Goal: Task Accomplishment & Management: Complete application form

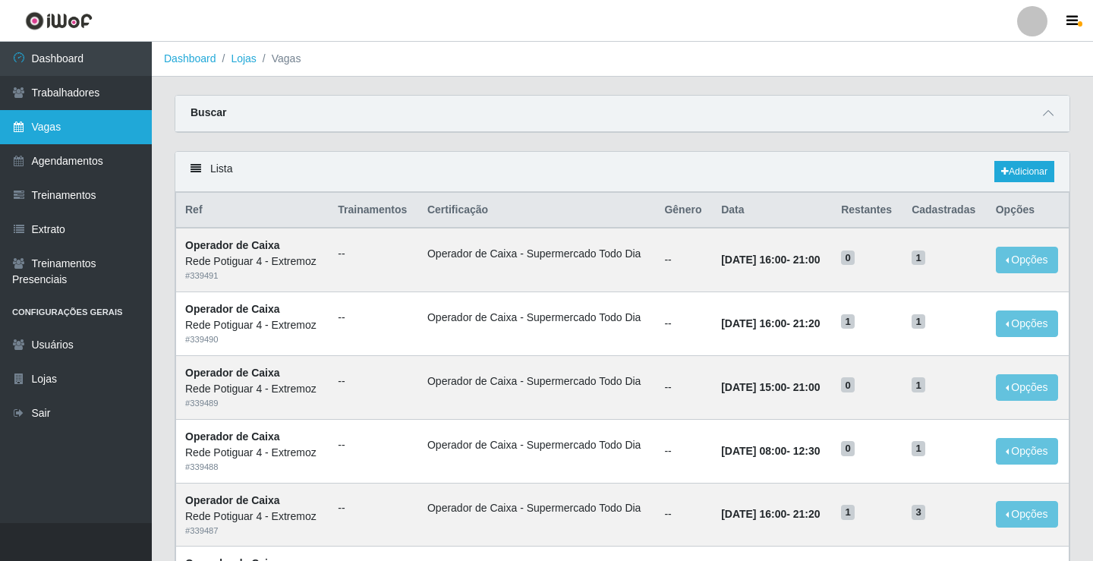
click at [98, 120] on link "Vagas" at bounding box center [76, 127] width 152 height 34
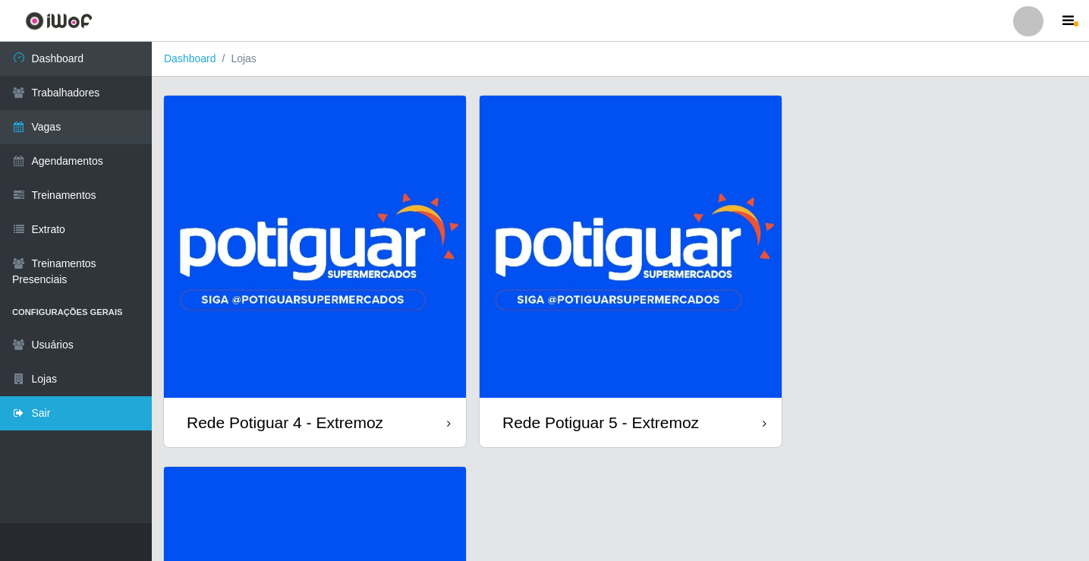
click at [52, 402] on link "Sair" at bounding box center [76, 413] width 152 height 34
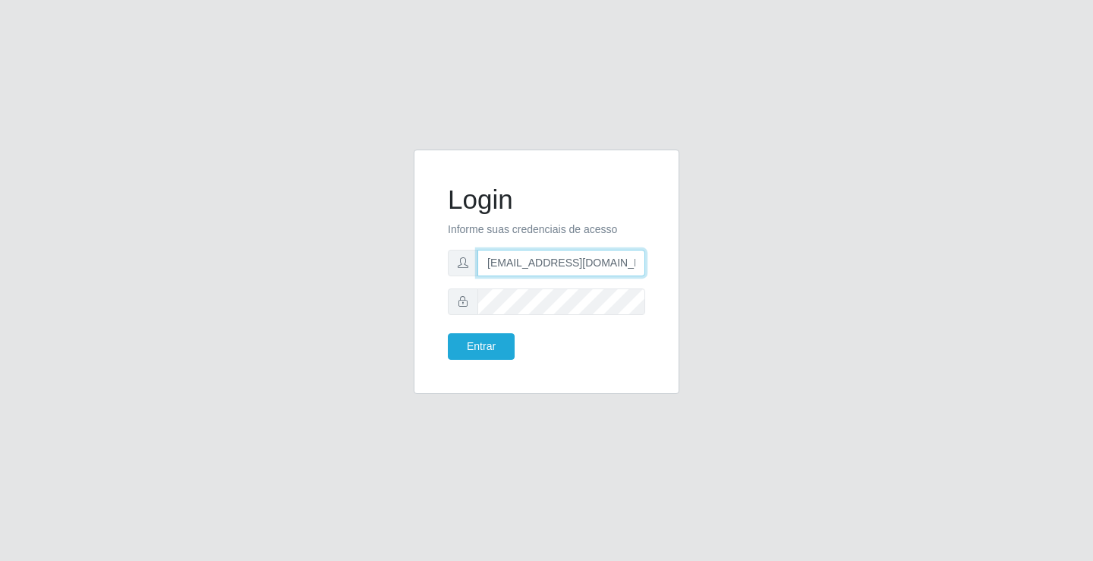
click at [525, 269] on input "departamentopessoal2@sbcvarejistas.com.br" at bounding box center [561, 263] width 168 height 27
type input "rh.supermercadopotiguar@gmail.com"
click at [508, 345] on button "Entrar" at bounding box center [481, 346] width 67 height 27
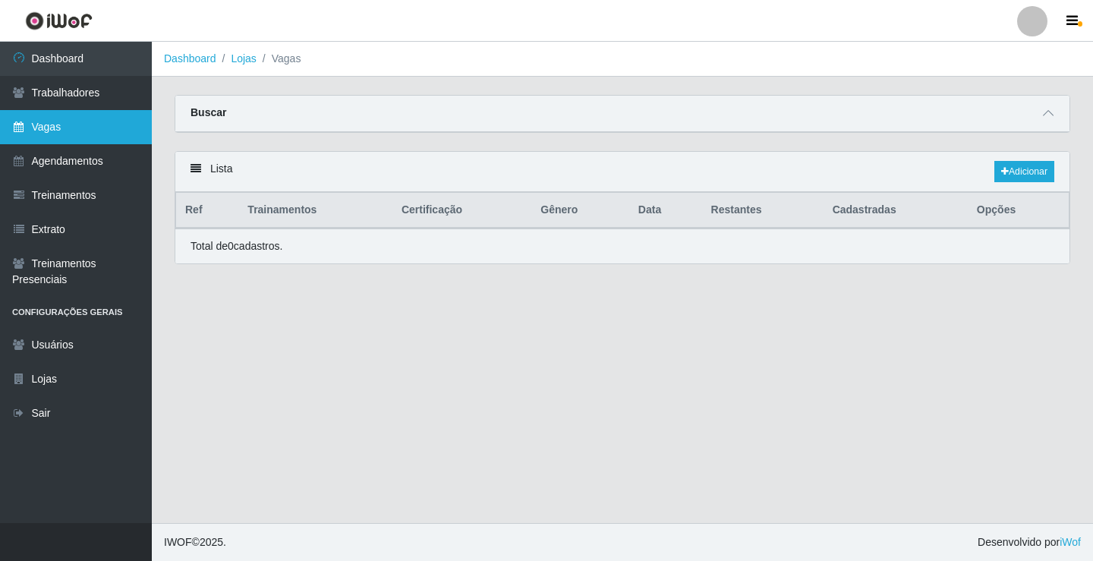
click at [72, 123] on link "Vagas" at bounding box center [76, 127] width 152 height 34
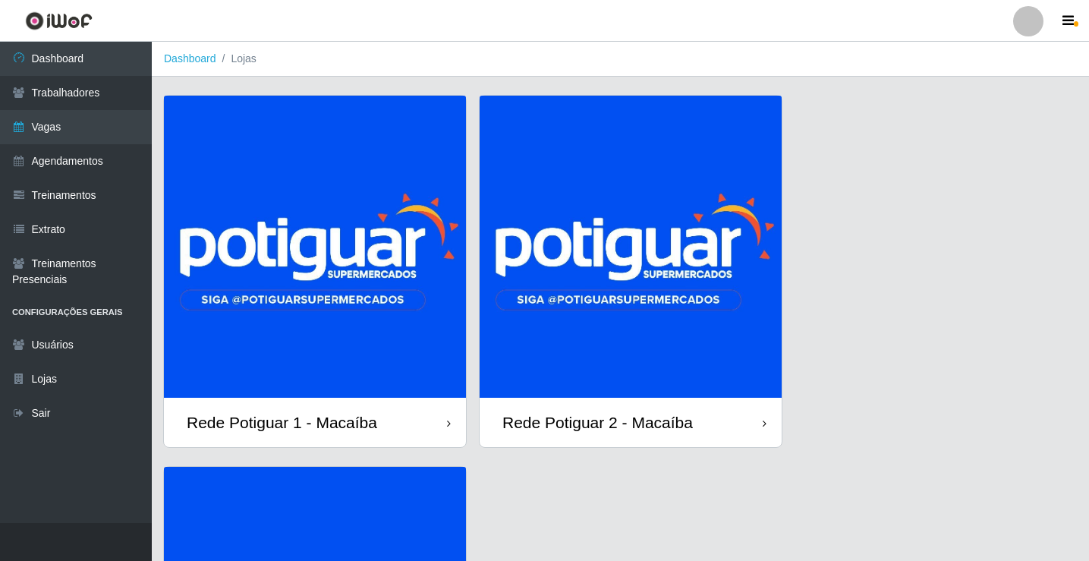
click at [572, 285] on img at bounding box center [631, 247] width 302 height 302
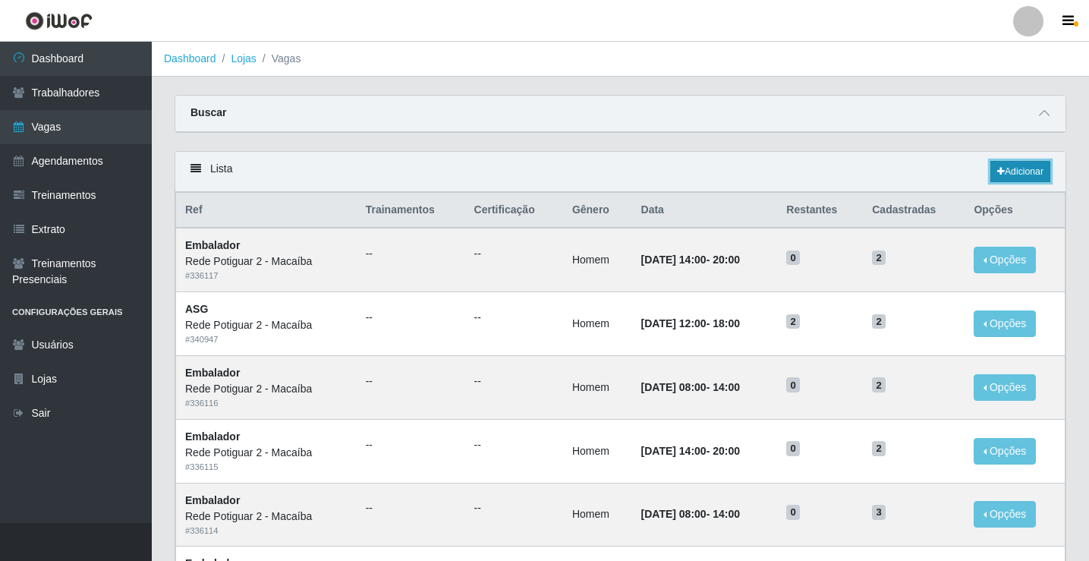
click at [1023, 172] on link "Adicionar" at bounding box center [1020, 171] width 60 height 21
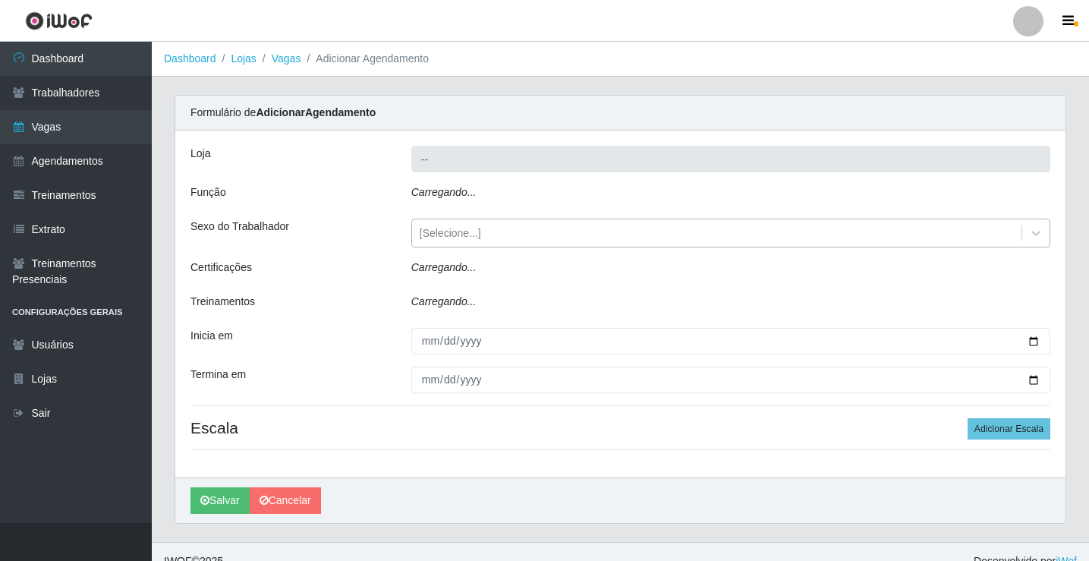
type input "Rede Potiguar 2 - Macaíba"
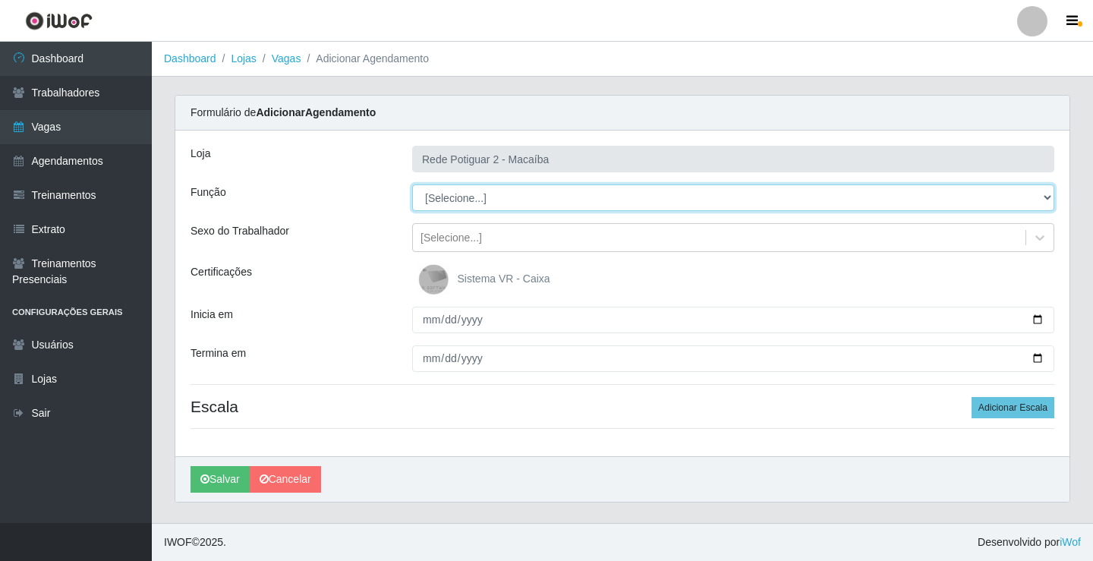
drag, startPoint x: 471, startPoint y: 212, endPoint x: 471, endPoint y: 202, distance: 9.9
click at [471, 202] on select "[Selecione...] ASG ASG + ASG ++ Auxiliar de Estoque Balconista Embalador Reposi…" at bounding box center [733, 197] width 642 height 27
select select "16"
click at [412, 184] on select "[Selecione...] ASG ASG + ASG ++ Auxiliar de Estoque Balconista Embalador Reposi…" at bounding box center [733, 197] width 642 height 27
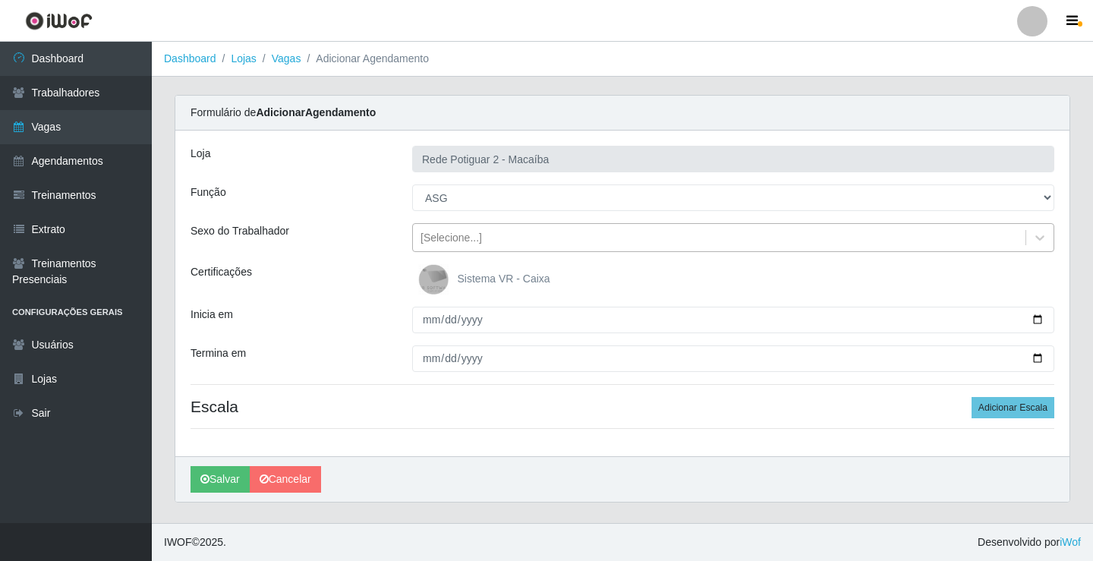
click at [464, 247] on div "[Selecione...]" at bounding box center [719, 237] width 612 height 25
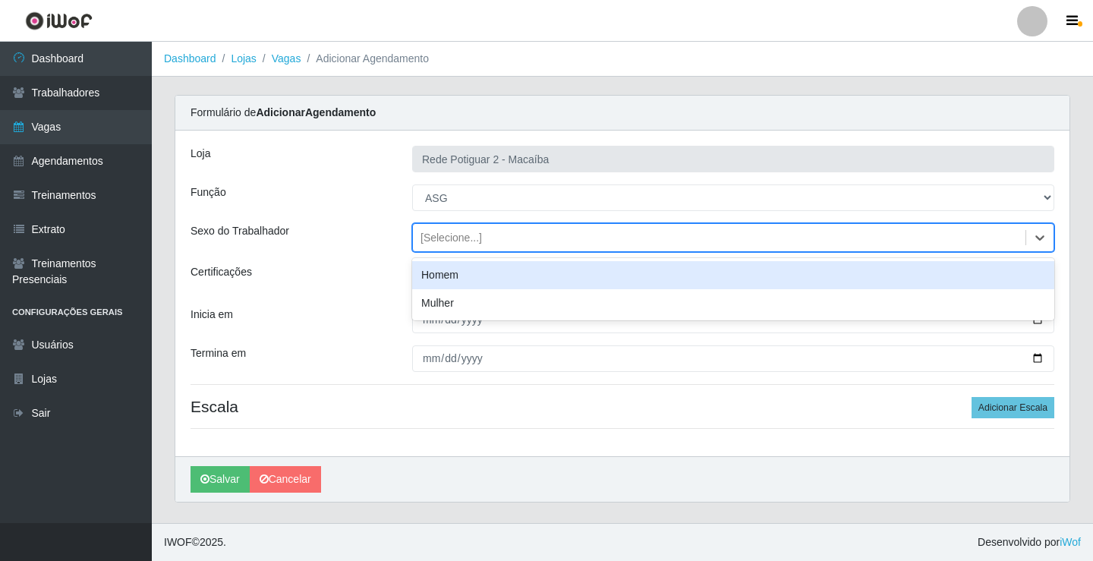
click at [461, 275] on div "Homem" at bounding box center [733, 275] width 642 height 28
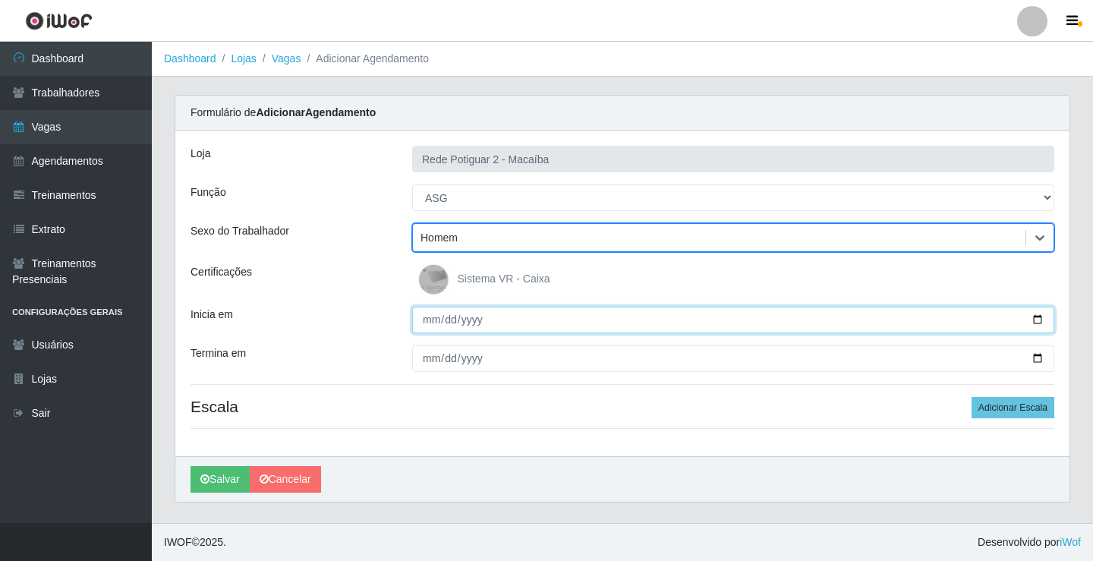
click at [426, 316] on input "Inicia em" at bounding box center [733, 320] width 642 height 27
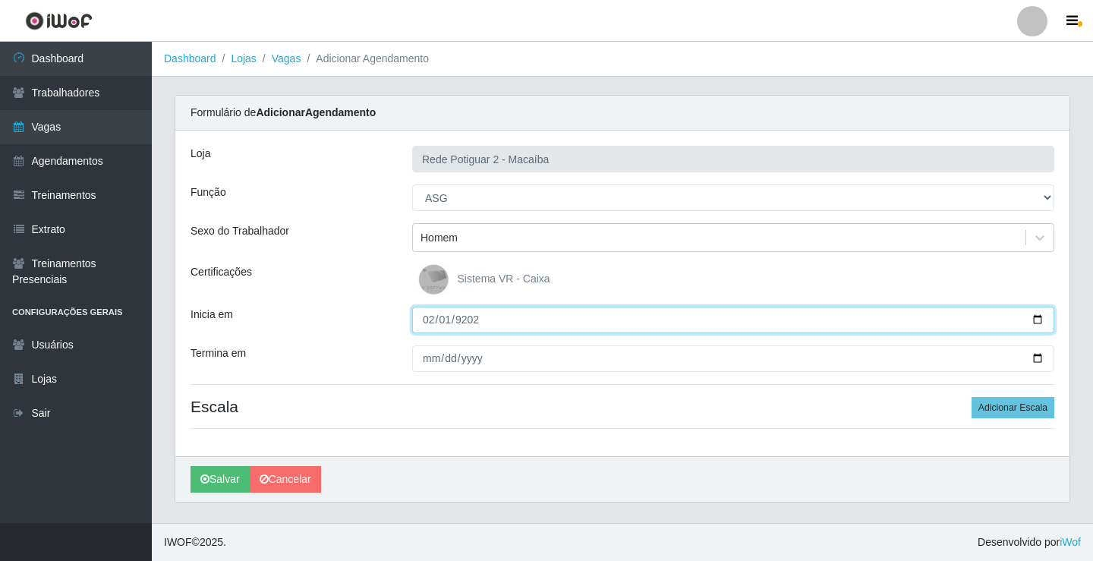
type input "[PHONE_NUMBER]"
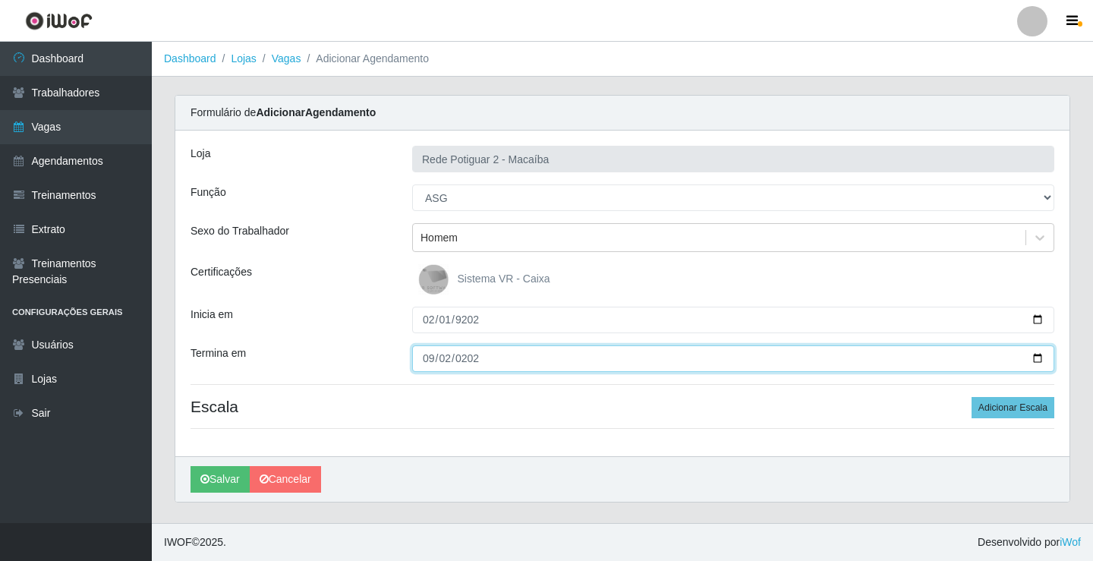
type input "[DATE]"
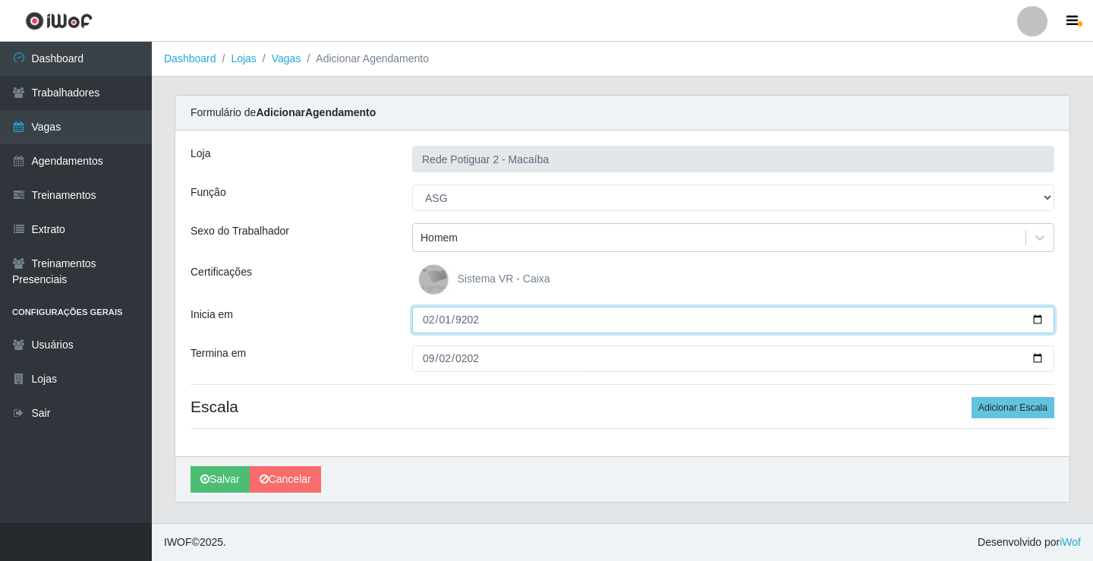
click at [426, 315] on input "[PHONE_NUMBER]" at bounding box center [733, 320] width 642 height 27
type input "[PHONE_NUMBER]"
type input "[DATE]"
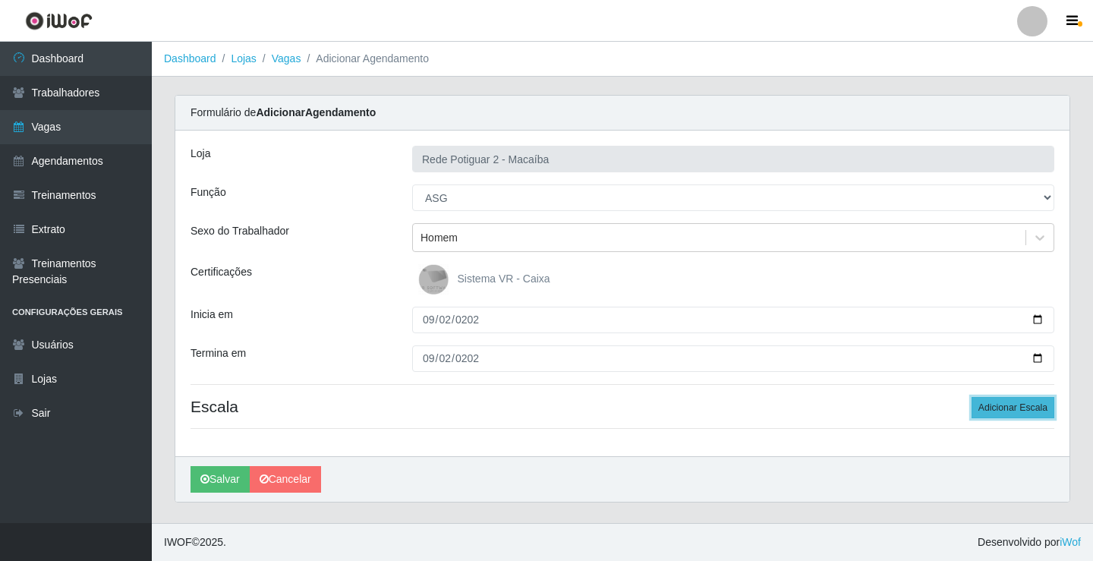
click at [1029, 413] on button "Adicionar Escala" at bounding box center [1012, 407] width 83 height 21
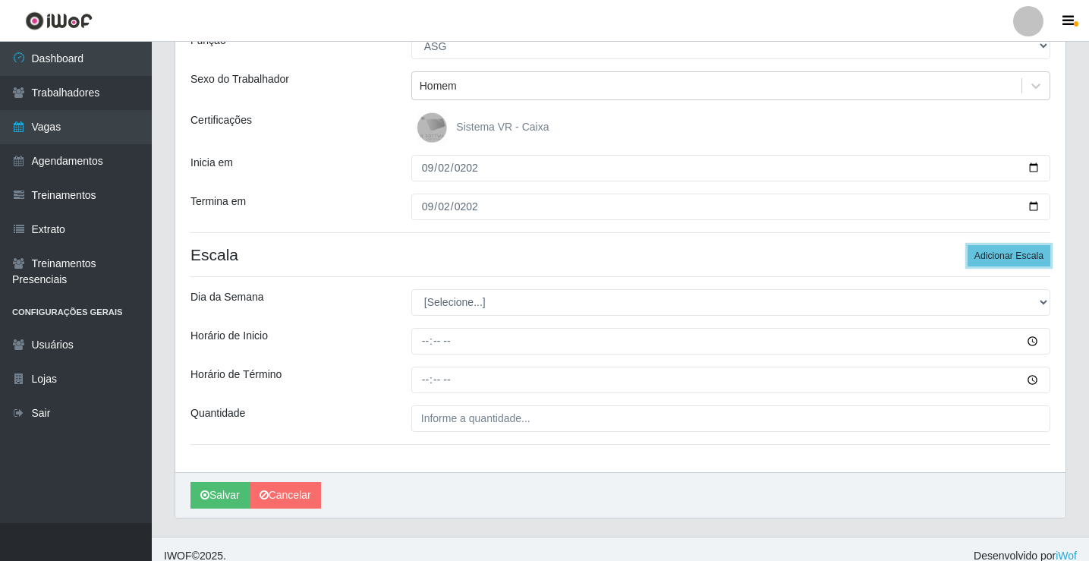
scroll to position [165, 0]
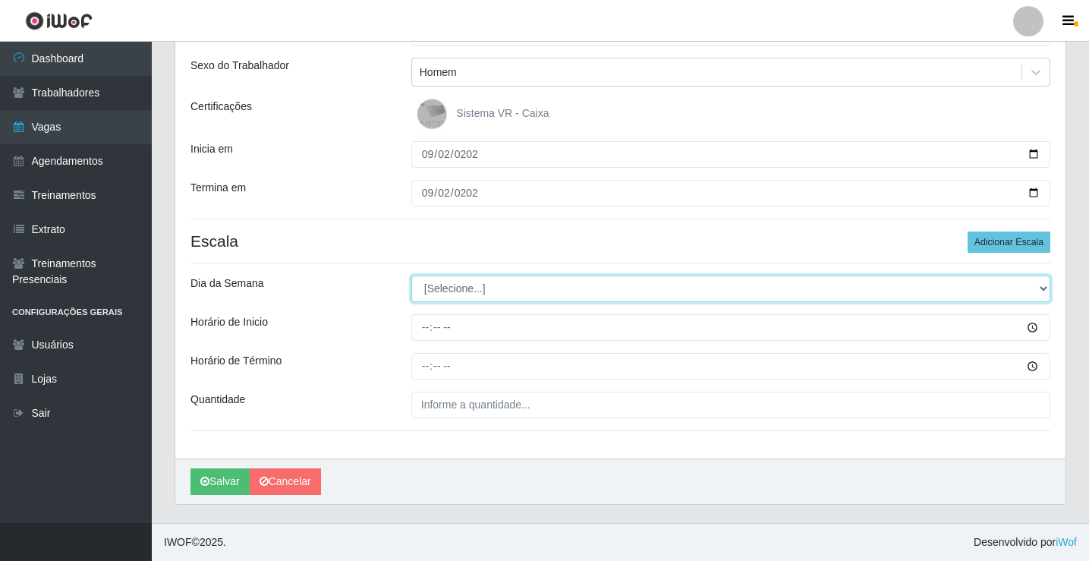
click at [463, 288] on select "[Selecione...] Segunda Terça Quarta Quinta Sexta Sábado Domingo" at bounding box center [730, 288] width 639 height 27
select select "2"
click at [411, 275] on select "[Selecione...] Segunda Terça Quarta Quinta Sexta Sábado Domingo" at bounding box center [730, 288] width 639 height 27
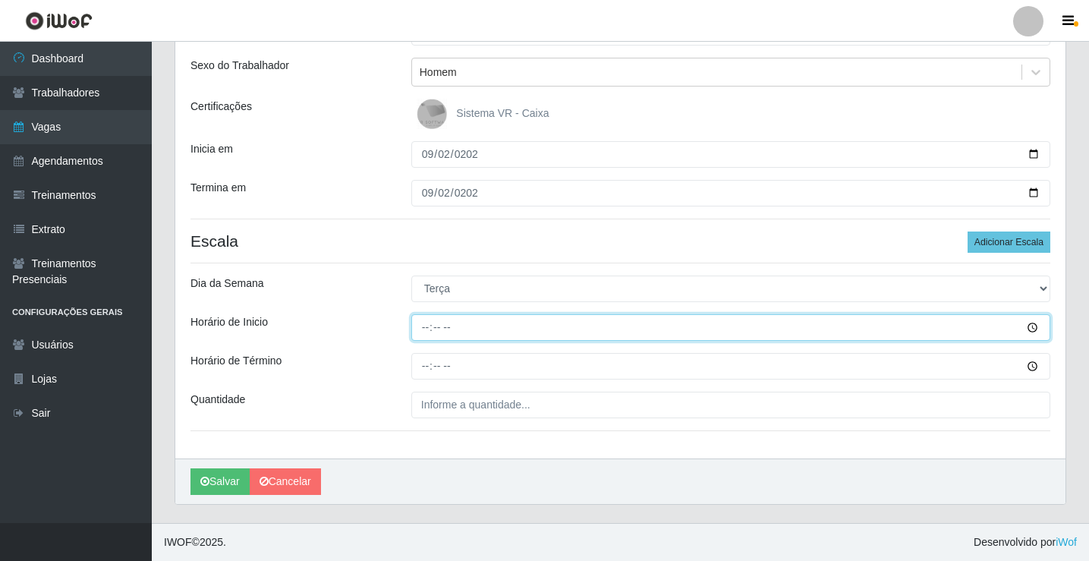
click at [423, 332] on input "Horário de Inicio" at bounding box center [730, 327] width 639 height 27
type input "08:00"
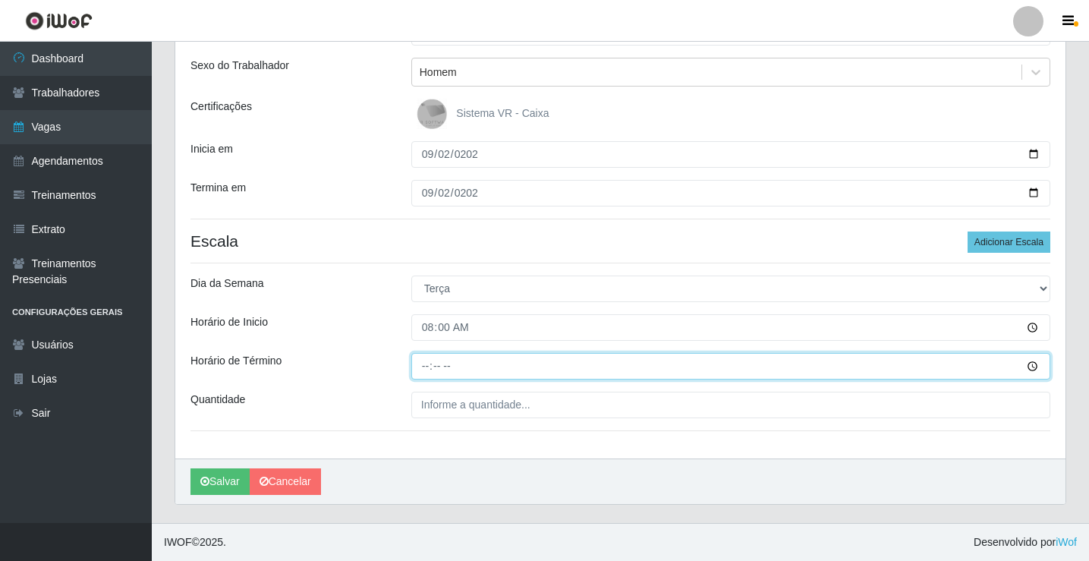
type input "14:00"
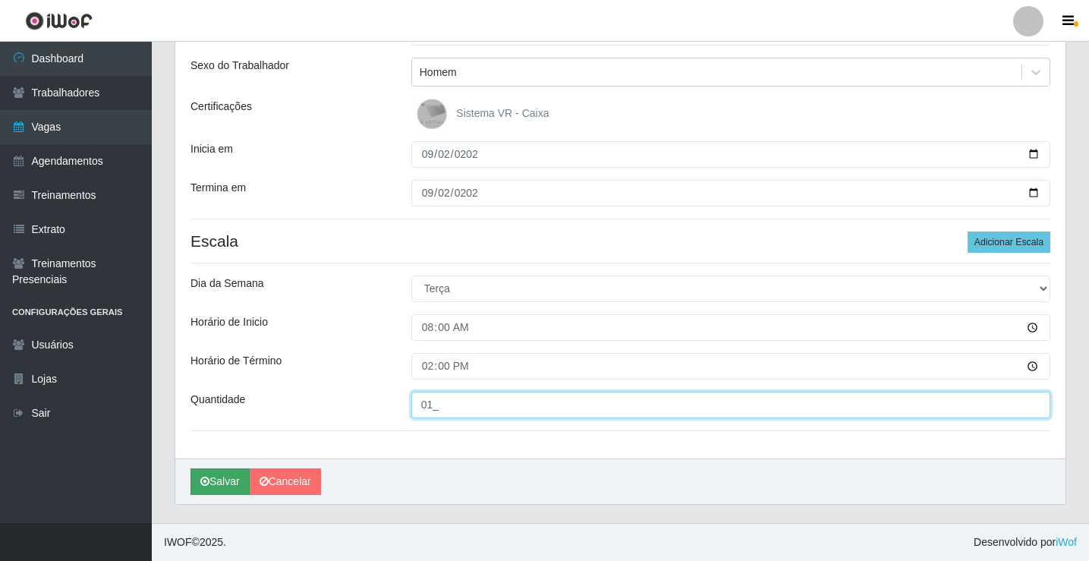
type input "01_"
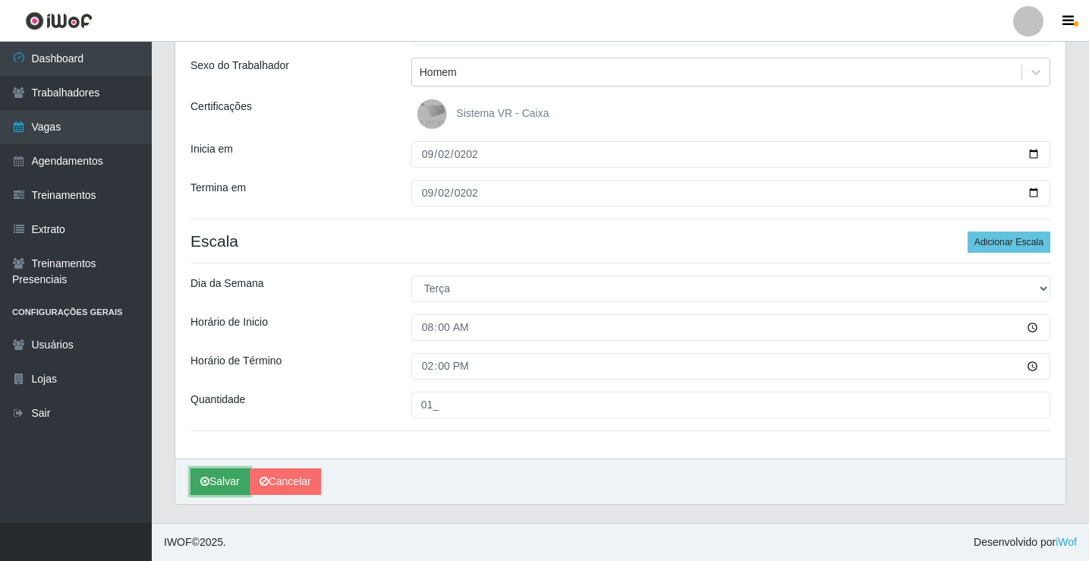
click at [209, 476] on button "Salvar" at bounding box center [219, 481] width 59 height 27
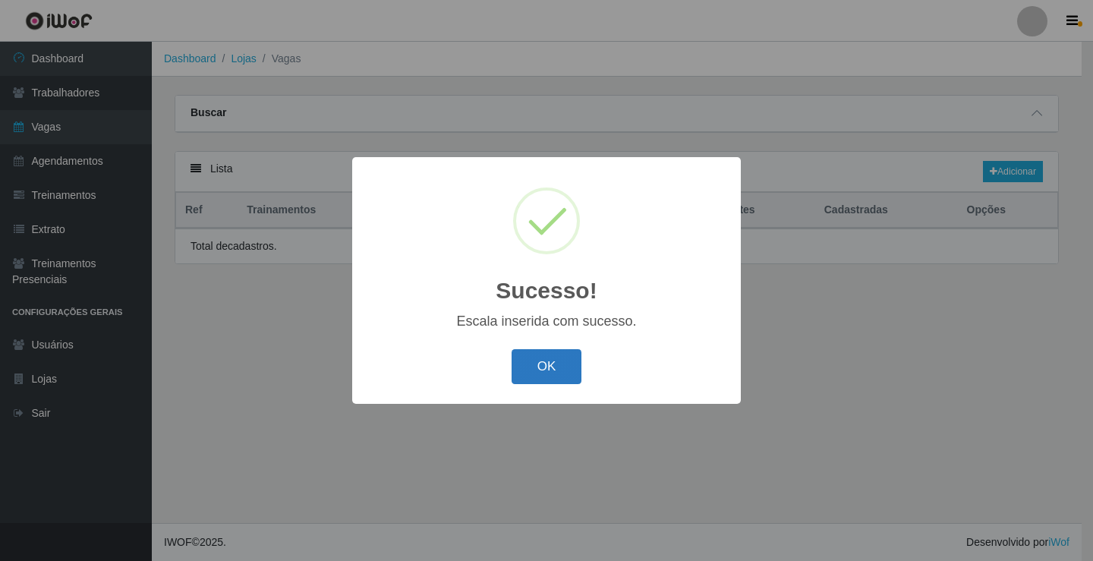
click at [557, 374] on button "OK" at bounding box center [546, 367] width 71 height 36
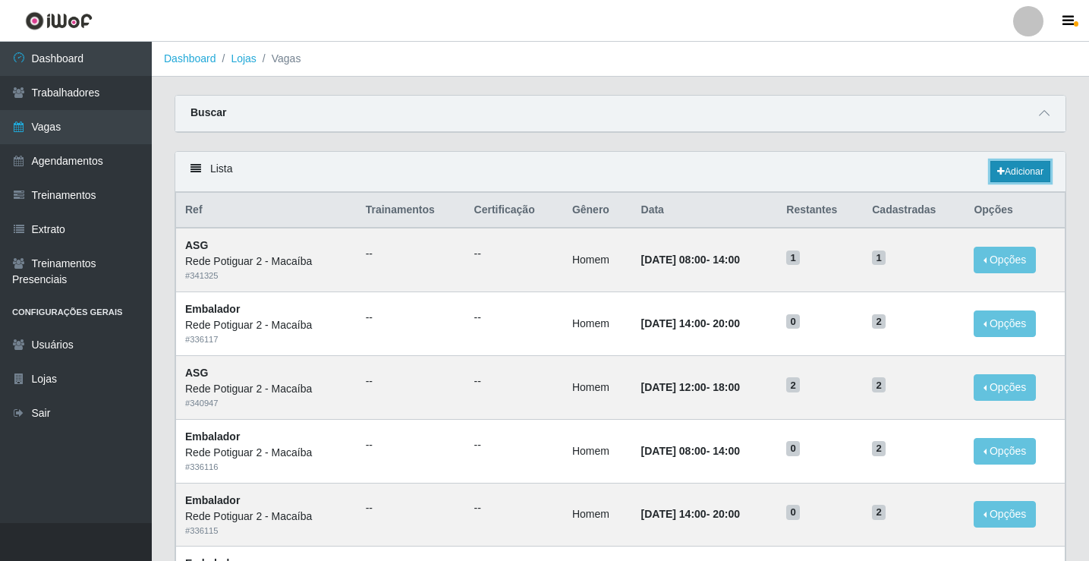
click at [1026, 165] on link "Adicionar" at bounding box center [1020, 171] width 60 height 21
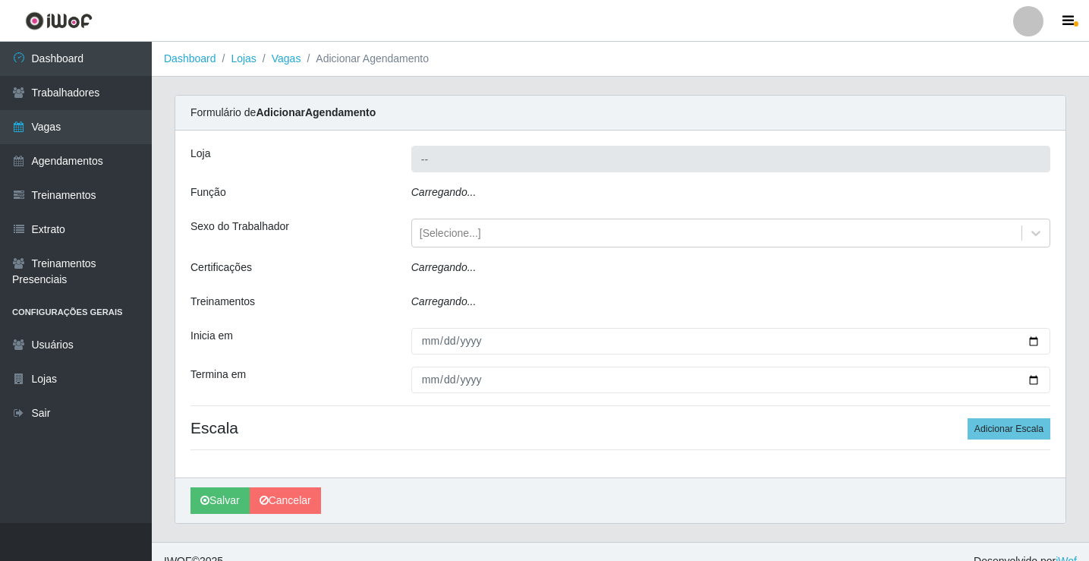
type input "Rede Potiguar 2 - Macaíba"
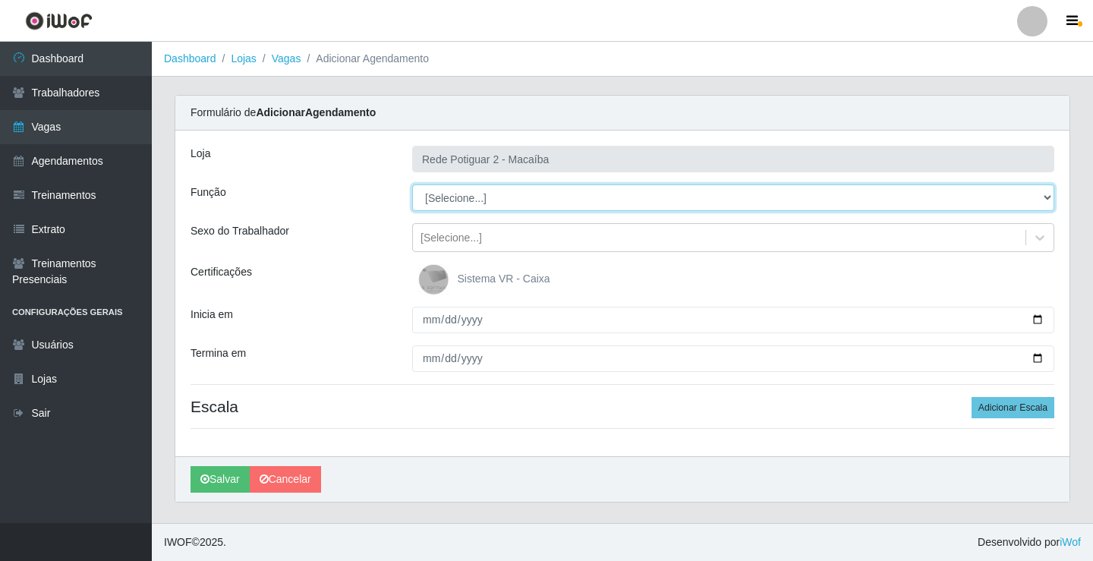
click at [514, 201] on select "[Selecione...] ASG ASG + ASG ++ Auxiliar de Estoque Balconista Embalador Reposi…" at bounding box center [733, 197] width 642 height 27
select select "16"
click at [412, 184] on select "[Selecione...] ASG ASG + ASG ++ Auxiliar de Estoque Balconista Embalador Reposi…" at bounding box center [733, 197] width 642 height 27
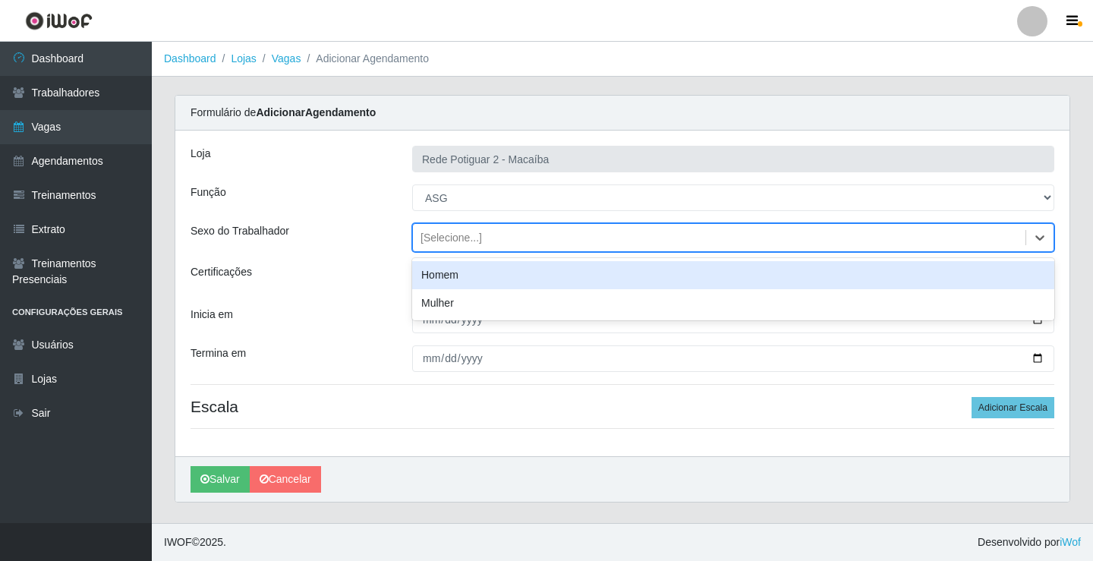
click at [458, 242] on div "[Selecione...]" at bounding box center [450, 238] width 61 height 16
click at [449, 274] on div "Homem" at bounding box center [733, 275] width 642 height 28
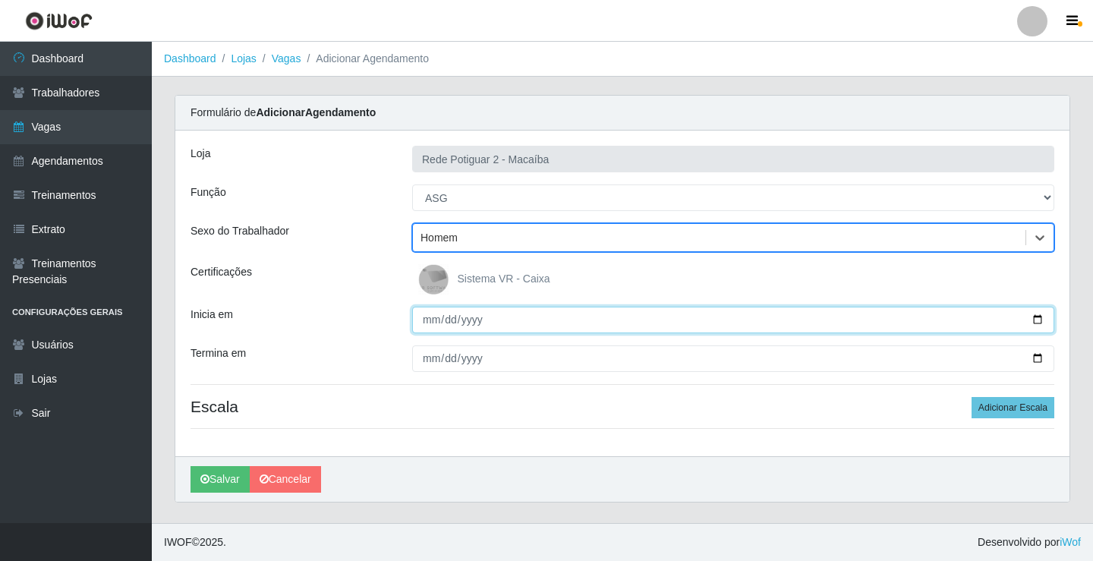
click at [427, 322] on input "Inicia em" at bounding box center [733, 320] width 642 height 27
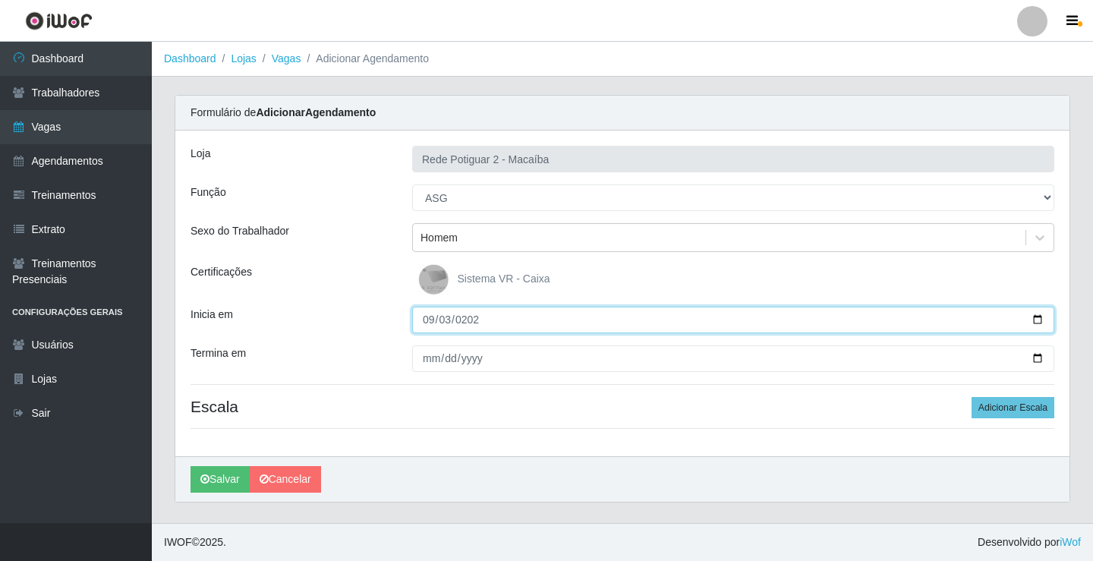
type input "[DATE]"
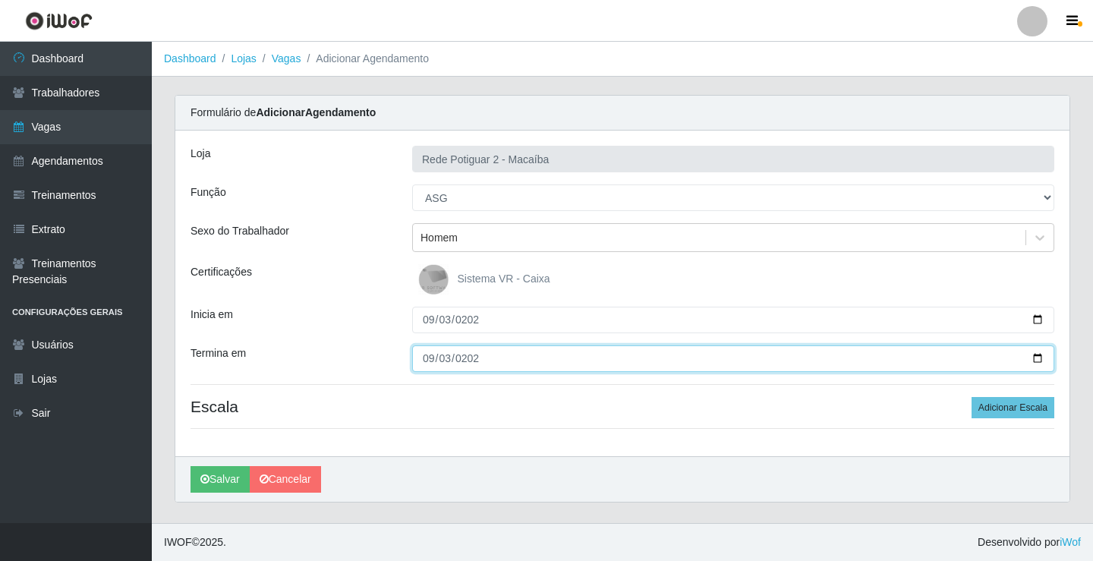
type input "[DATE]"
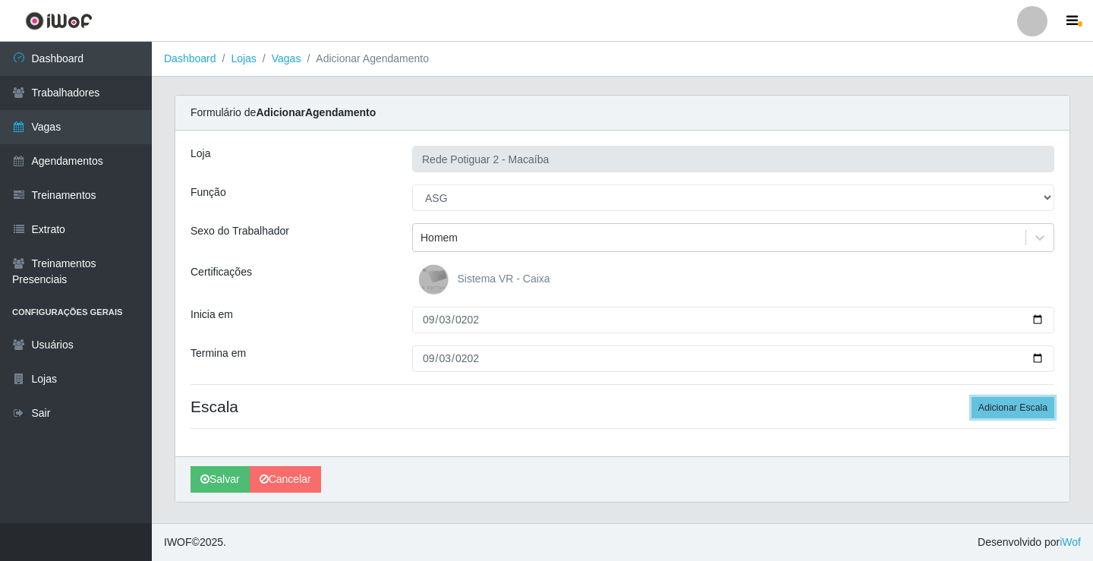
click at [971, 397] on button "Adicionar Escala" at bounding box center [1012, 407] width 83 height 21
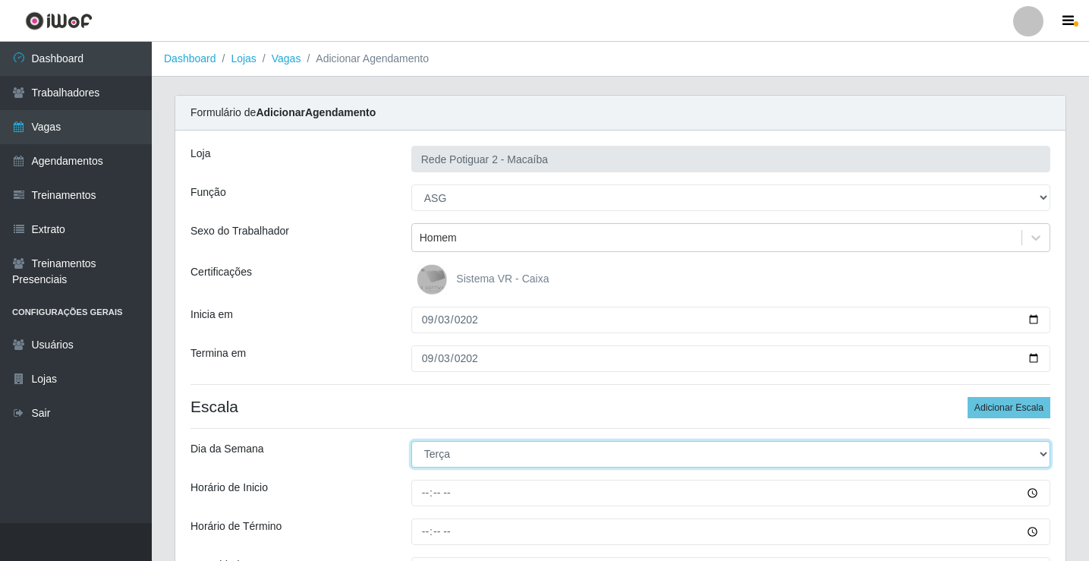
select select "3"
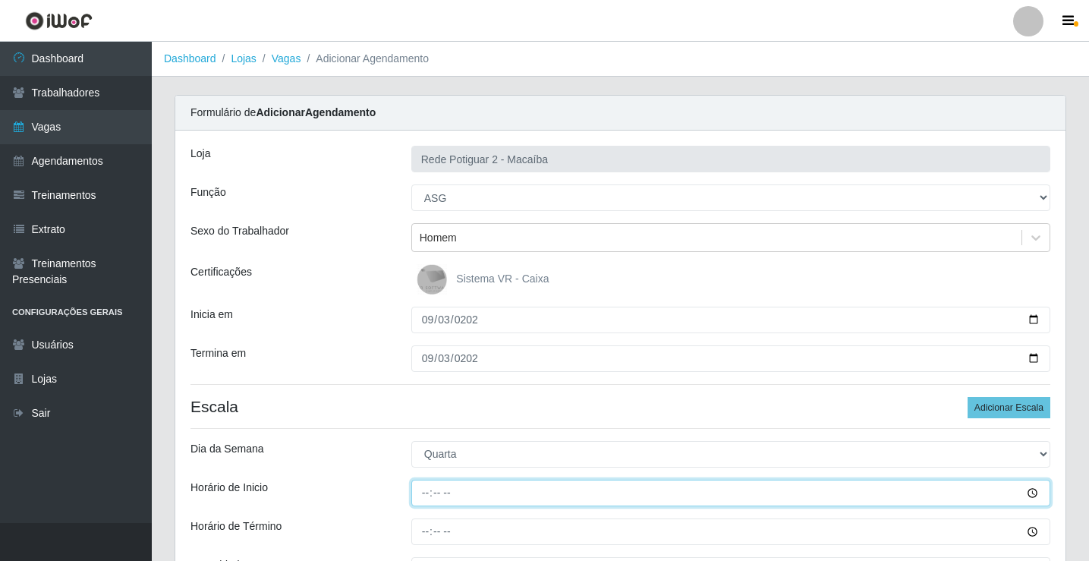
type input "08:00"
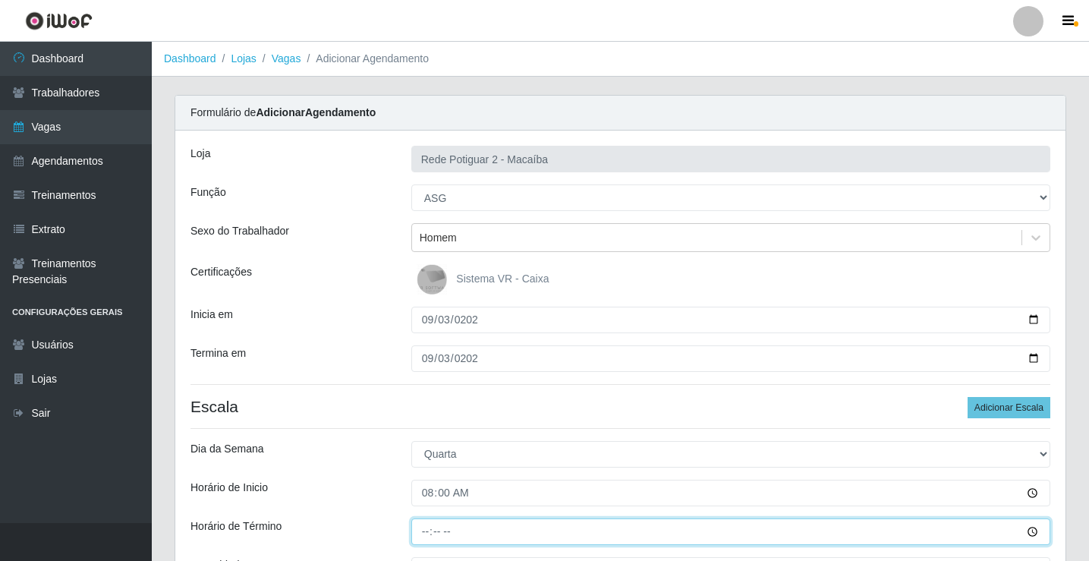
type input "14:00"
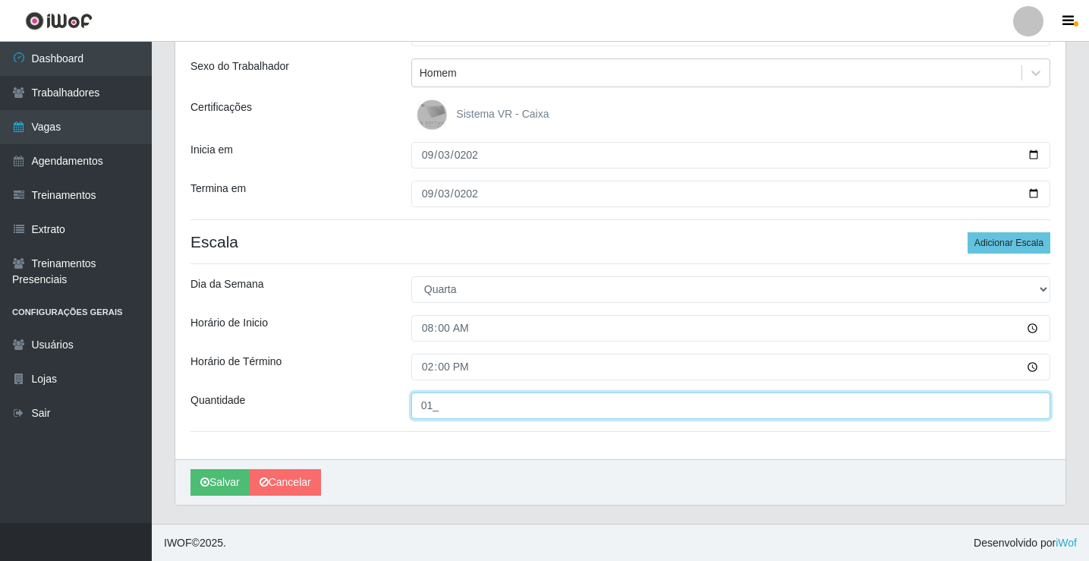
scroll to position [165, 0]
type input "01_"
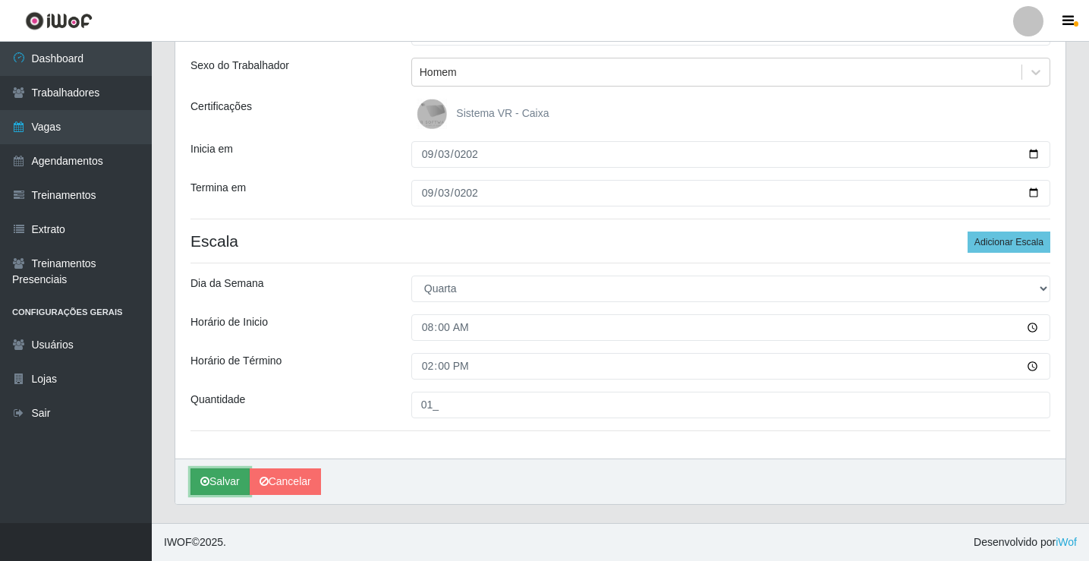
click at [215, 491] on button "Salvar" at bounding box center [219, 481] width 59 height 27
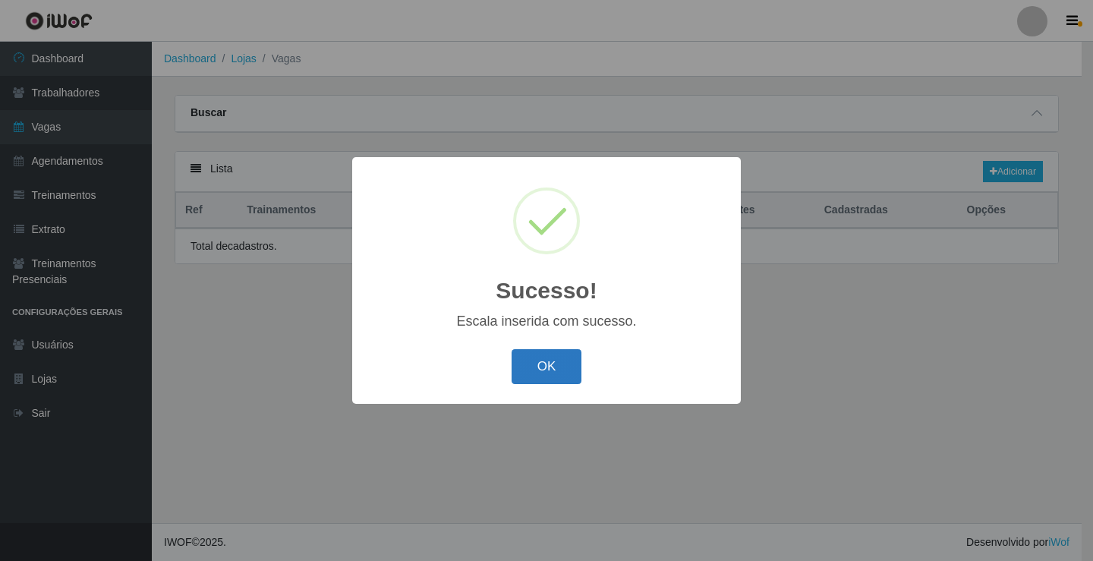
click at [536, 385] on button "OK" at bounding box center [546, 367] width 71 height 36
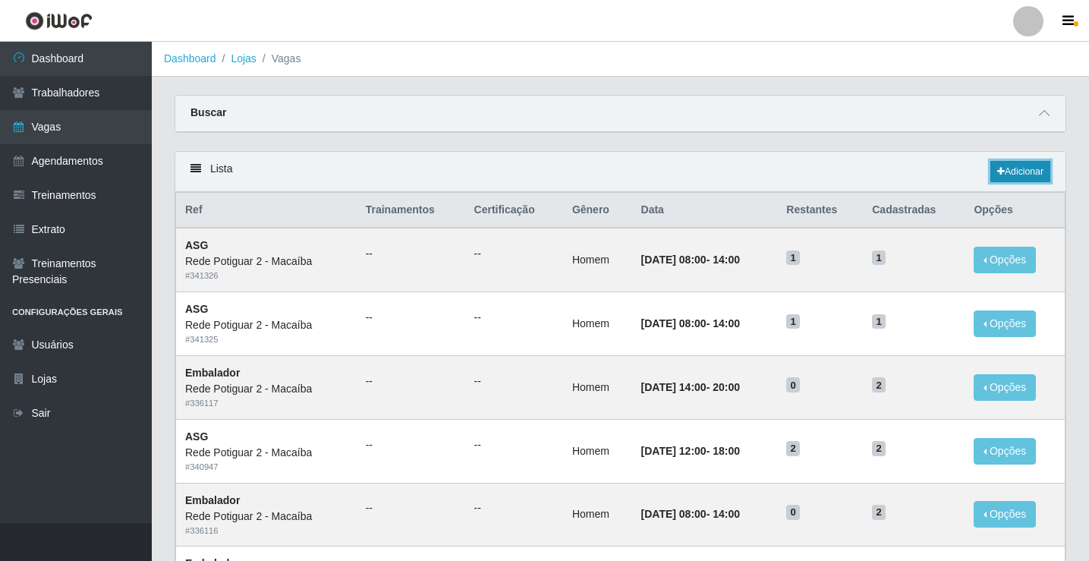
click at [1011, 175] on link "Adicionar" at bounding box center [1020, 171] width 60 height 21
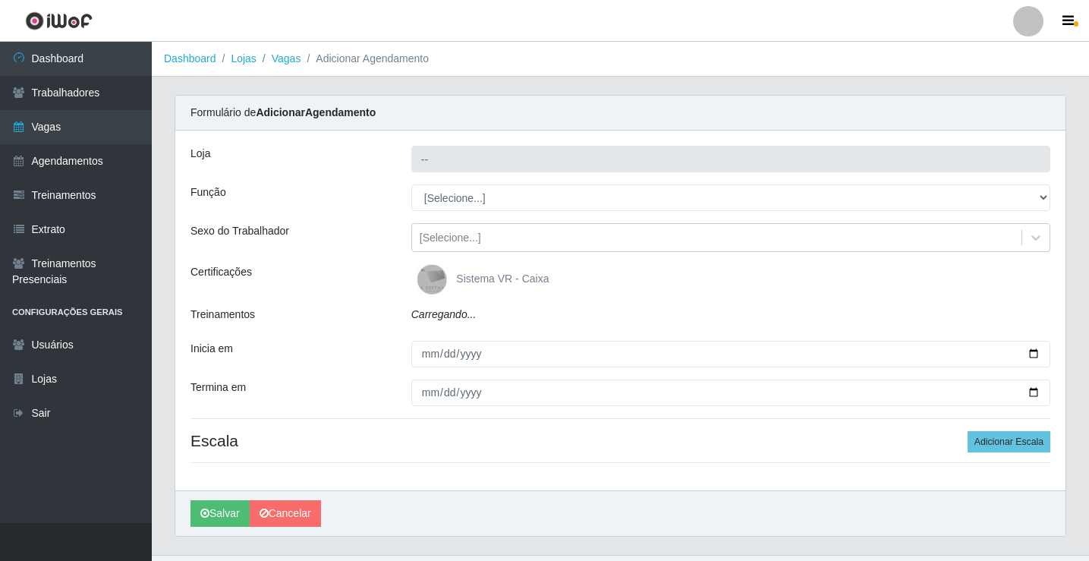
type input "Rede Potiguar 2 - Macaíba"
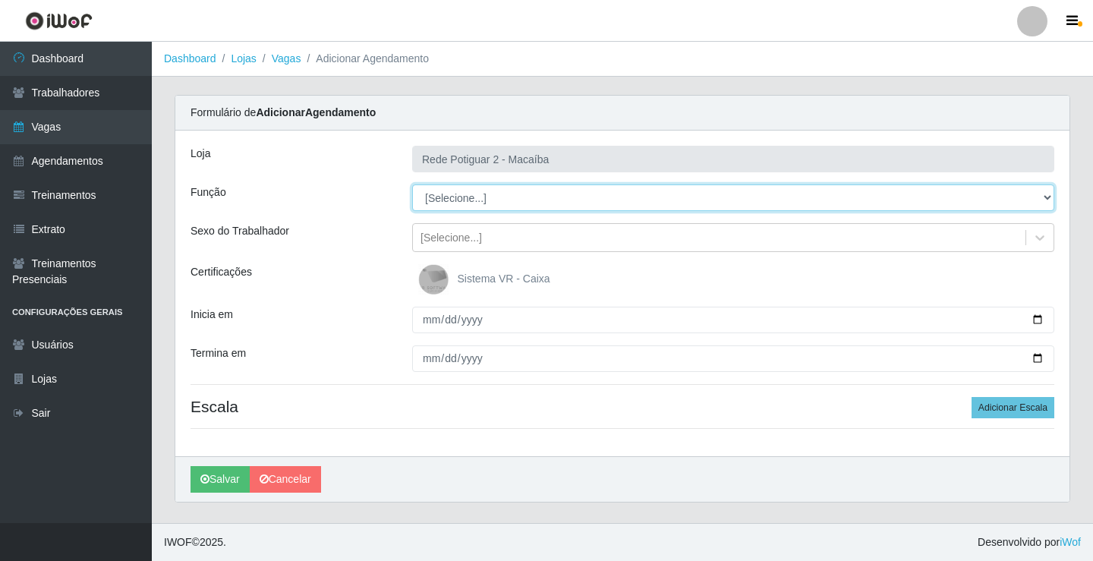
click at [445, 202] on select "[Selecione...] ASG ASG + ASG ++ Auxiliar de Estoque Balconista Embalador Reposi…" at bounding box center [733, 197] width 642 height 27
select select "1"
click at [412, 184] on select "[Selecione...] ASG ASG + ASG ++ Auxiliar de Estoque Balconista Embalador Reposi…" at bounding box center [733, 197] width 642 height 27
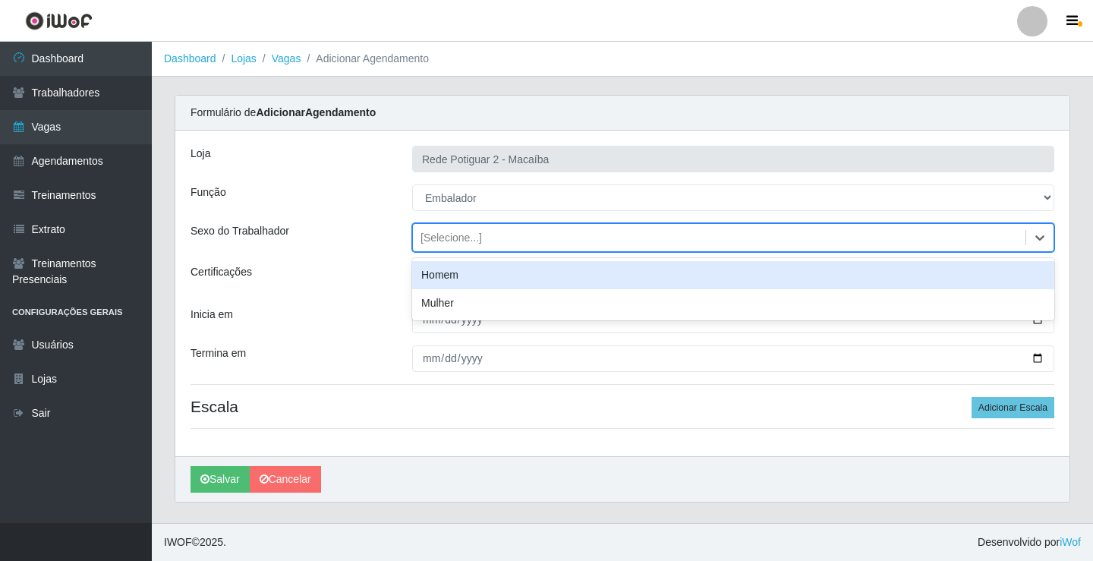
click at [477, 247] on div "[Selecione...]" at bounding box center [719, 237] width 612 height 25
click at [464, 285] on div "Homem" at bounding box center [733, 275] width 642 height 28
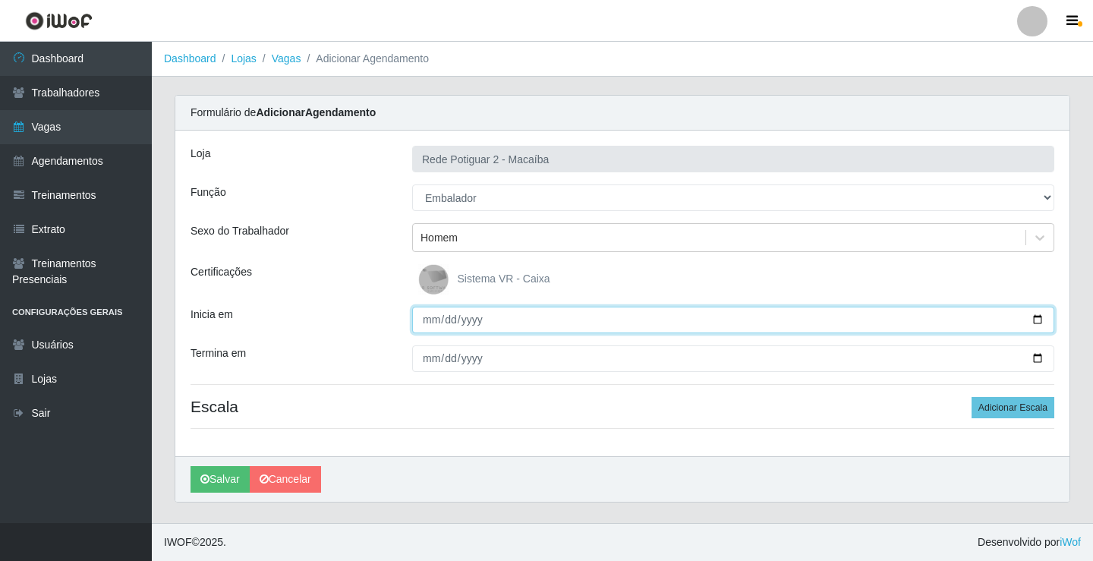
click at [429, 315] on input "Inicia em" at bounding box center [733, 320] width 642 height 27
type input "[DATE]"
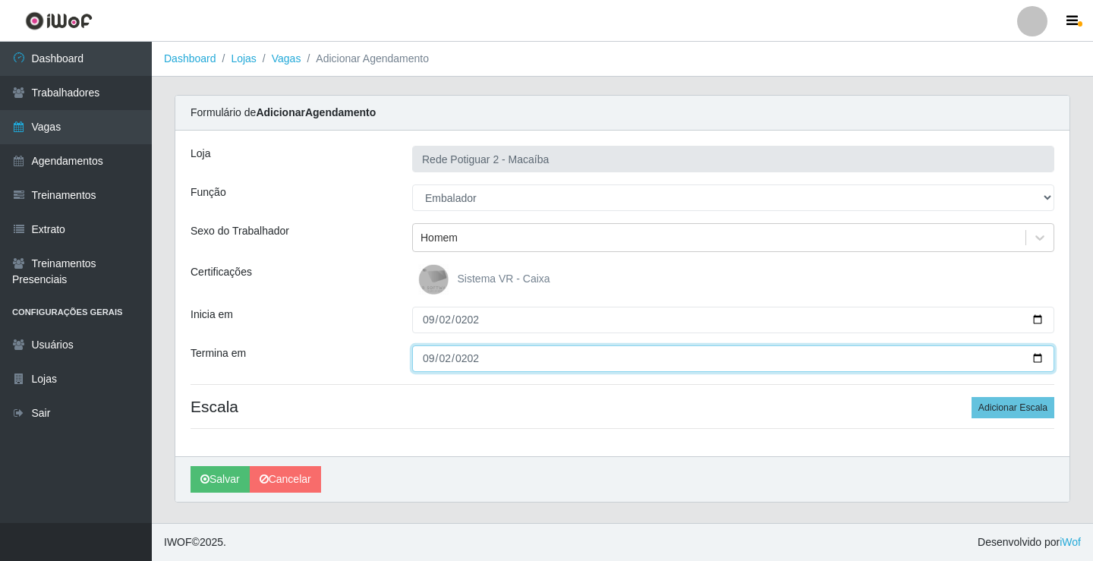
type input "[DATE]"
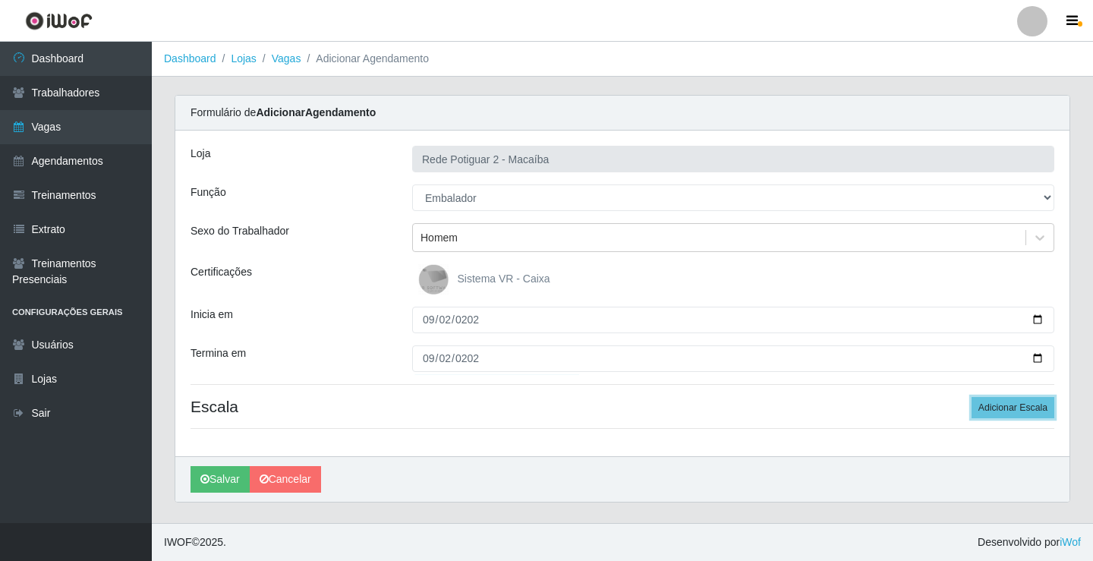
click at [971, 397] on button "Adicionar Escala" at bounding box center [1012, 407] width 83 height 21
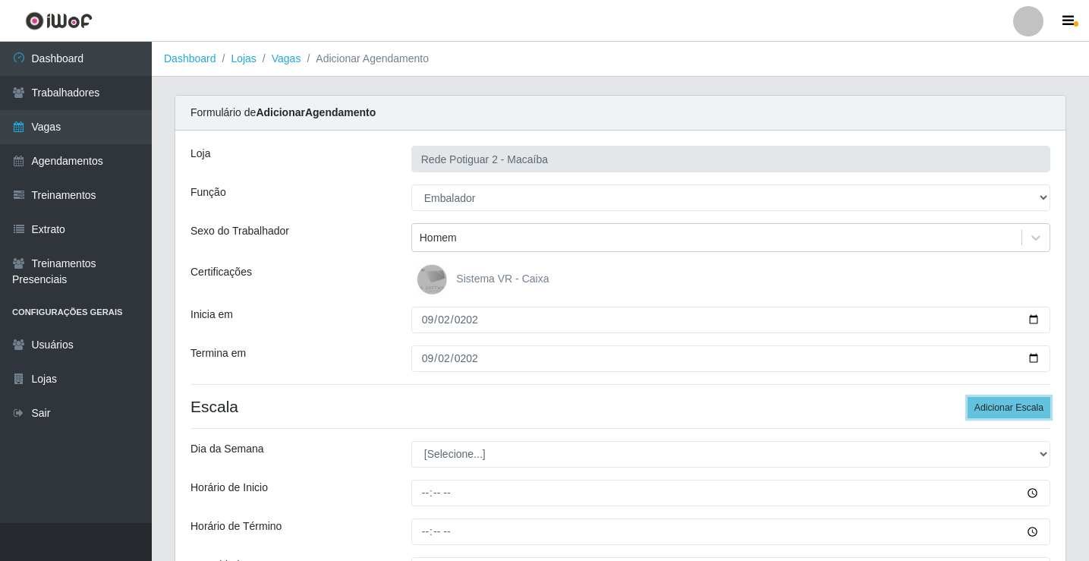
click at [967, 397] on button "Adicionar Escala" at bounding box center [1008, 407] width 83 height 21
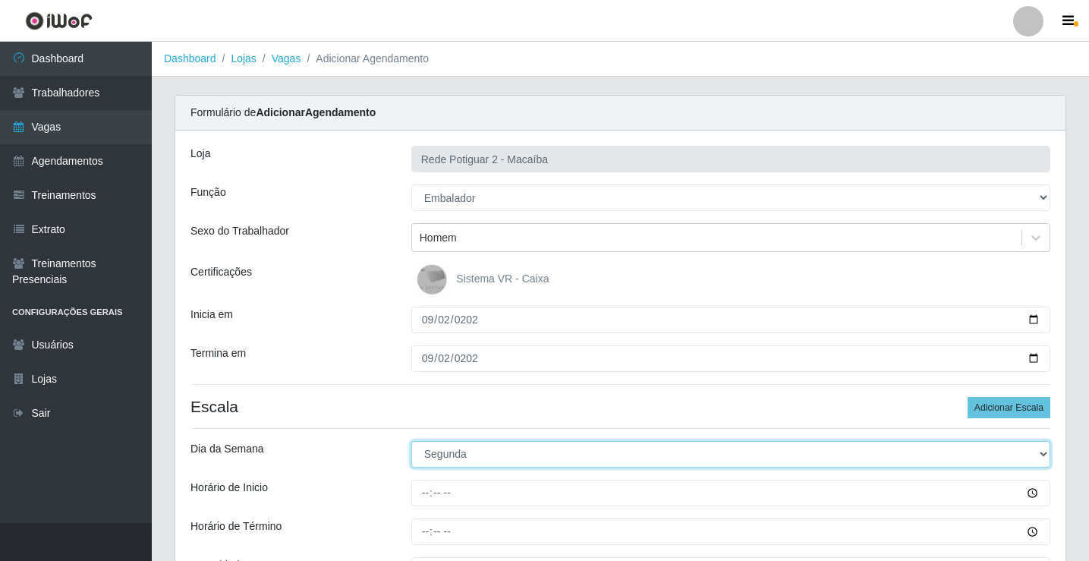
select select "2"
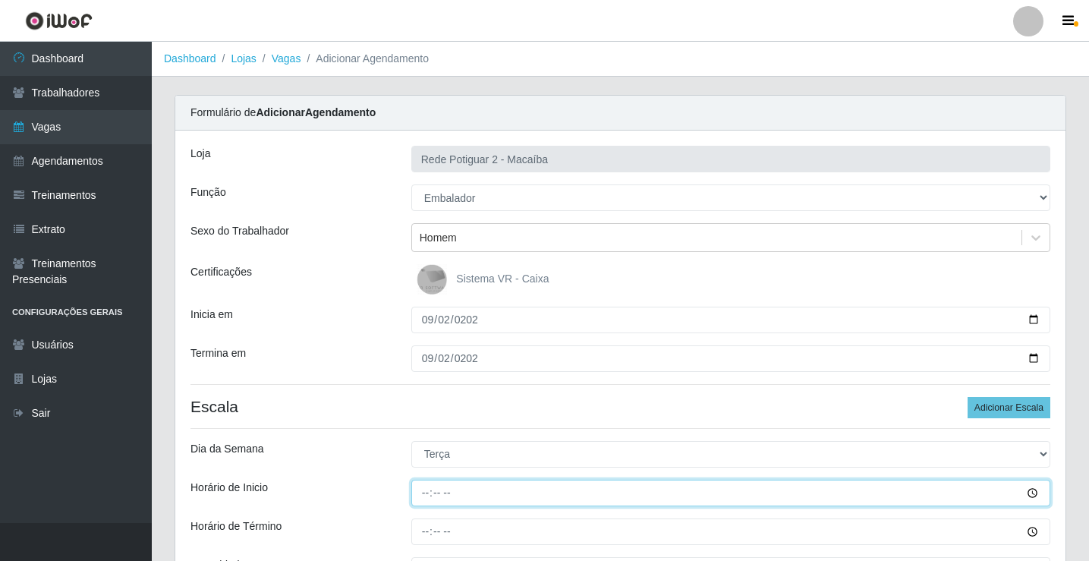
type input "08:00"
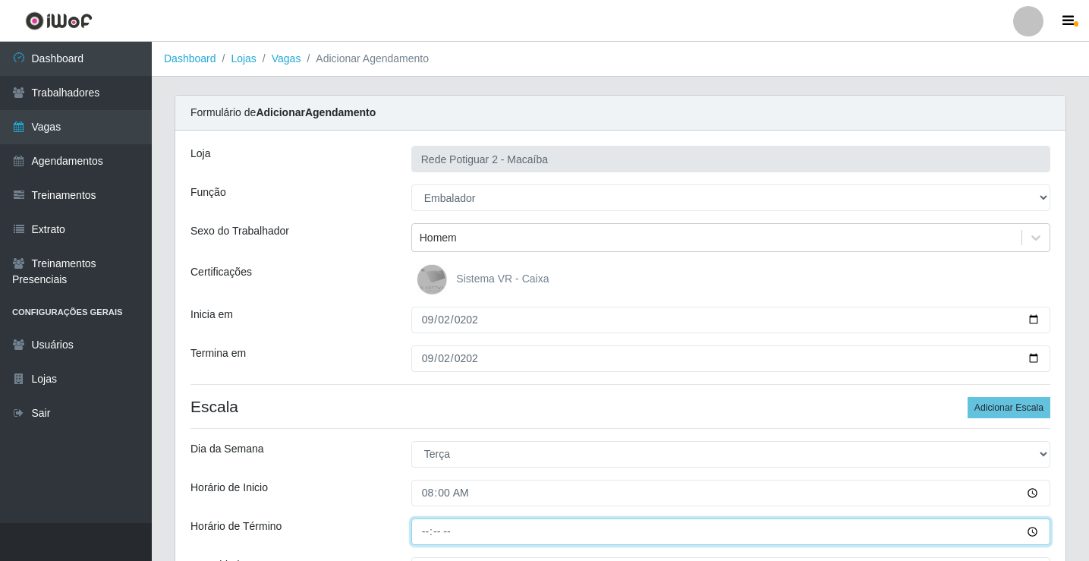
type input "14:00"
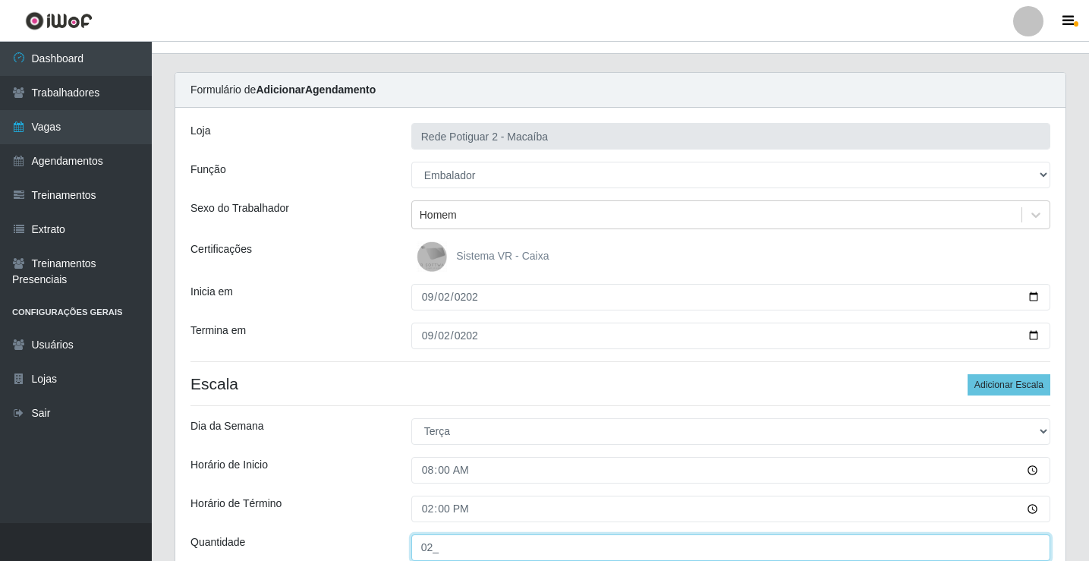
type input "02_"
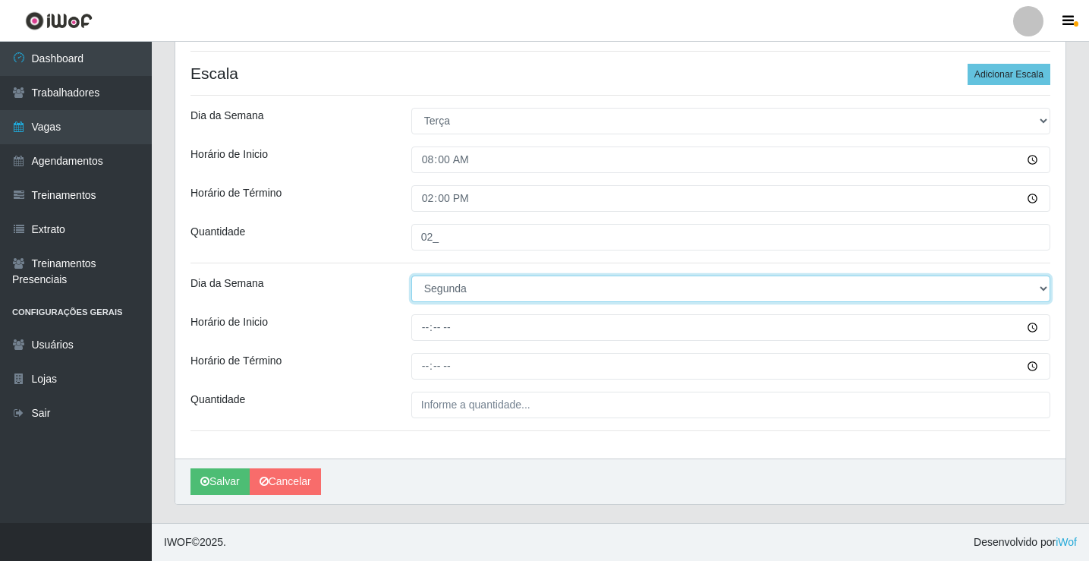
select select "2"
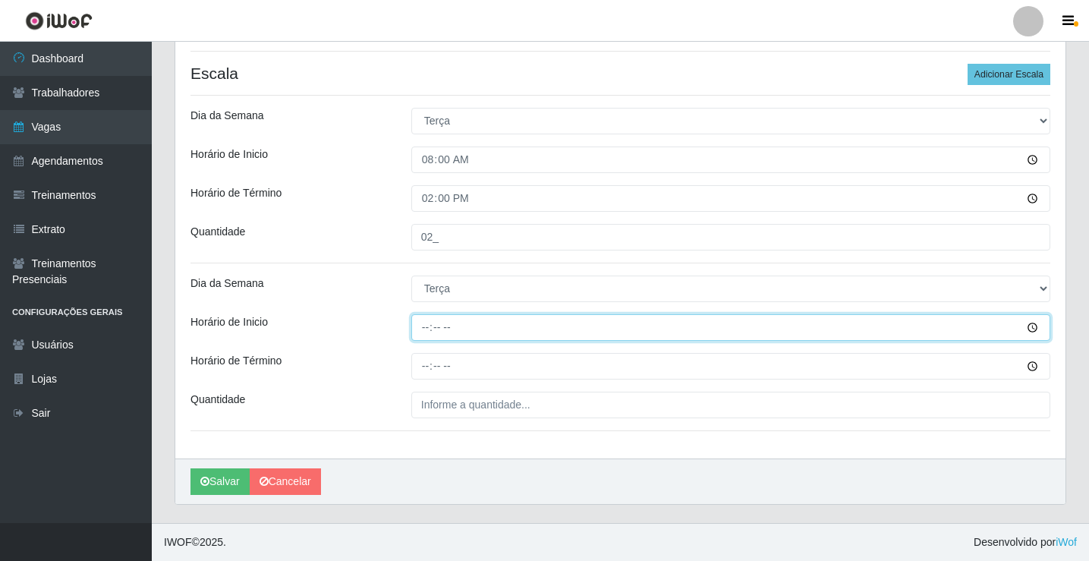
type input "14:00"
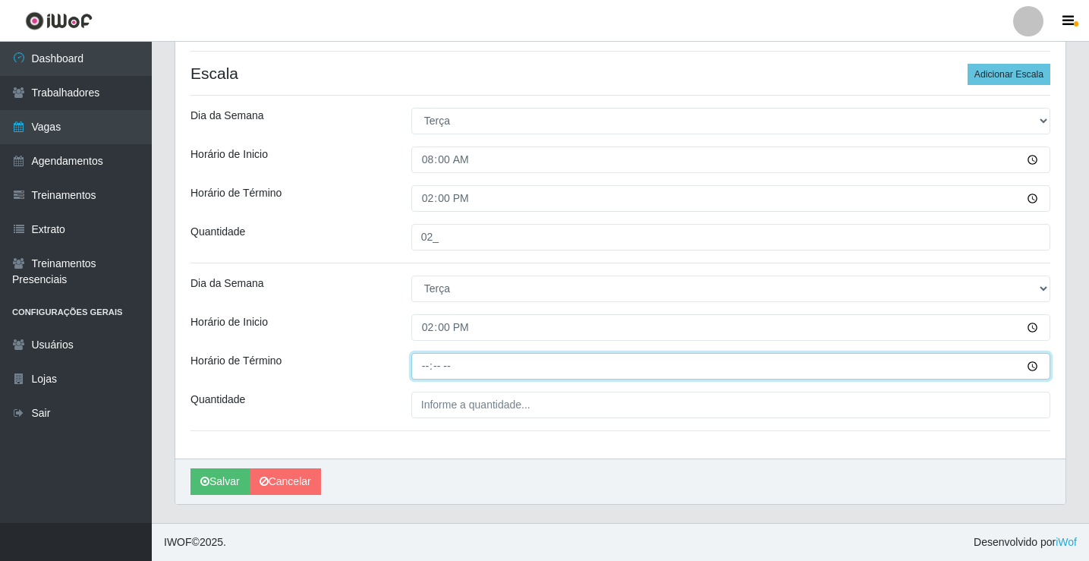
type input "20:00"
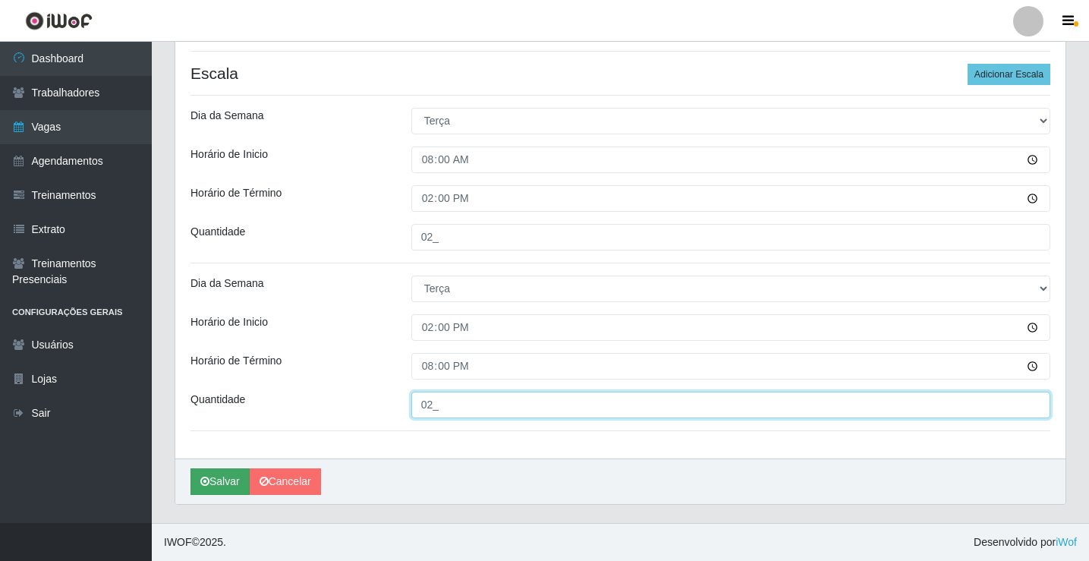
type input "02_"
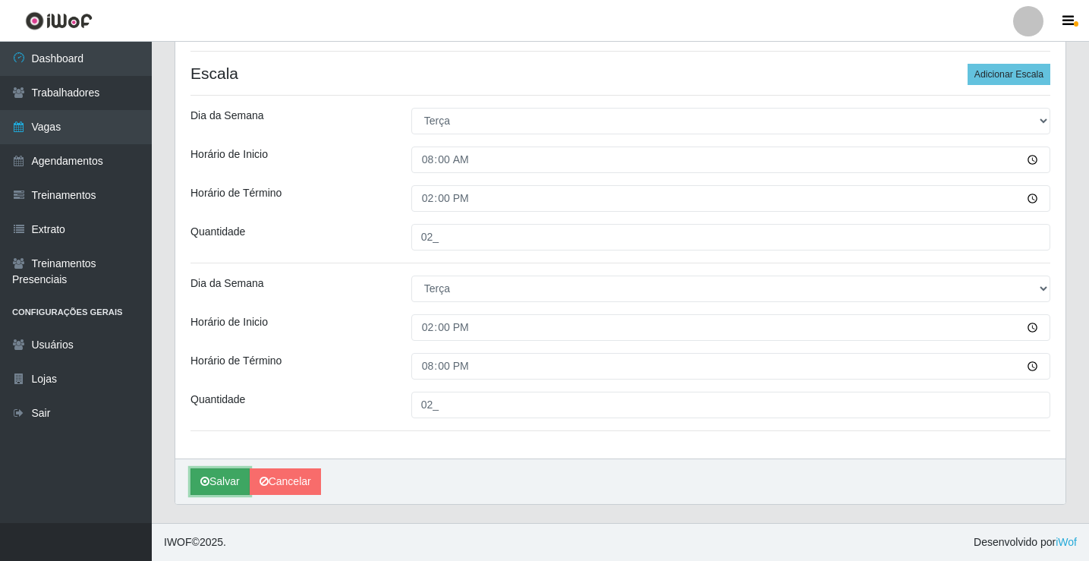
click at [206, 472] on button "Salvar" at bounding box center [219, 481] width 59 height 27
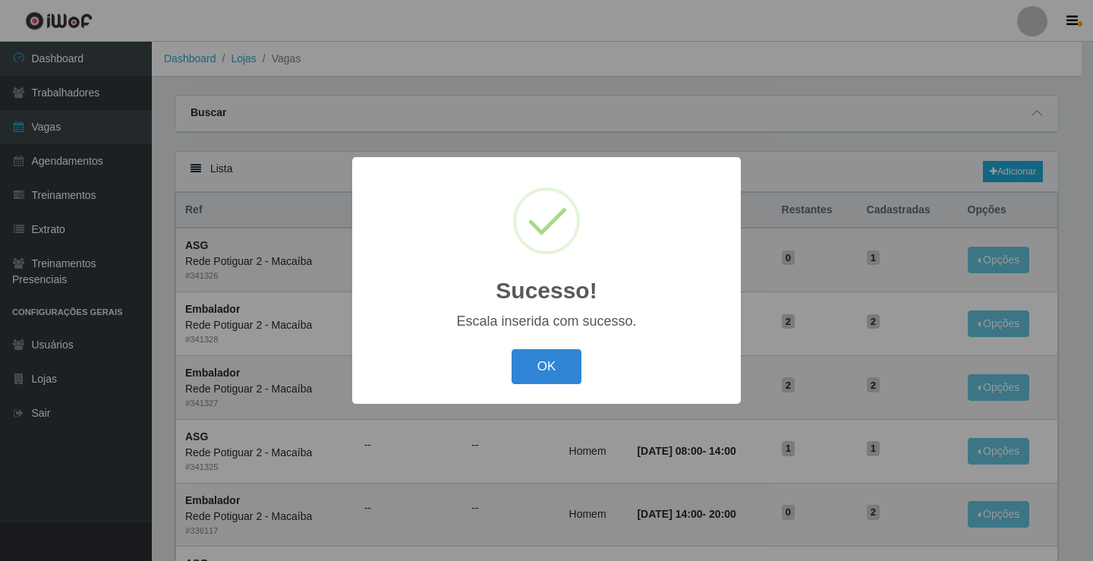
click at [504, 366] on div "OK Cancel" at bounding box center [546, 365] width 358 height 43
click at [526, 366] on button "OK" at bounding box center [546, 367] width 71 height 36
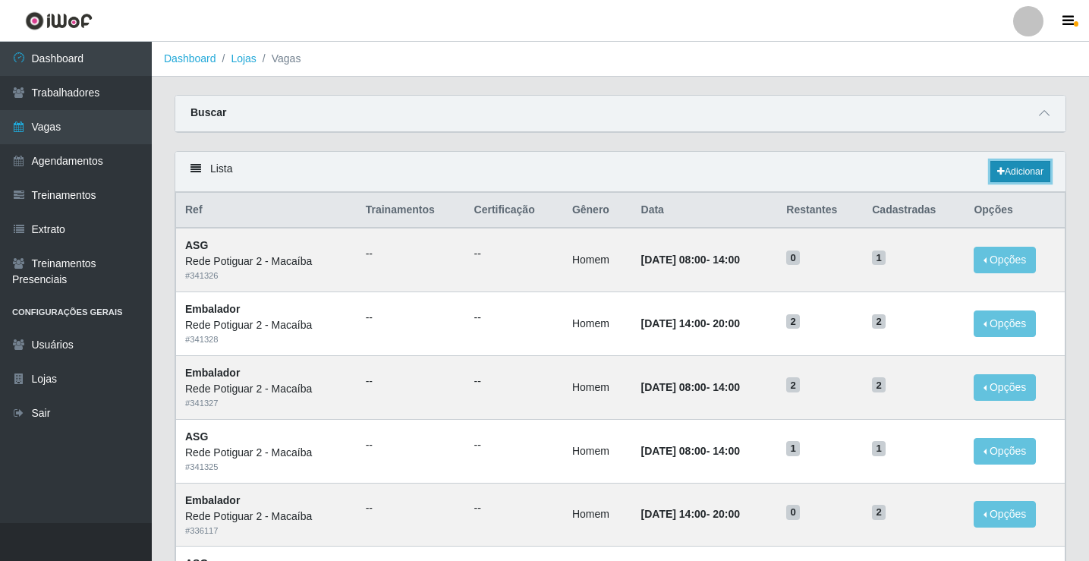
click at [1033, 172] on link "Adicionar" at bounding box center [1020, 171] width 60 height 21
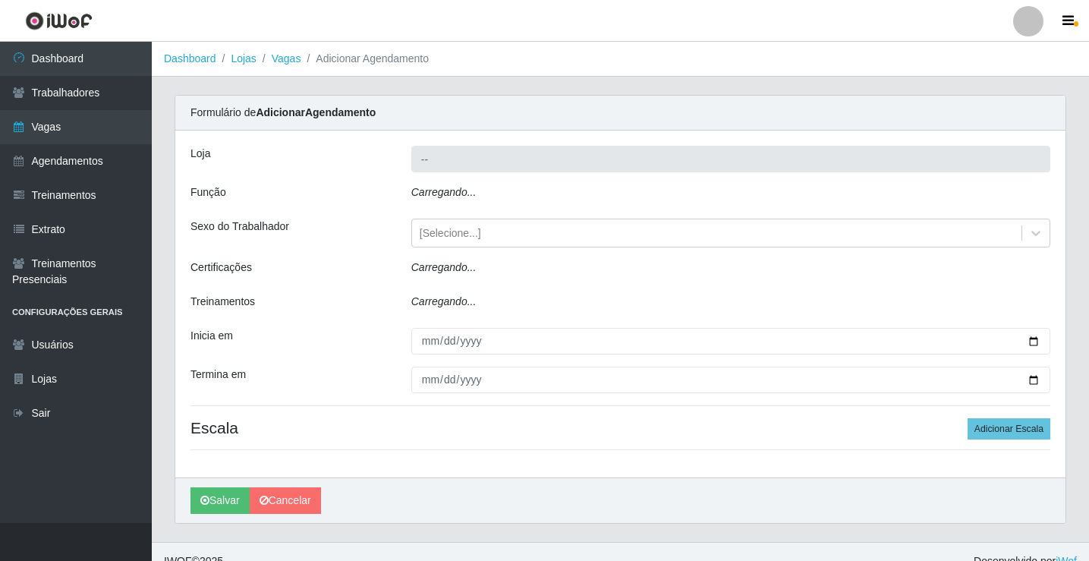
type input "Rede Potiguar 2 - Macaíba"
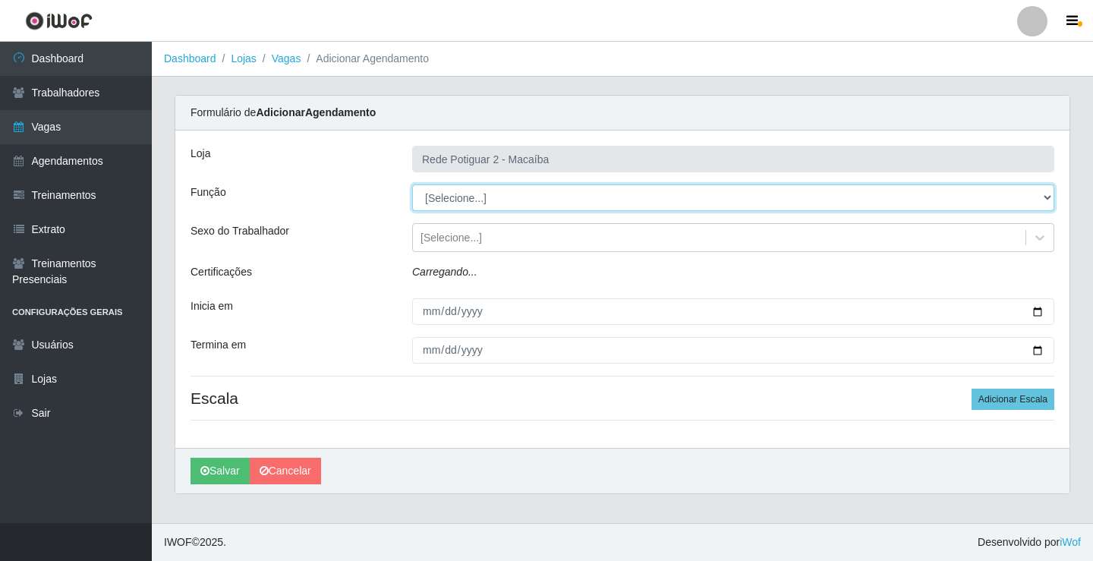
click at [474, 199] on select "[Selecione...] ASG ASG + ASG ++ Auxiliar de Estoque Balconista Embalador Reposi…" at bounding box center [733, 197] width 642 height 27
select select "1"
click at [412, 184] on select "[Selecione...] ASG ASG + ASG ++ Auxiliar de Estoque Balconista Embalador Reposi…" at bounding box center [733, 197] width 642 height 27
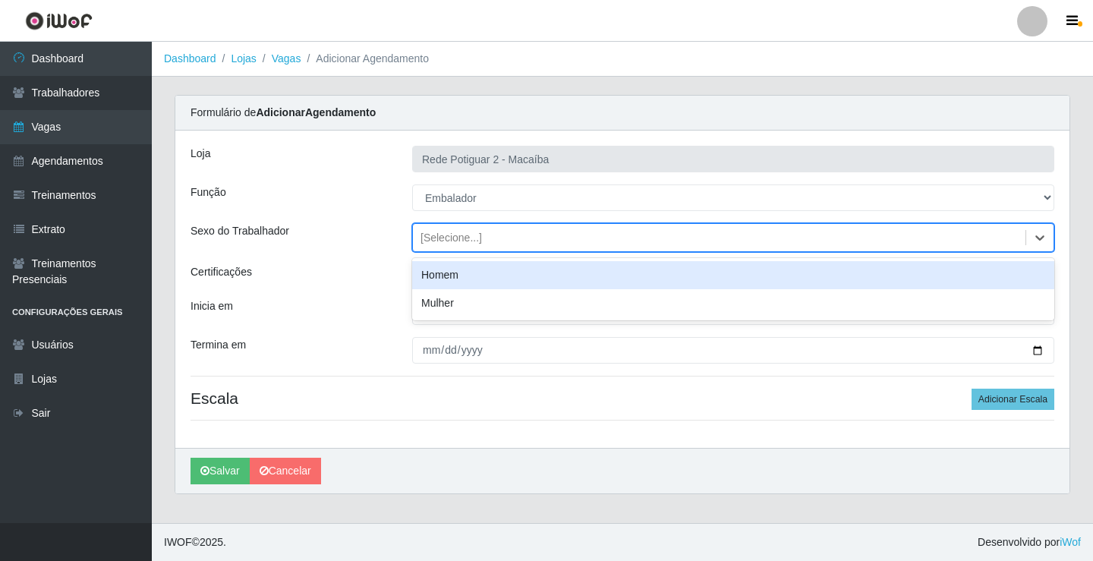
click at [496, 234] on div "[Selecione...]" at bounding box center [719, 237] width 612 height 25
click at [466, 272] on div "Homem" at bounding box center [733, 275] width 642 height 28
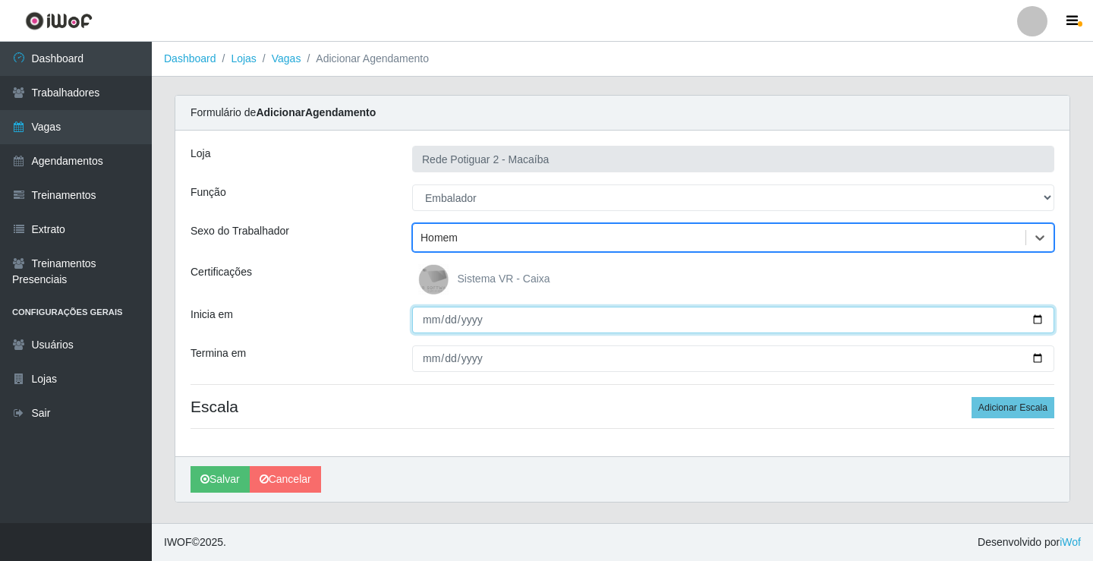
click at [429, 329] on input "Inicia em" at bounding box center [733, 320] width 642 height 27
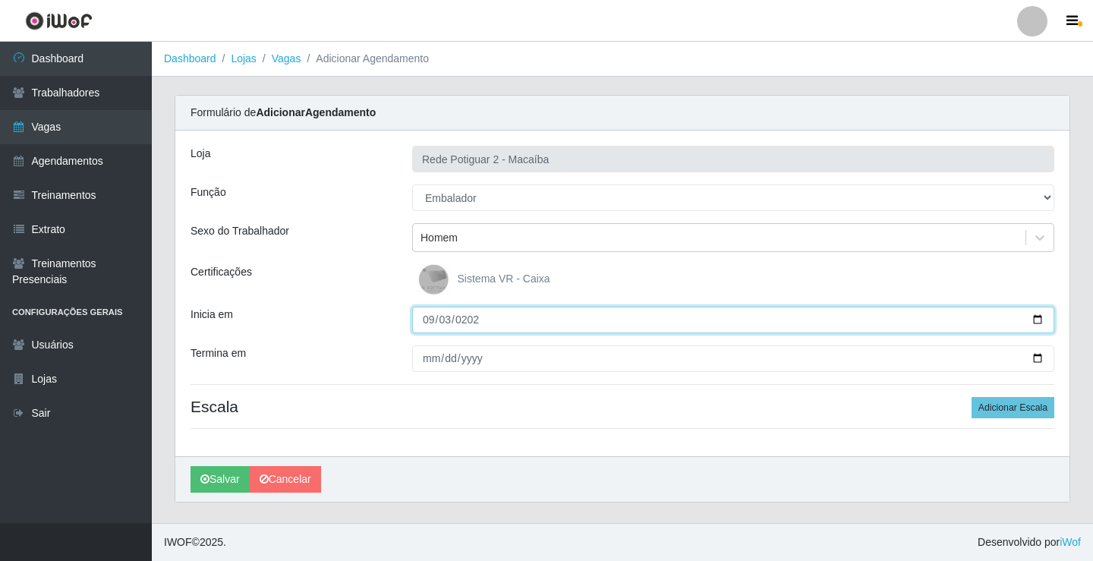
type input "[DATE]"
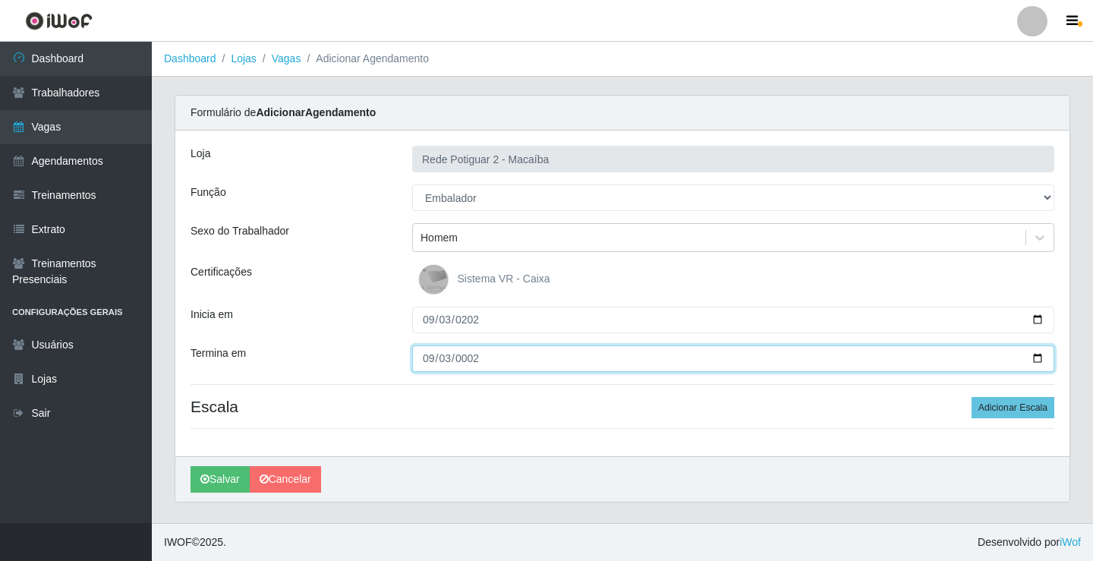
type input "0025-09-03"
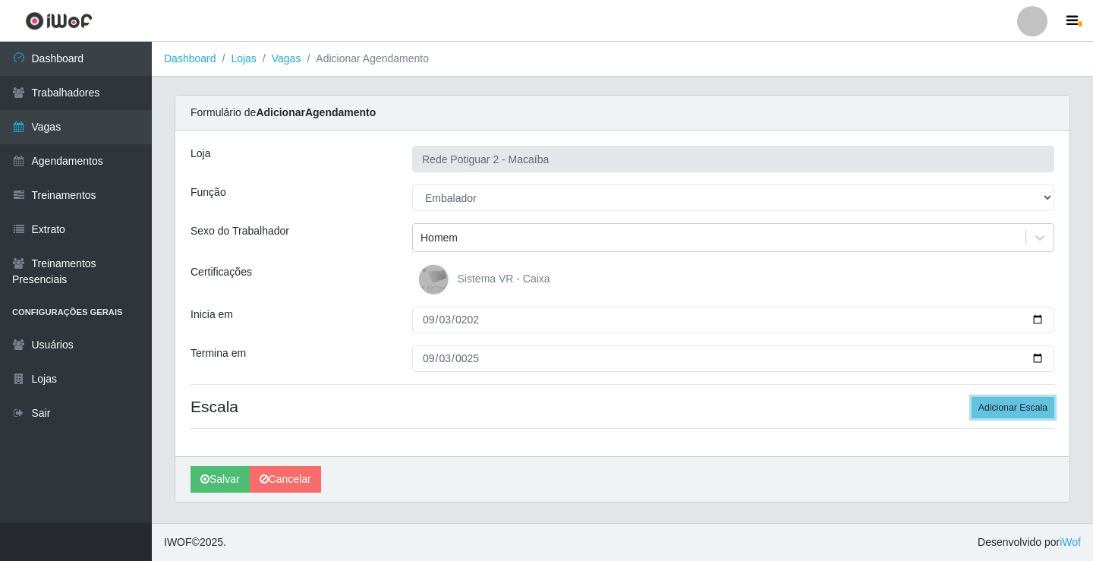
click at [971, 397] on button "Adicionar Escala" at bounding box center [1012, 407] width 83 height 21
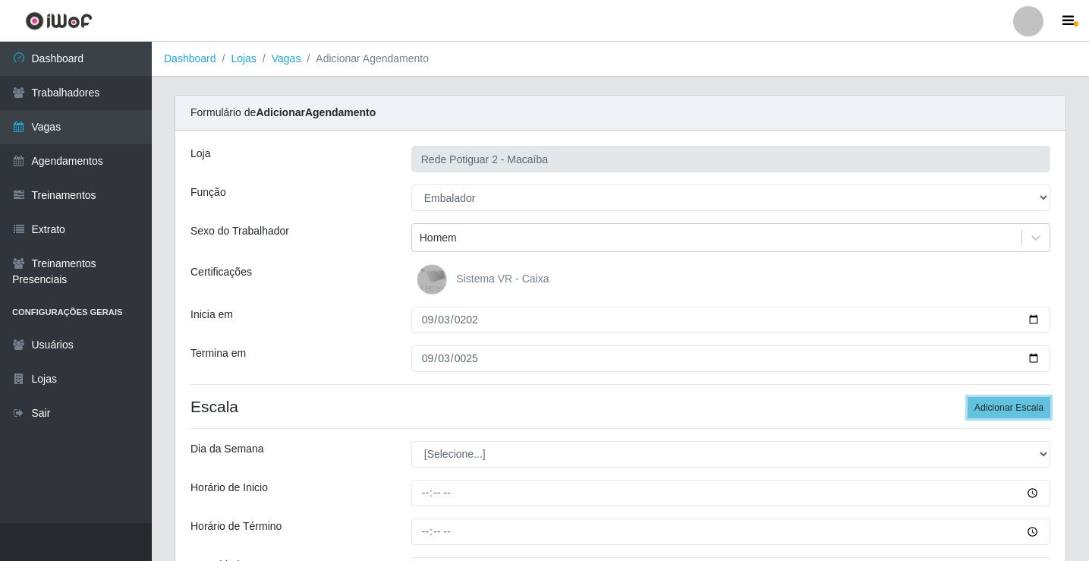
click at [967, 397] on button "Adicionar Escala" at bounding box center [1008, 407] width 83 height 21
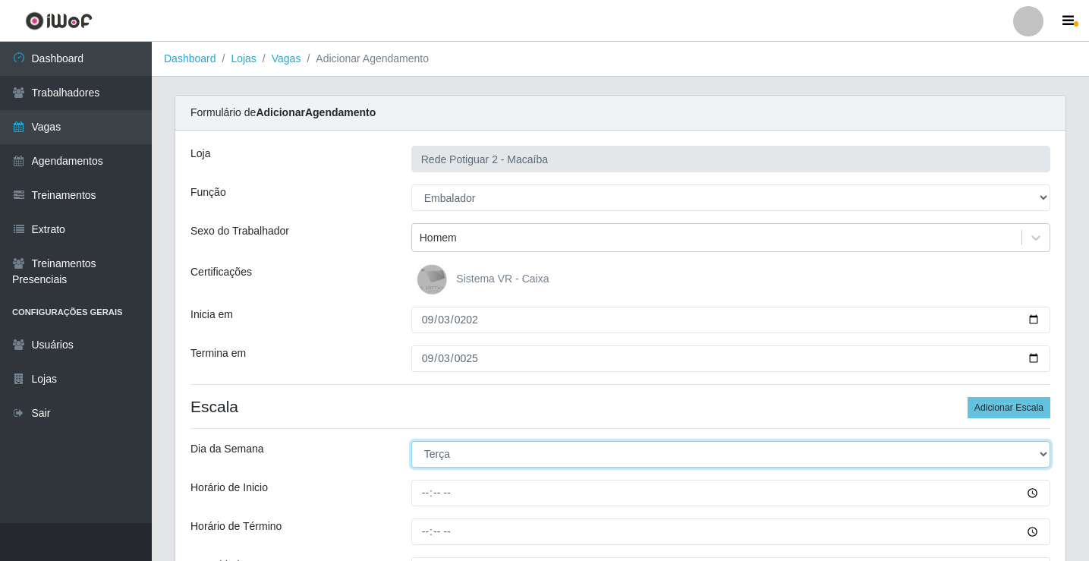
select select "3"
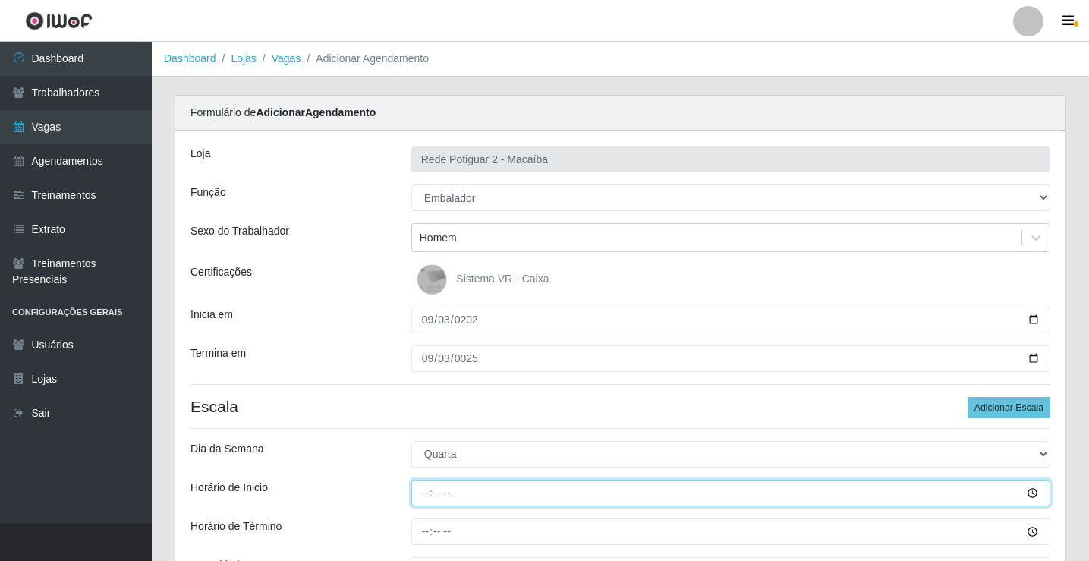
type input "08:00"
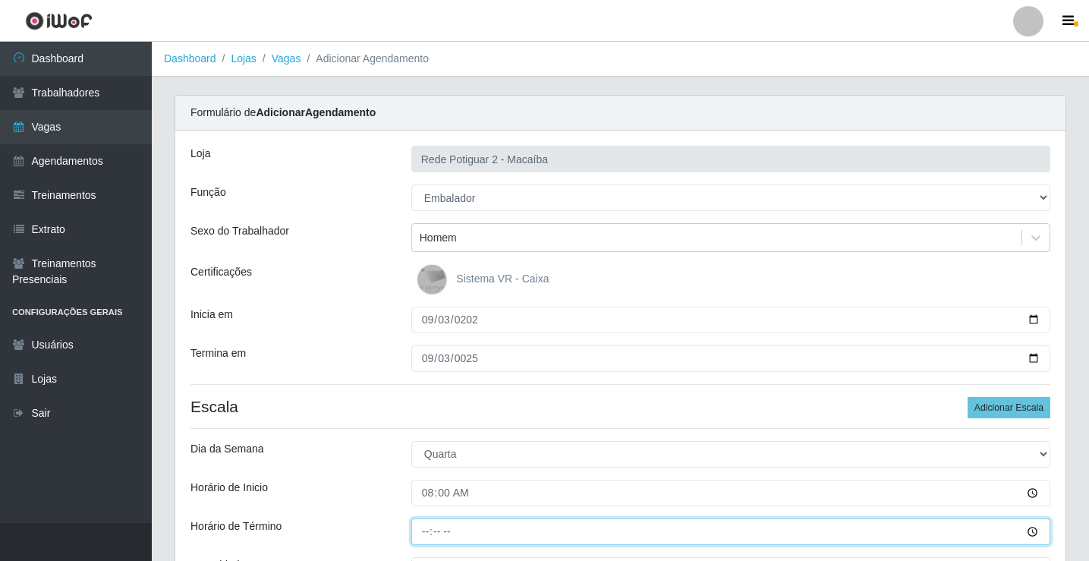
type input "14:00"
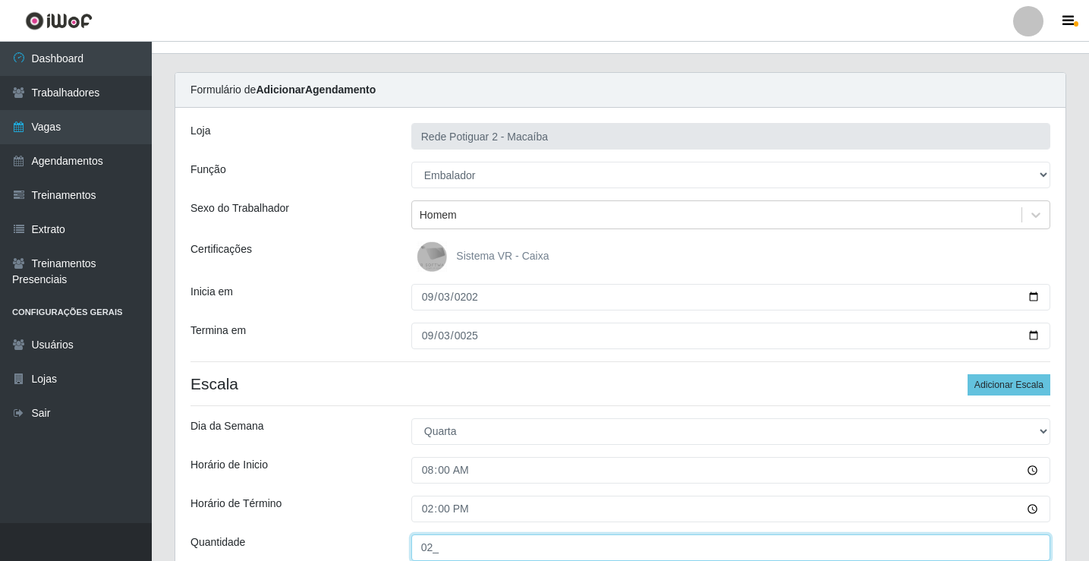
type input "02_"
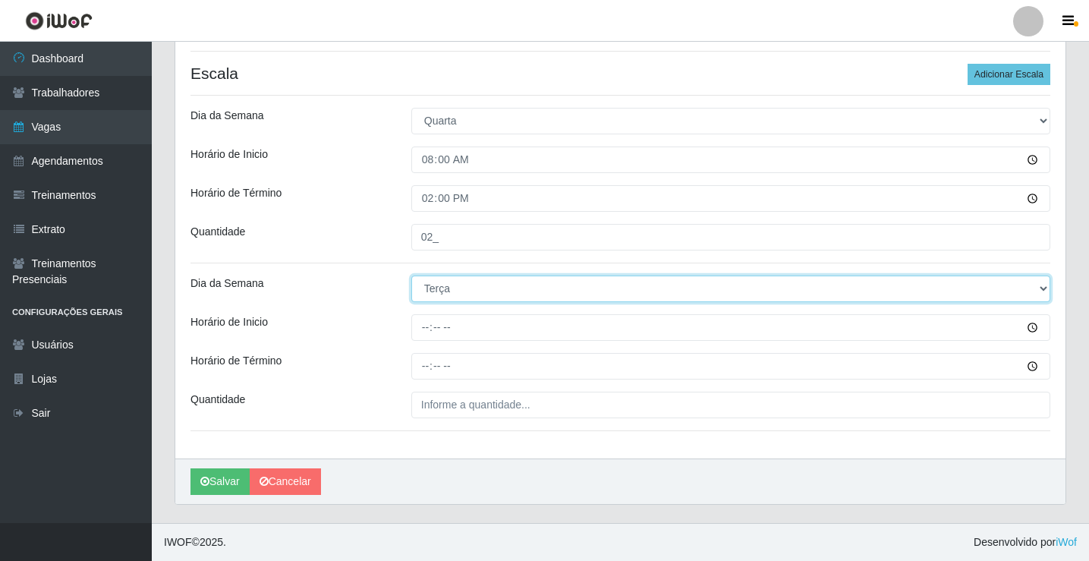
select select "3"
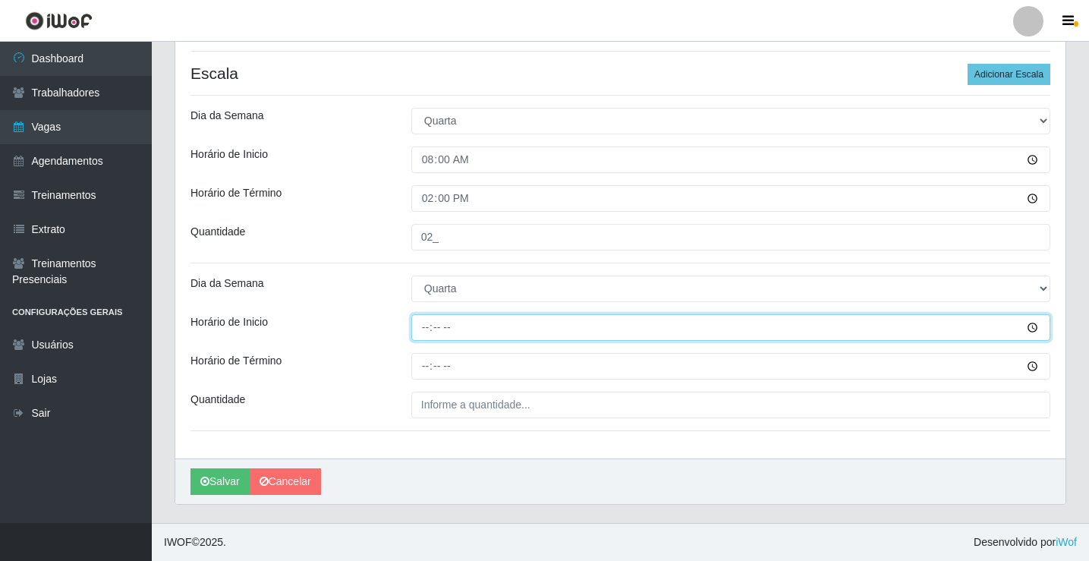
type input "14:00"
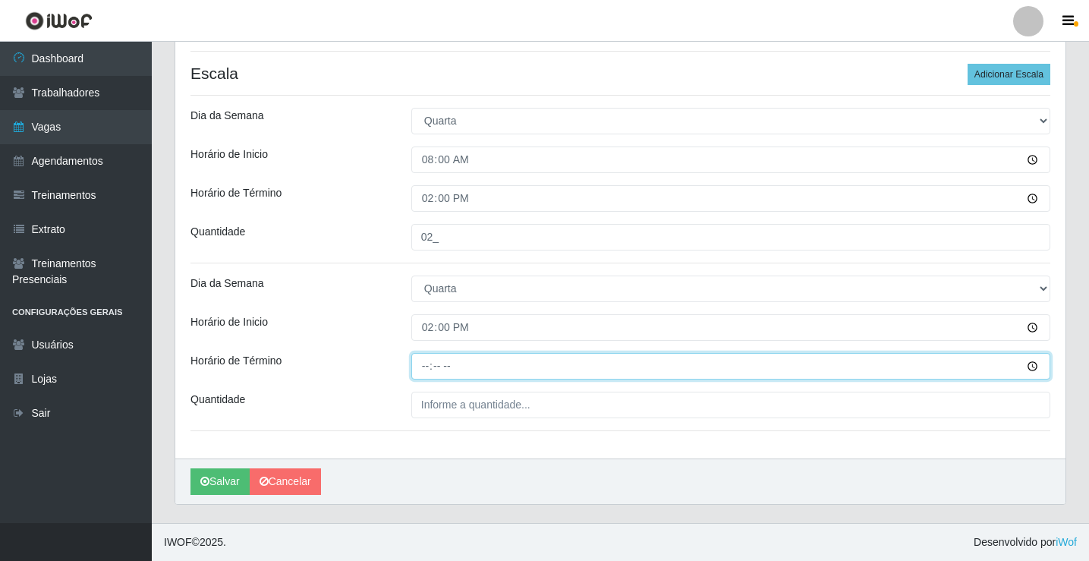
type input "20:00"
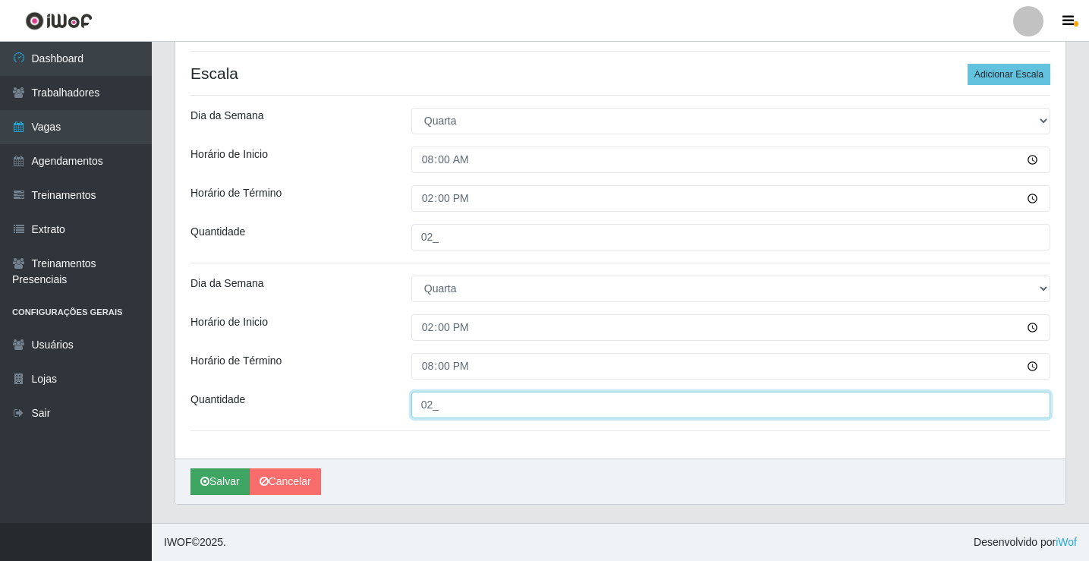
type input "02_"
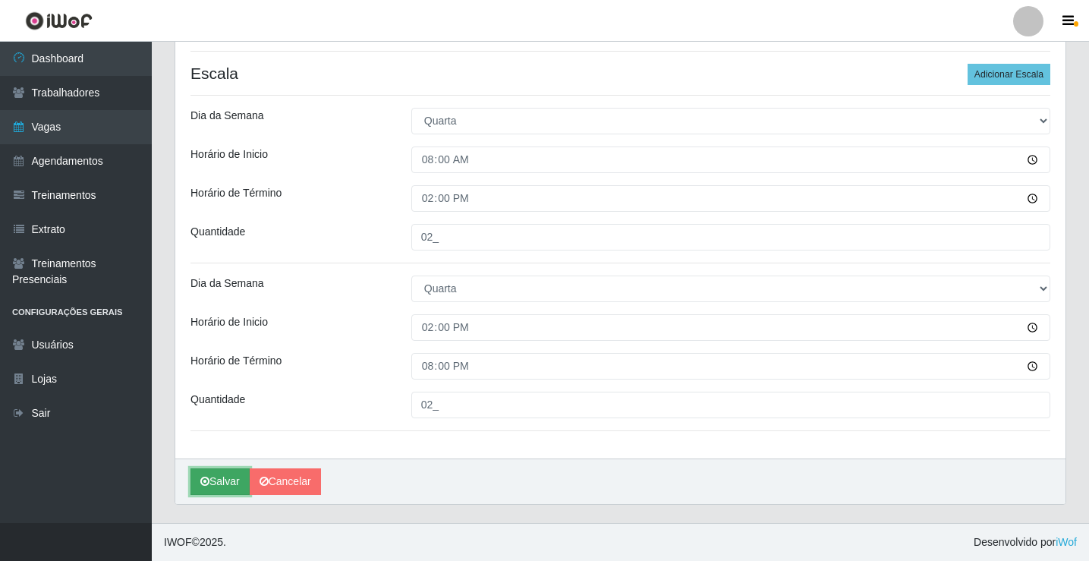
click at [204, 486] on icon "submit" at bounding box center [204, 481] width 9 height 11
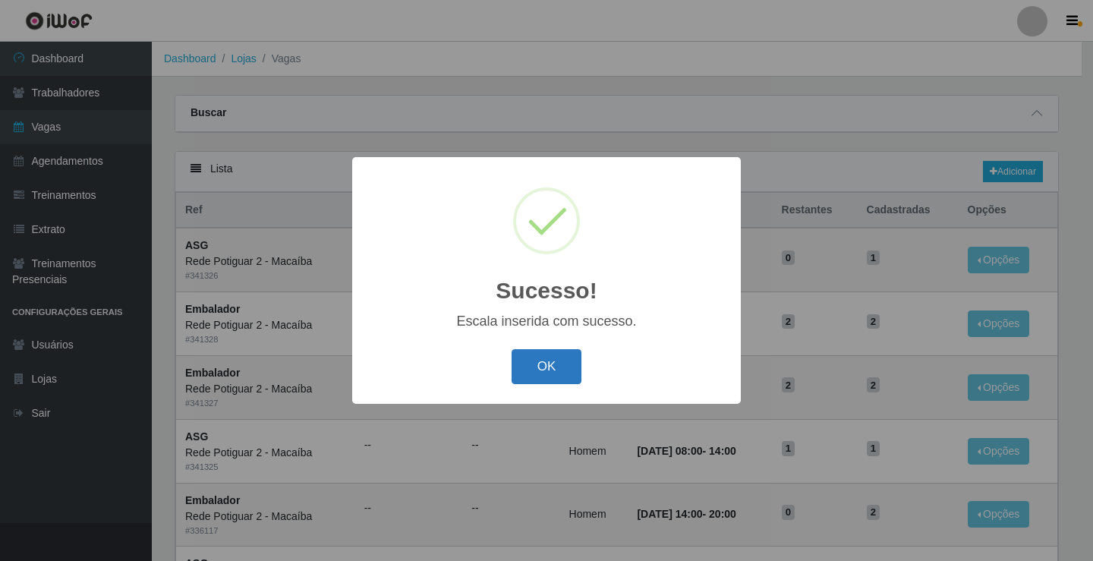
click at [517, 355] on button "OK" at bounding box center [546, 367] width 71 height 36
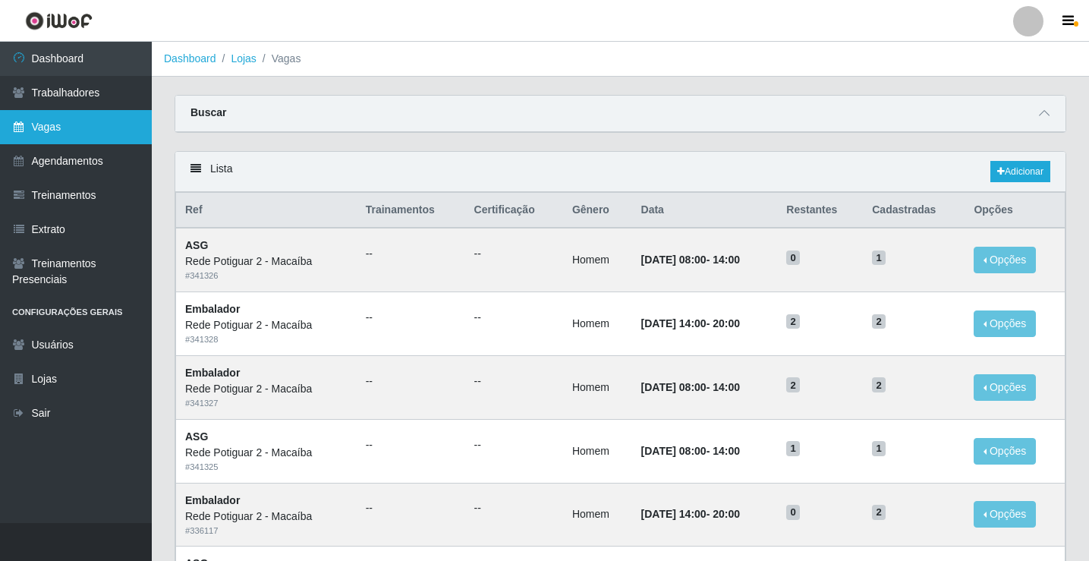
click at [109, 134] on link "Vagas" at bounding box center [76, 127] width 152 height 34
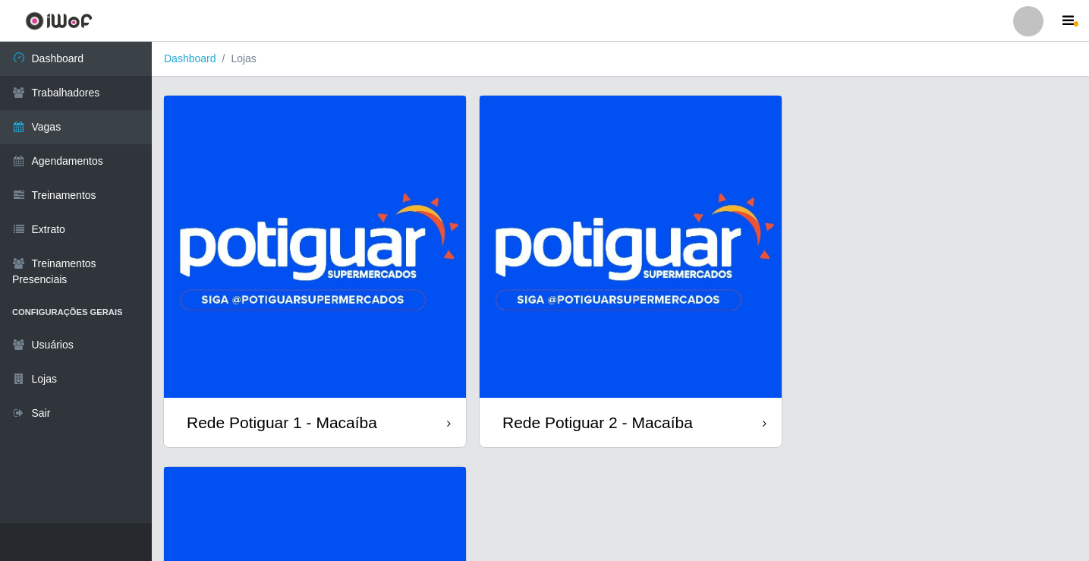
click at [531, 269] on img at bounding box center [631, 247] width 302 height 302
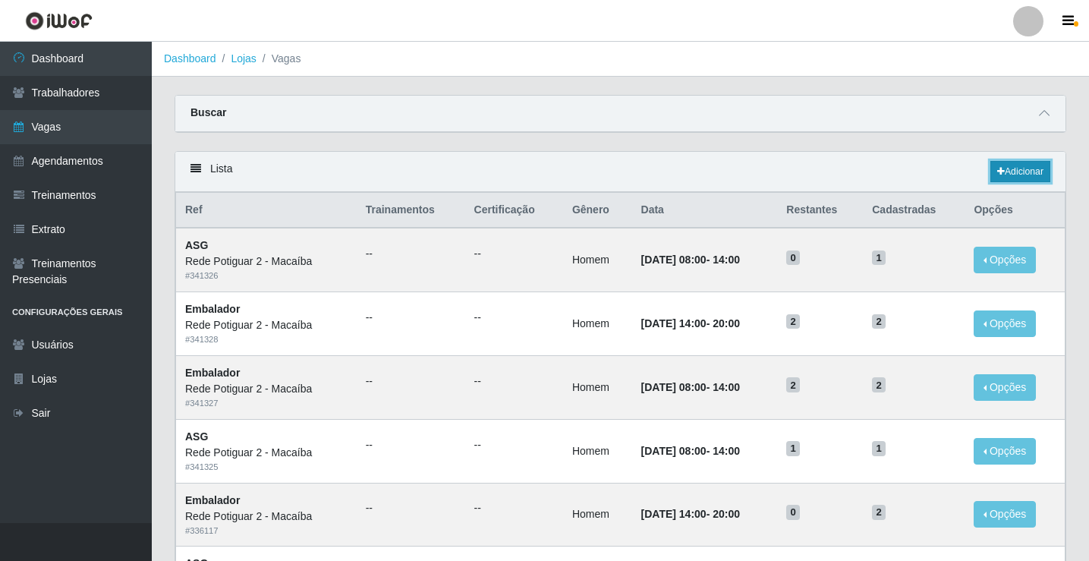
click at [1028, 165] on link "Adicionar" at bounding box center [1020, 171] width 60 height 21
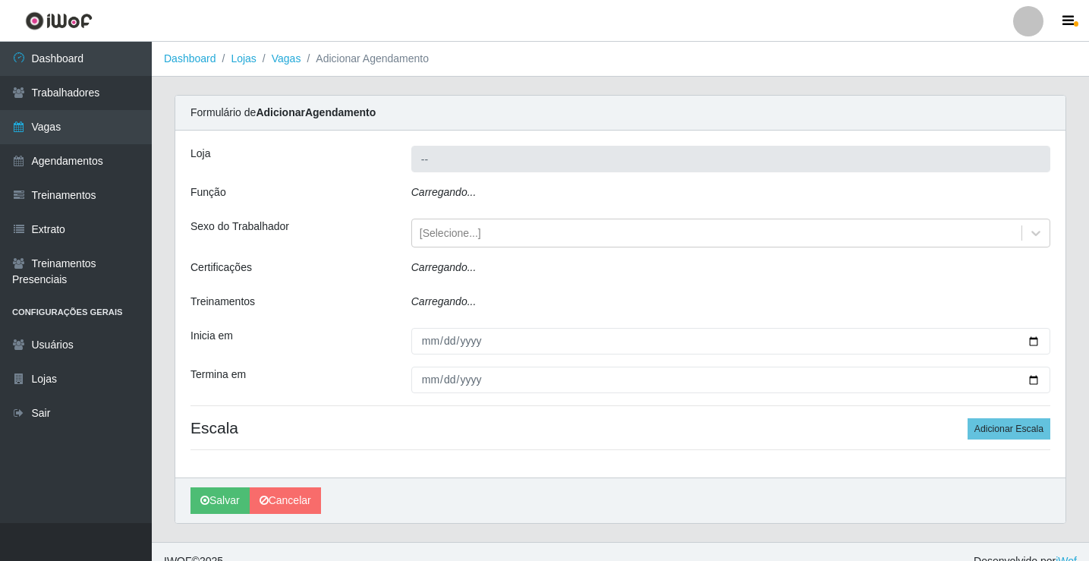
type input "Rede Potiguar 2 - Macaíba"
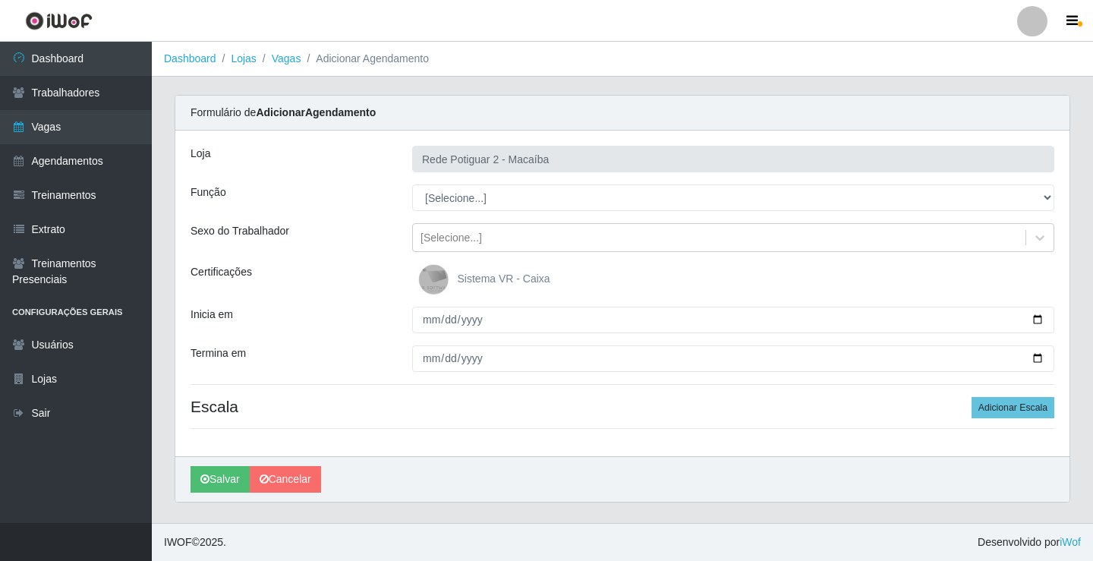
click at [453, 193] on select "[Selecione...] ASG ASG + ASG ++ Auxiliar de Estoque Balconista Embalador Reposi…" at bounding box center [733, 197] width 642 height 27
select select "1"
click at [412, 184] on select "[Selecione...] ASG ASG + ASG ++ Auxiliar de Estoque Balconista Embalador Reposi…" at bounding box center [733, 197] width 642 height 27
click at [487, 236] on div "[Selecione...]" at bounding box center [719, 237] width 612 height 25
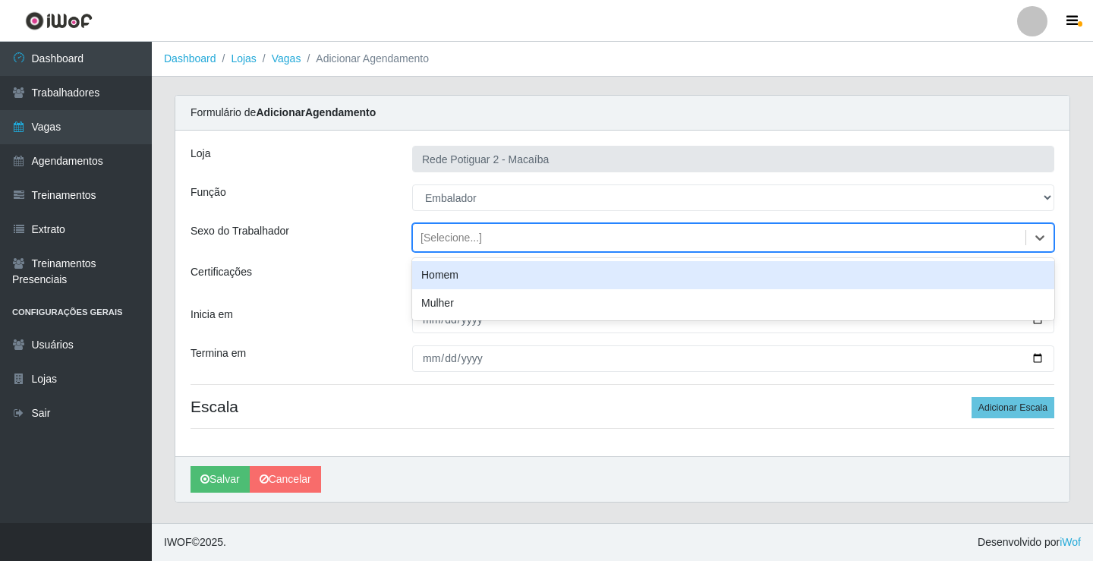
click at [477, 272] on div "Homem" at bounding box center [733, 275] width 642 height 28
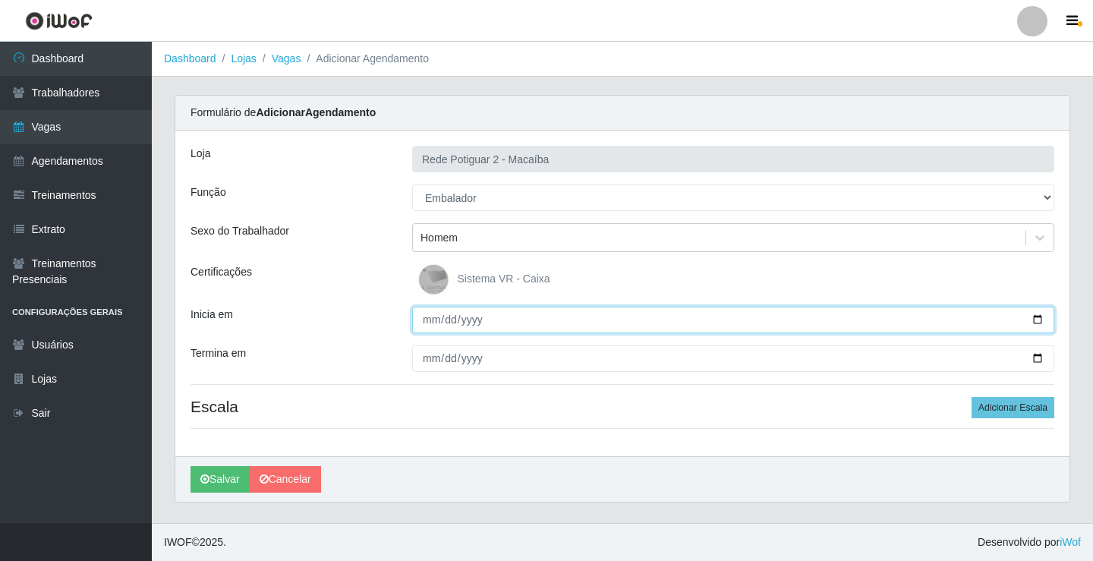
click at [428, 326] on input "Inicia em" at bounding box center [733, 320] width 642 height 27
type input "[DATE]"
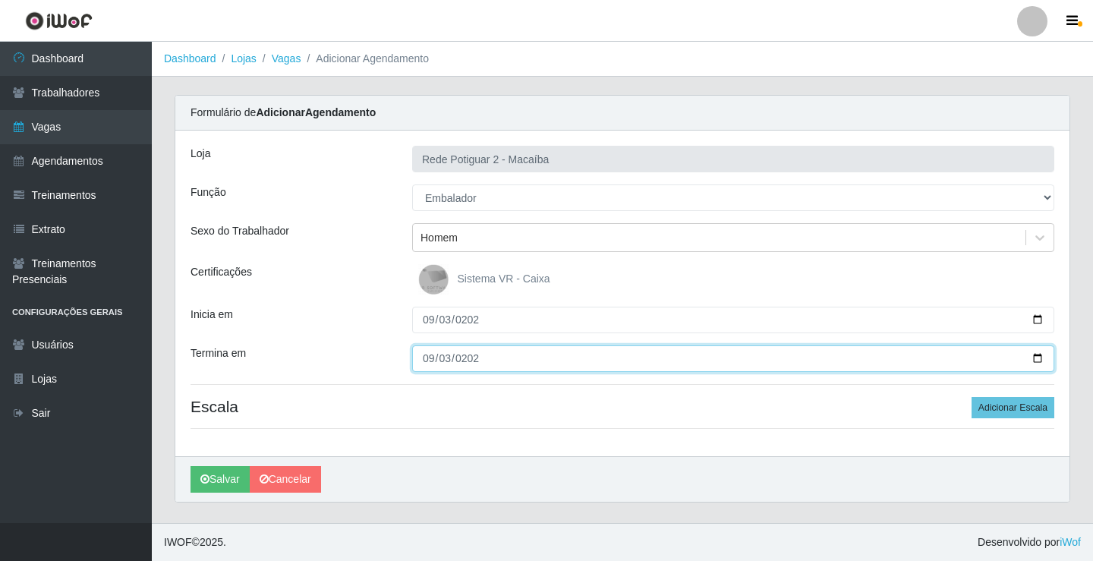
type input "[DATE]"
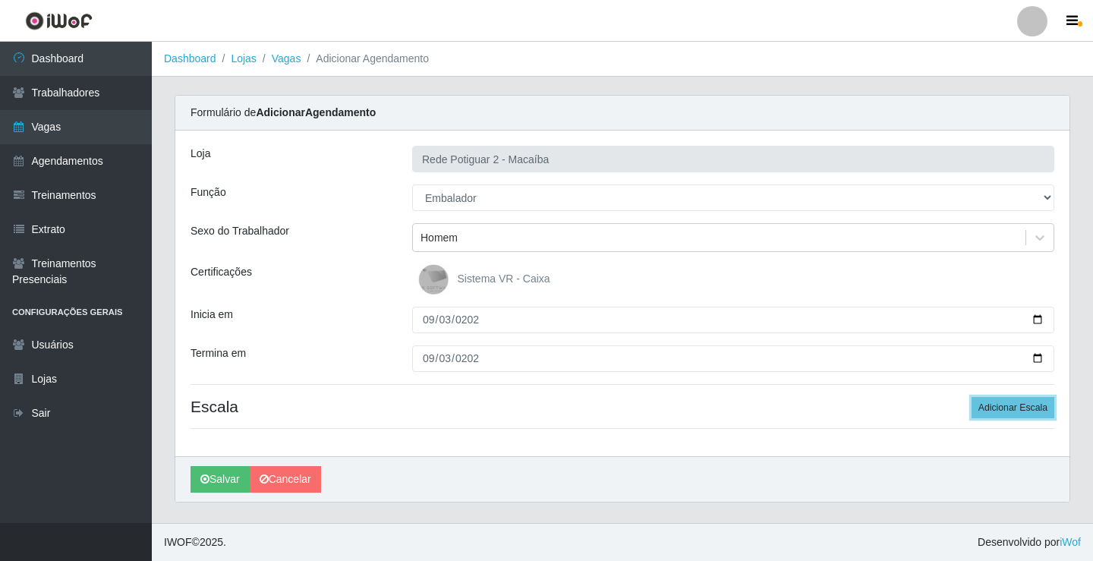
click at [971, 397] on button "Adicionar Escala" at bounding box center [1012, 407] width 83 height 21
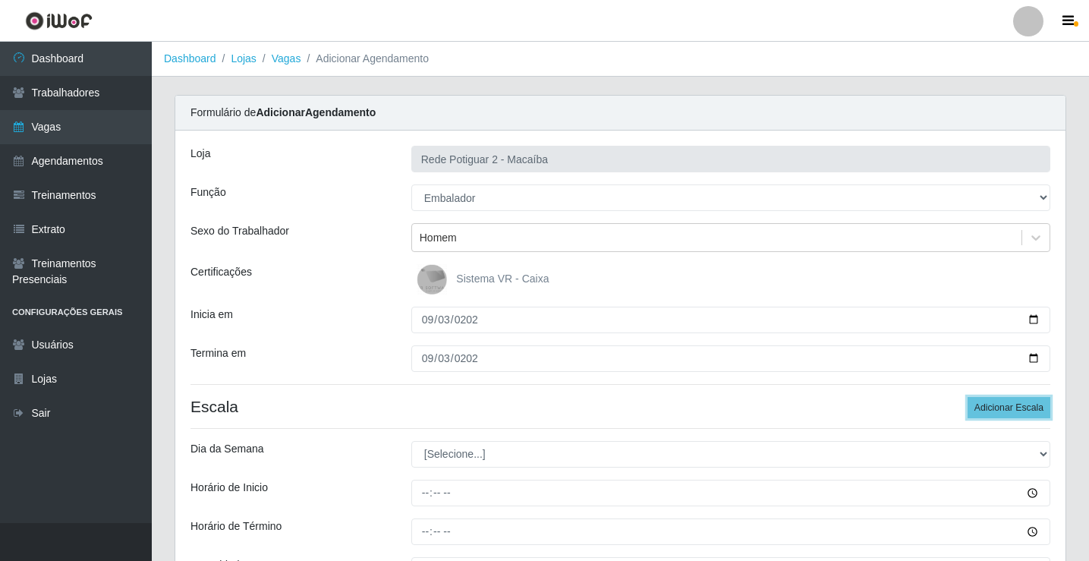
click at [967, 397] on button "Adicionar Escala" at bounding box center [1008, 407] width 83 height 21
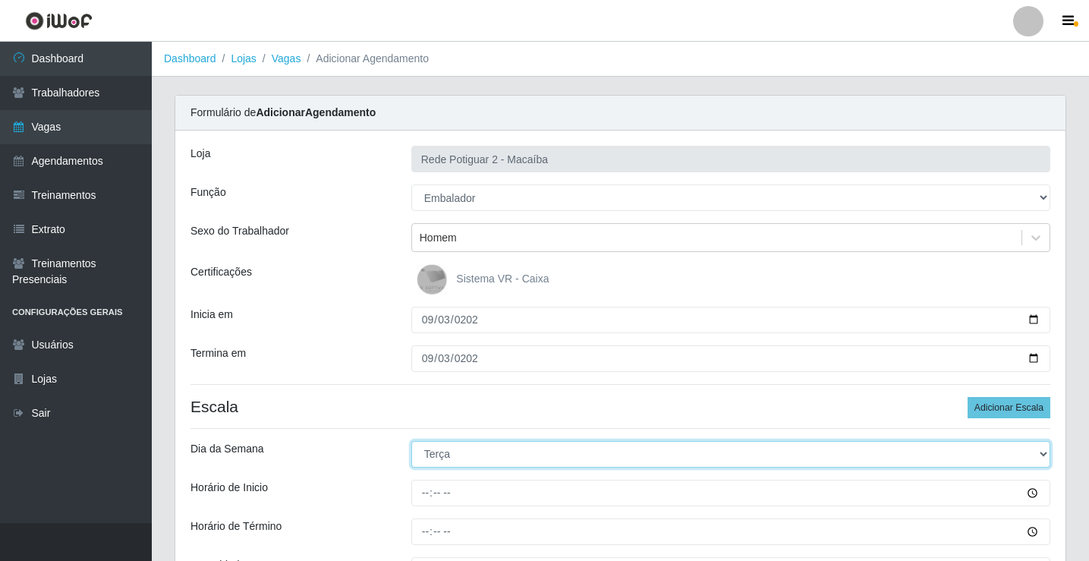
select select "3"
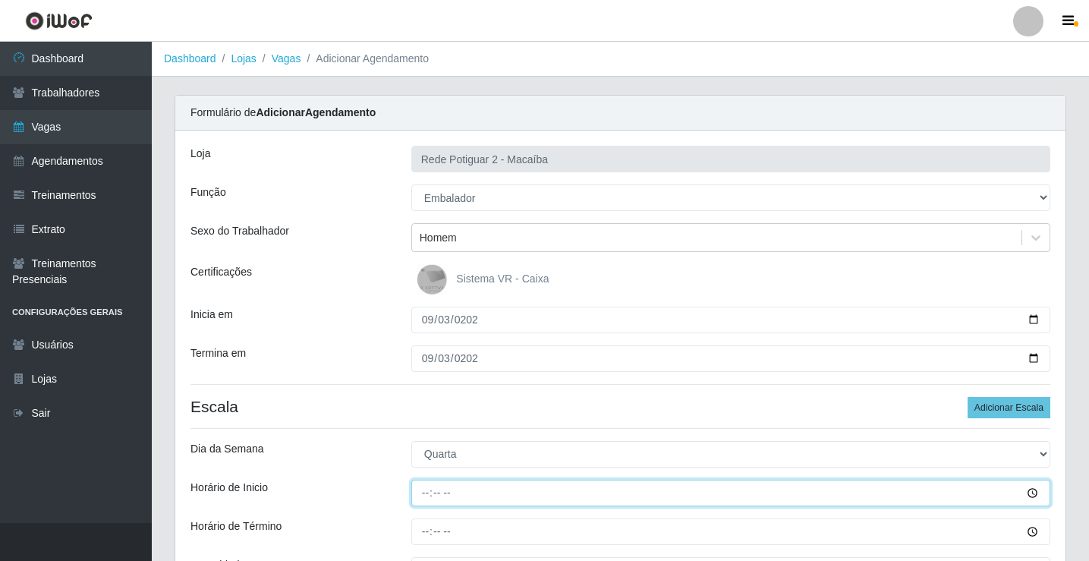
type input "08:00"
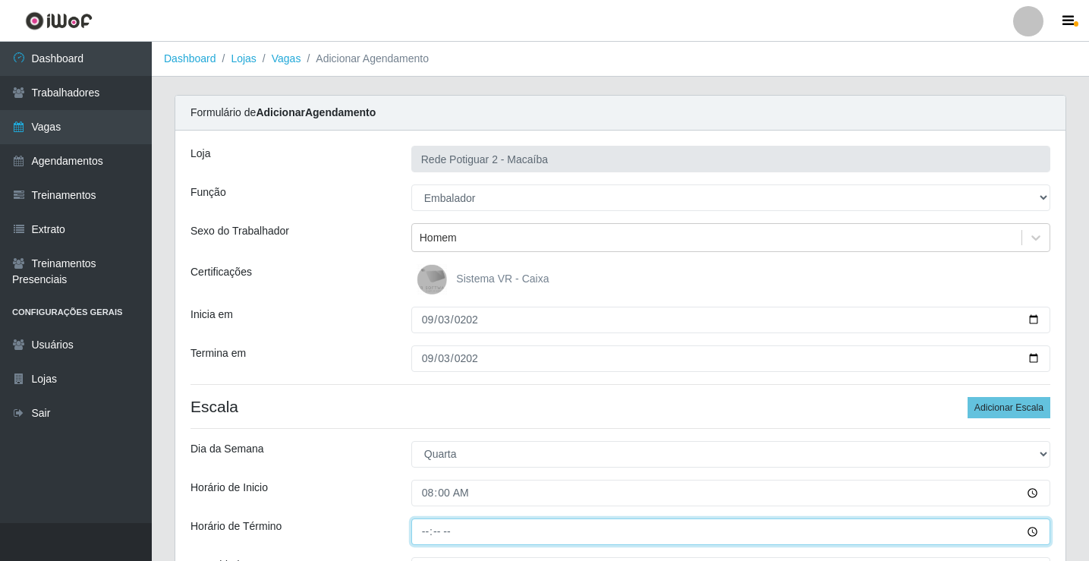
type input "14:00"
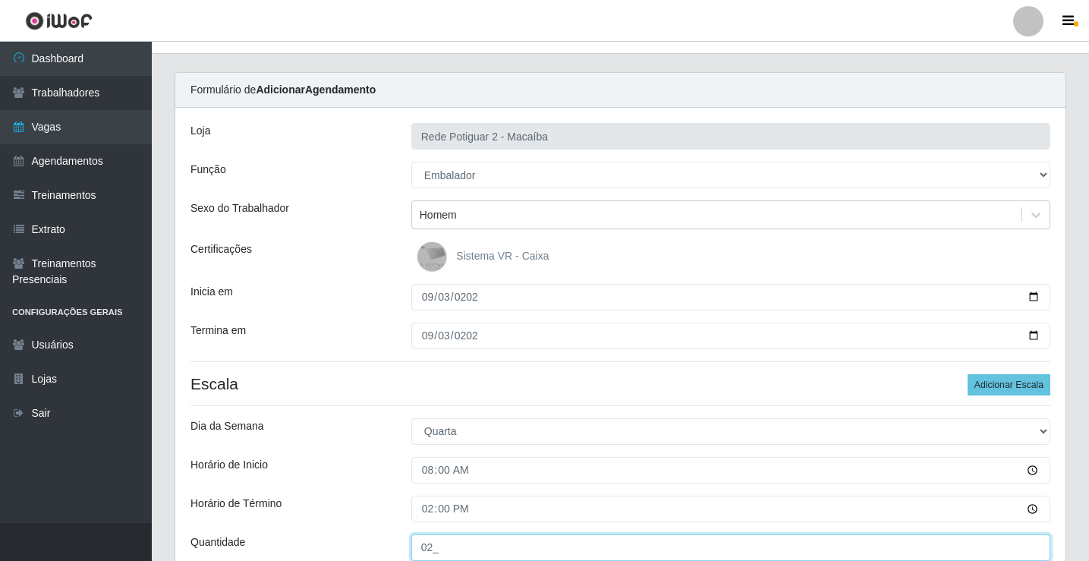
type input "02_"
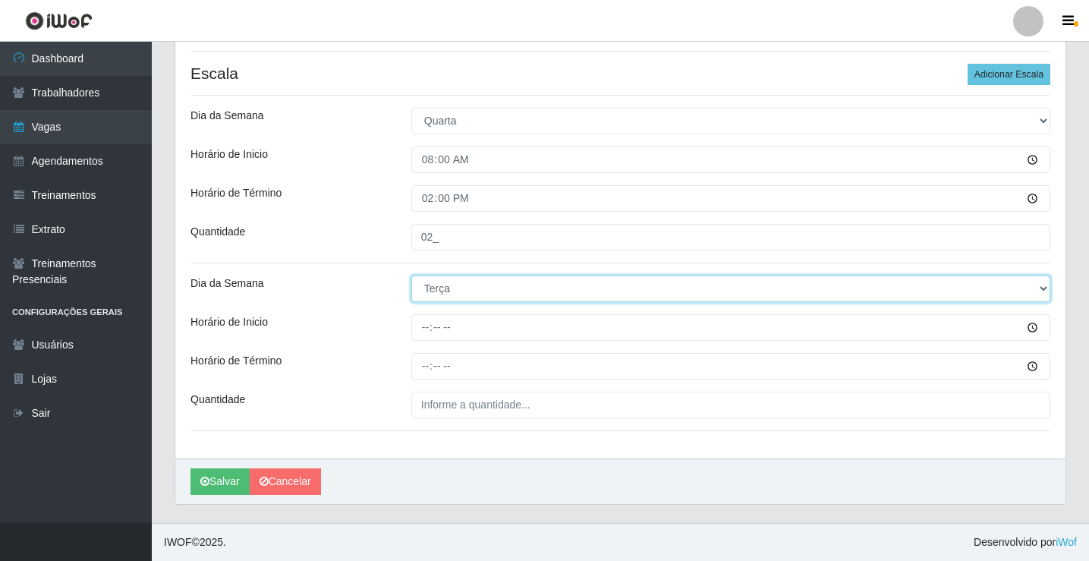
select select "3"
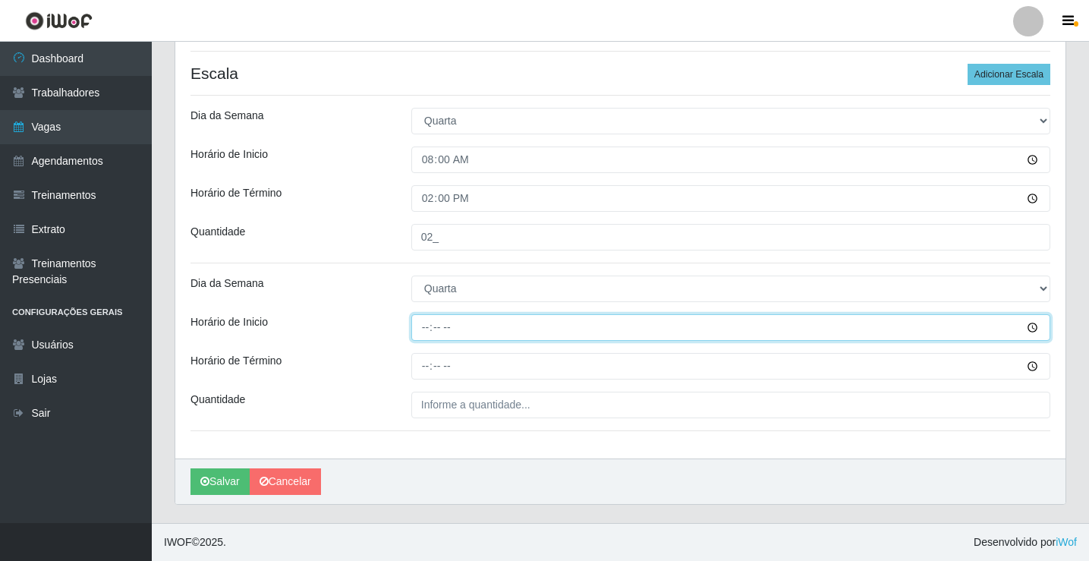
type input "14:00"
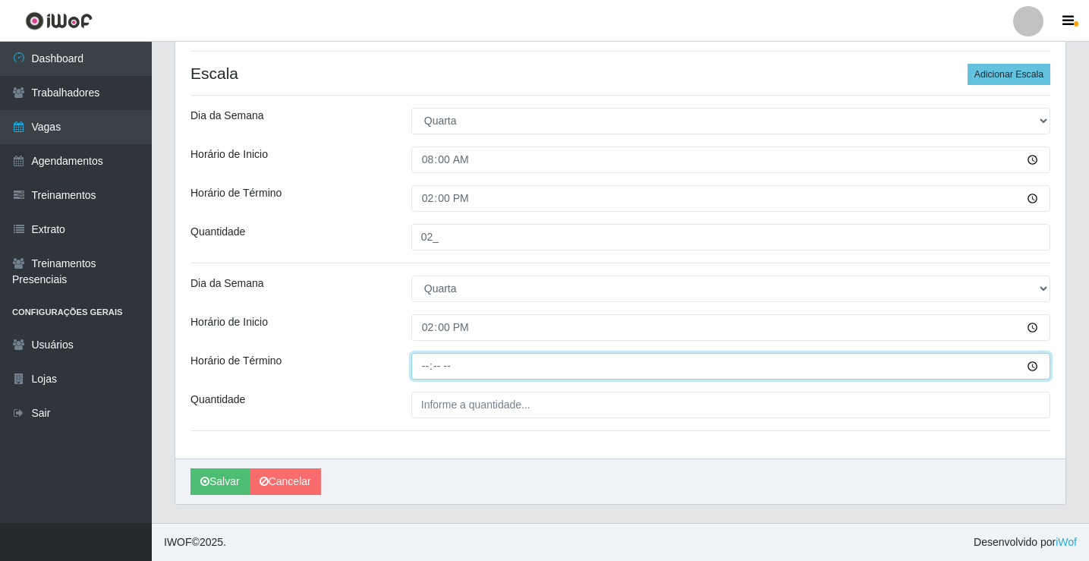
type input "20:00"
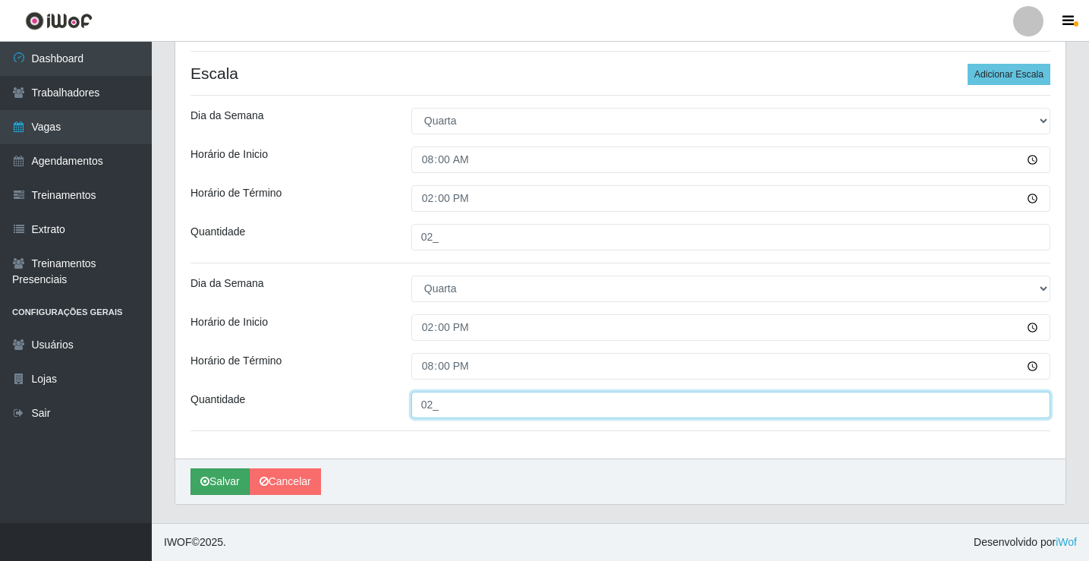
type input "02_"
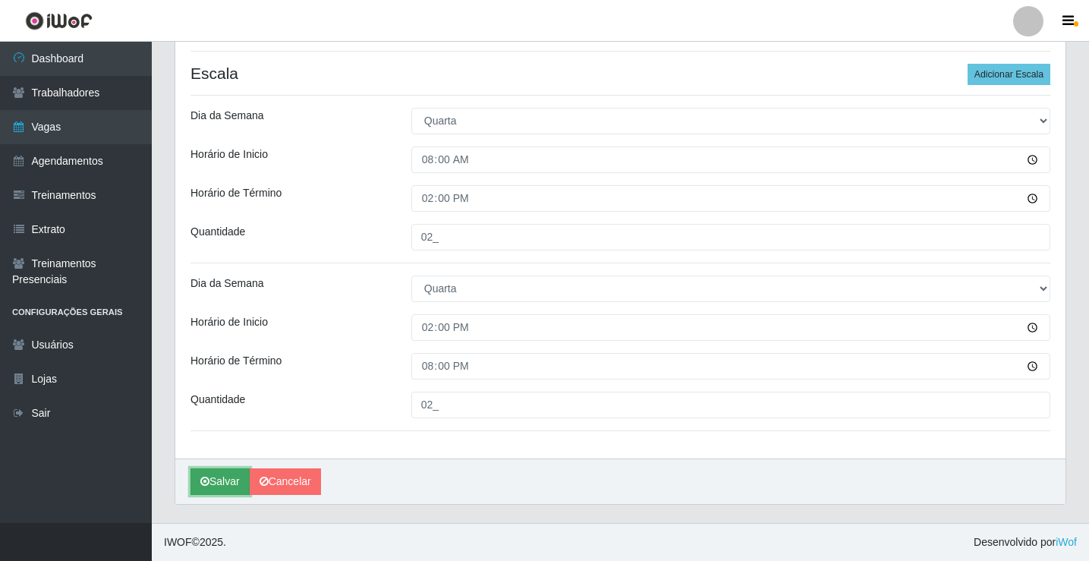
click at [226, 483] on button "Salvar" at bounding box center [219, 481] width 59 height 27
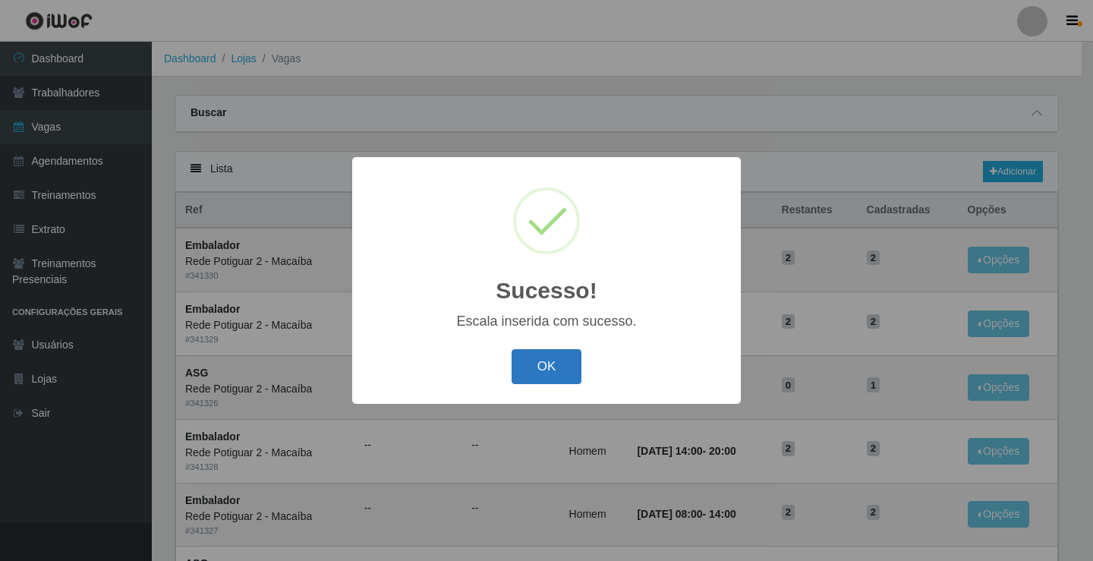
click at [539, 366] on button "OK" at bounding box center [546, 367] width 71 height 36
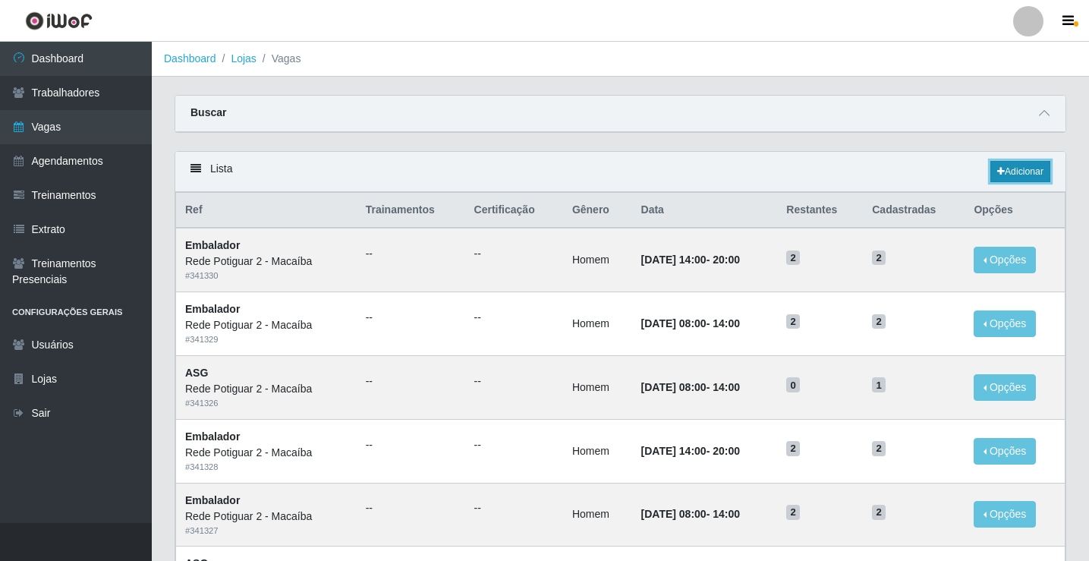
click at [1024, 171] on link "Adicionar" at bounding box center [1020, 171] width 60 height 21
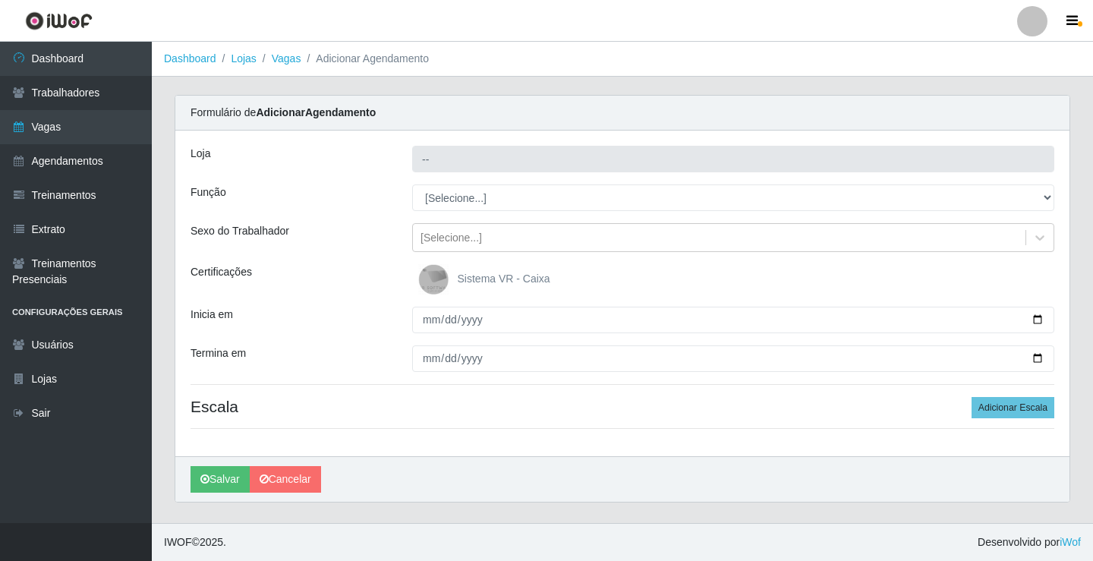
type input "Rede Potiguar 2 - Macaíba"
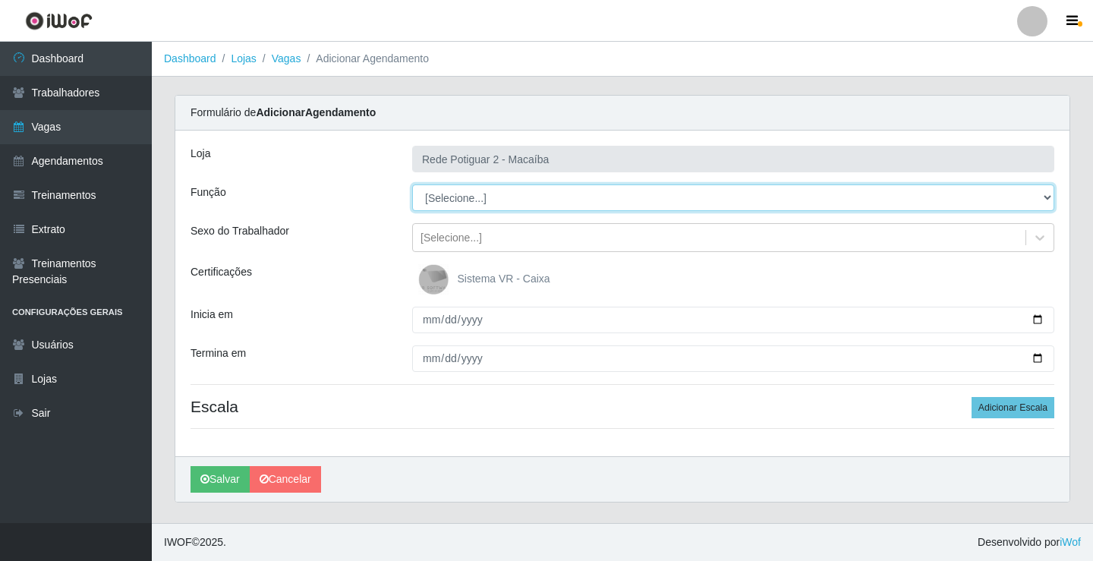
click at [461, 197] on select "[Selecione...] ASG ASG + ASG ++ Auxiliar de Estoque Balconista Embalador Reposi…" at bounding box center [733, 197] width 642 height 27
select select "1"
click at [412, 184] on select "[Selecione...] ASG ASG + ASG ++ Auxiliar de Estoque Balconista Embalador Reposi…" at bounding box center [733, 197] width 642 height 27
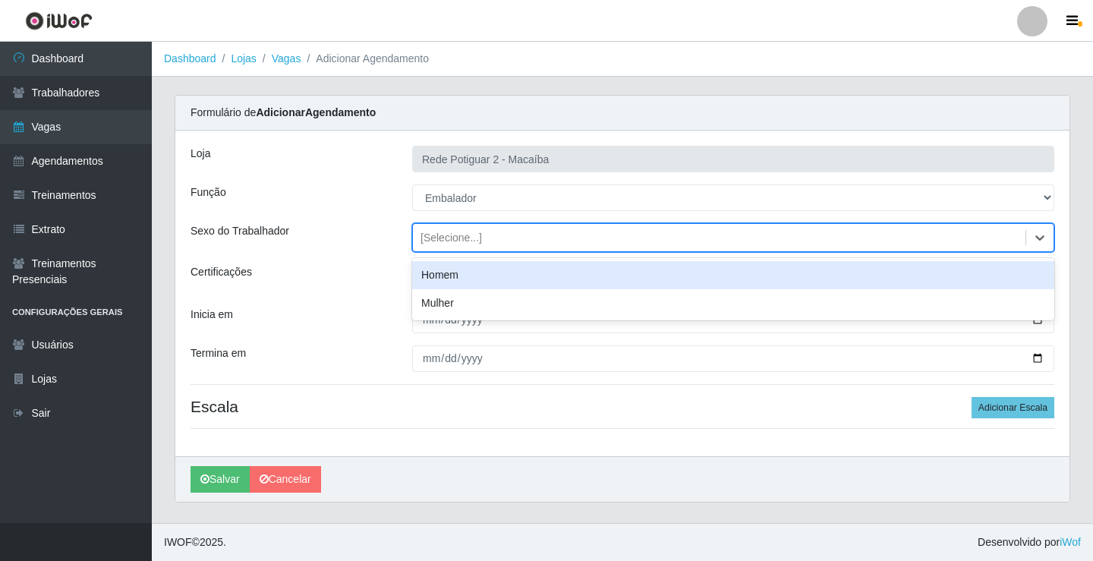
click at [480, 241] on div "[Selecione...]" at bounding box center [719, 237] width 612 height 25
click at [477, 266] on div "Homem" at bounding box center [733, 275] width 642 height 28
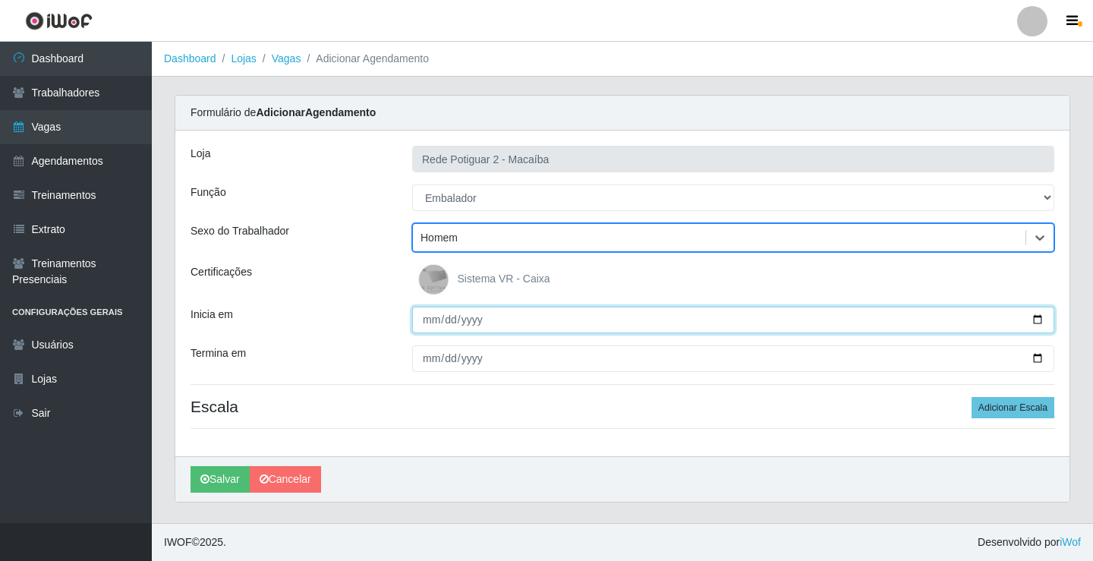
click at [426, 322] on input "Inicia em" at bounding box center [733, 320] width 642 height 27
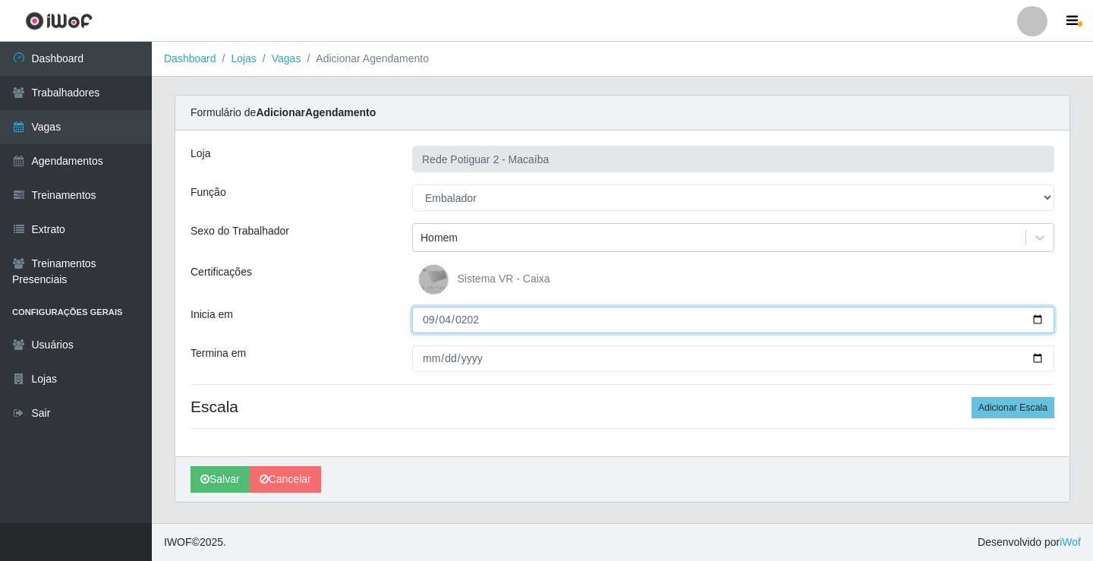
type input "[DATE]"
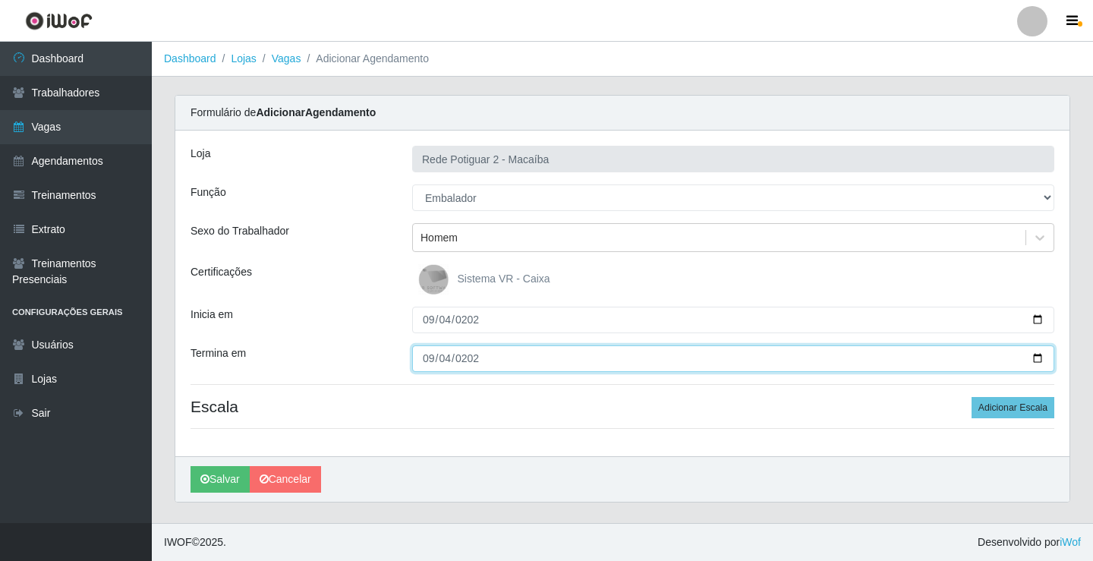
type input "[DATE]"
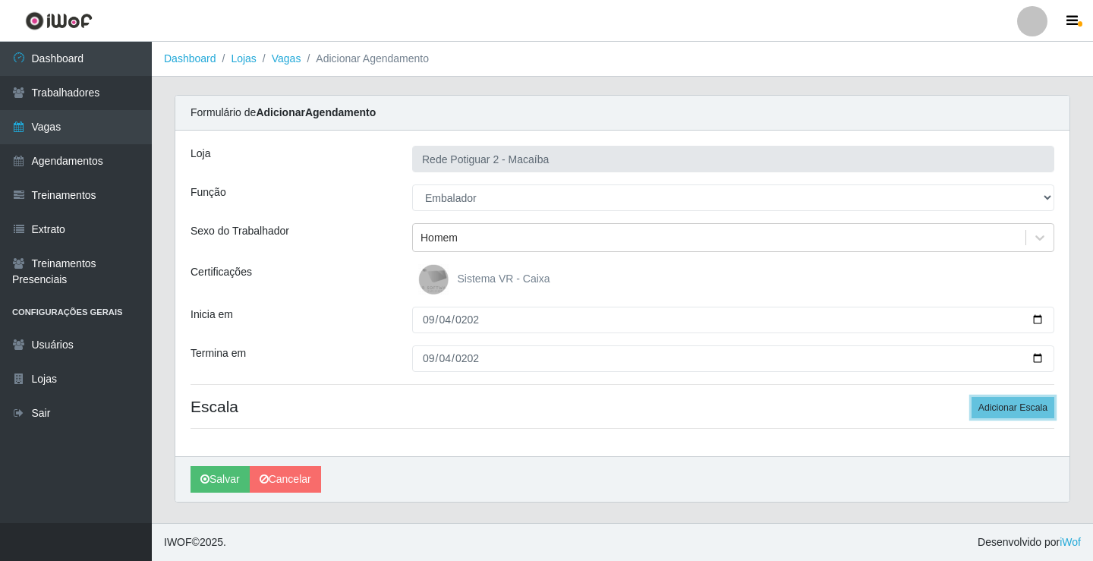
click at [971, 397] on button "Adicionar Escala" at bounding box center [1012, 407] width 83 height 21
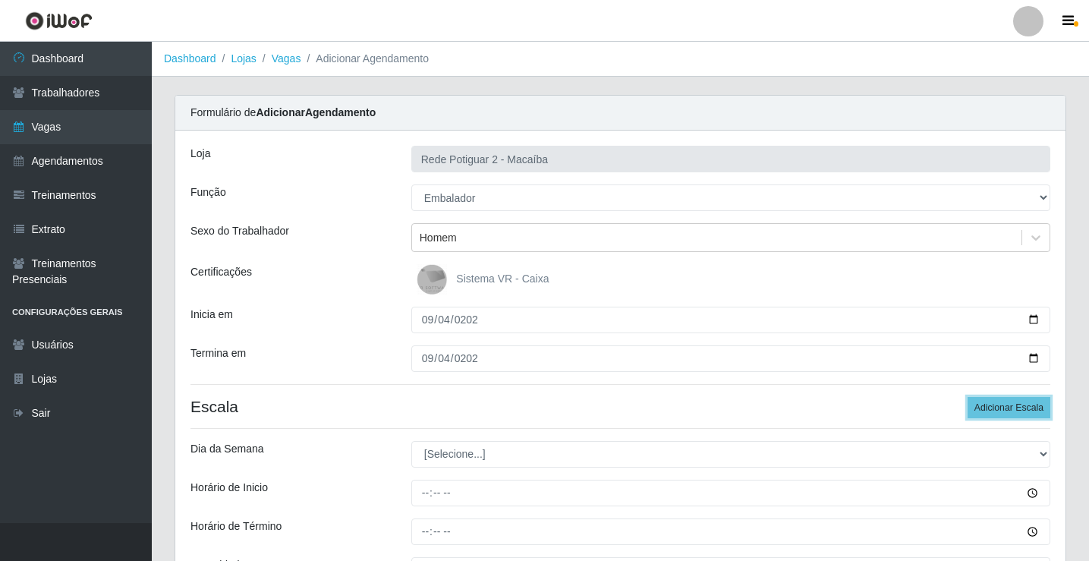
click at [967, 397] on button "Adicionar Escala" at bounding box center [1008, 407] width 83 height 21
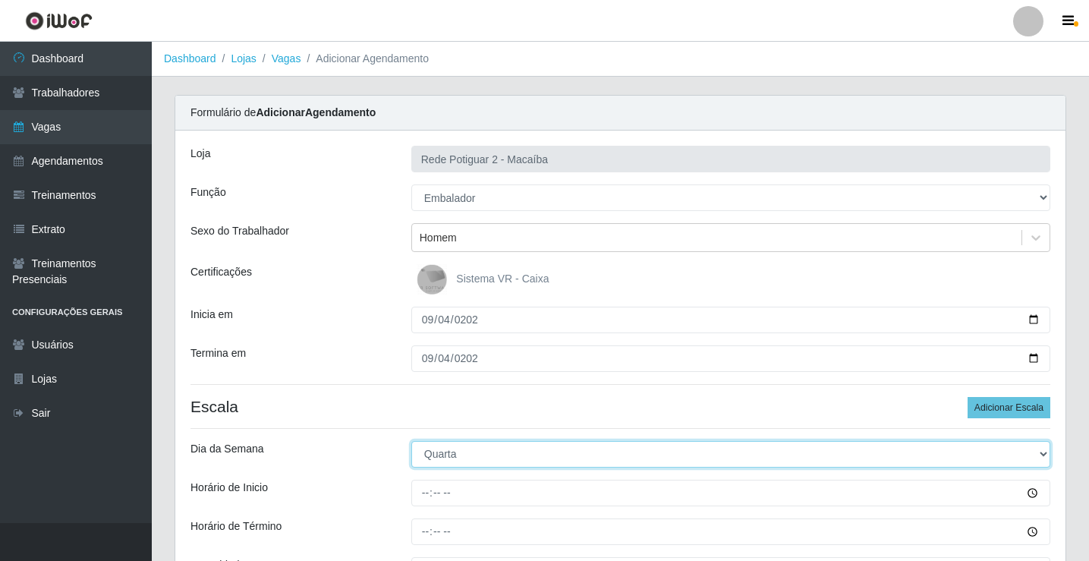
select select "4"
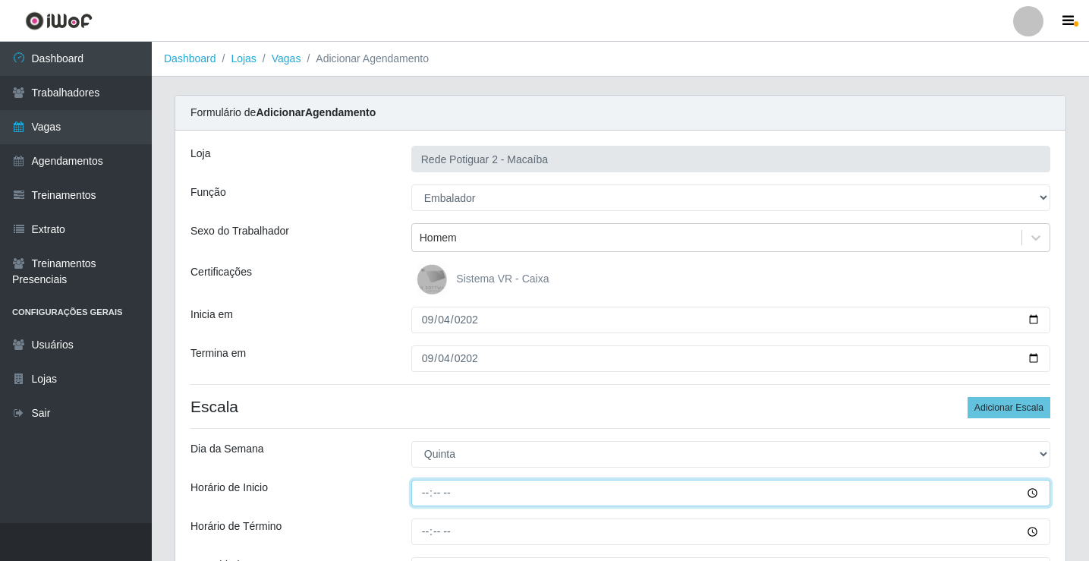
type input "08:00"
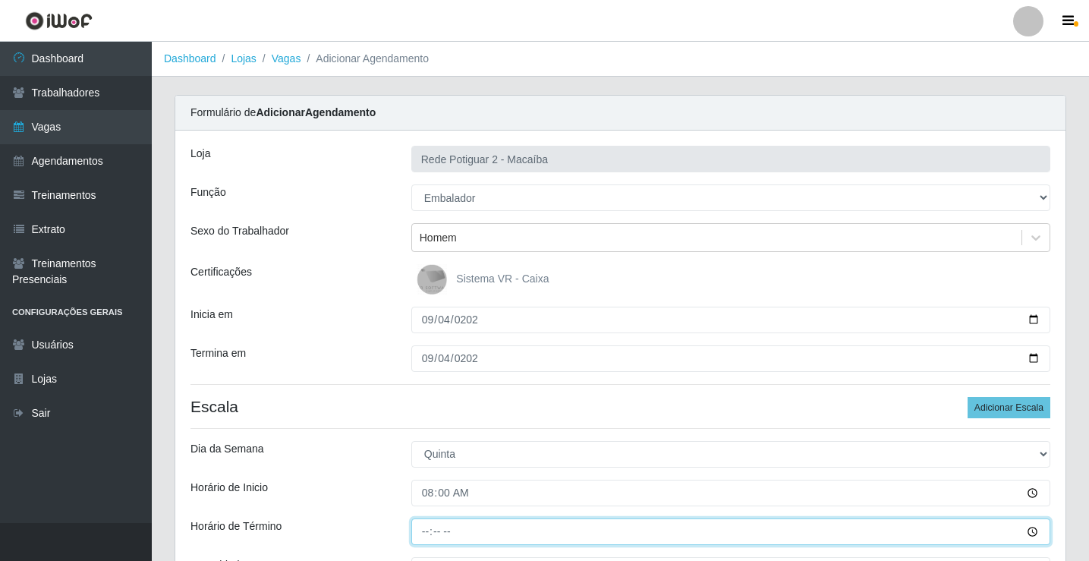
type input "14:00"
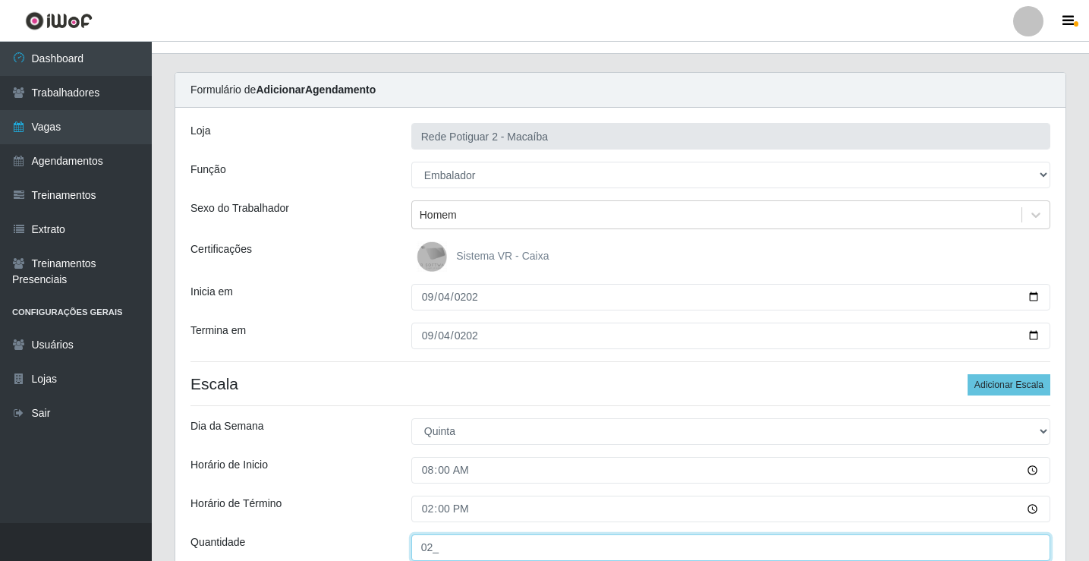
type input "02_"
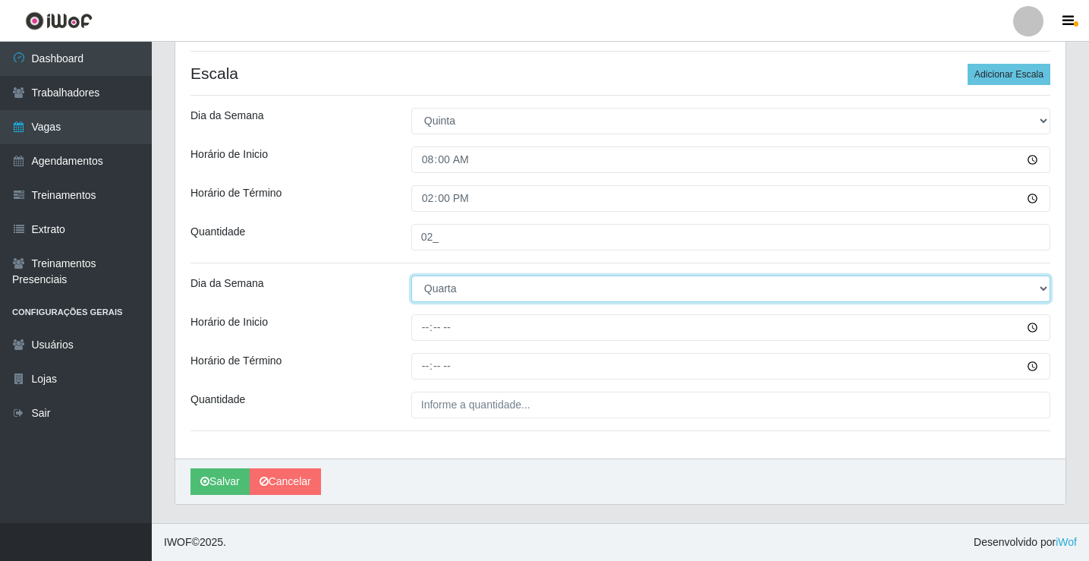
select select "4"
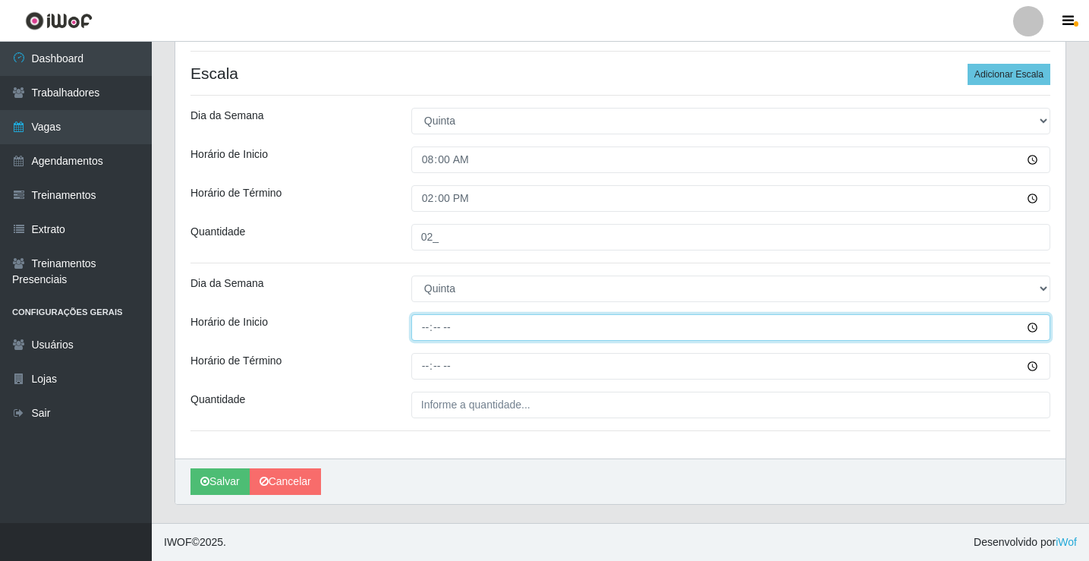
type input "14:00"
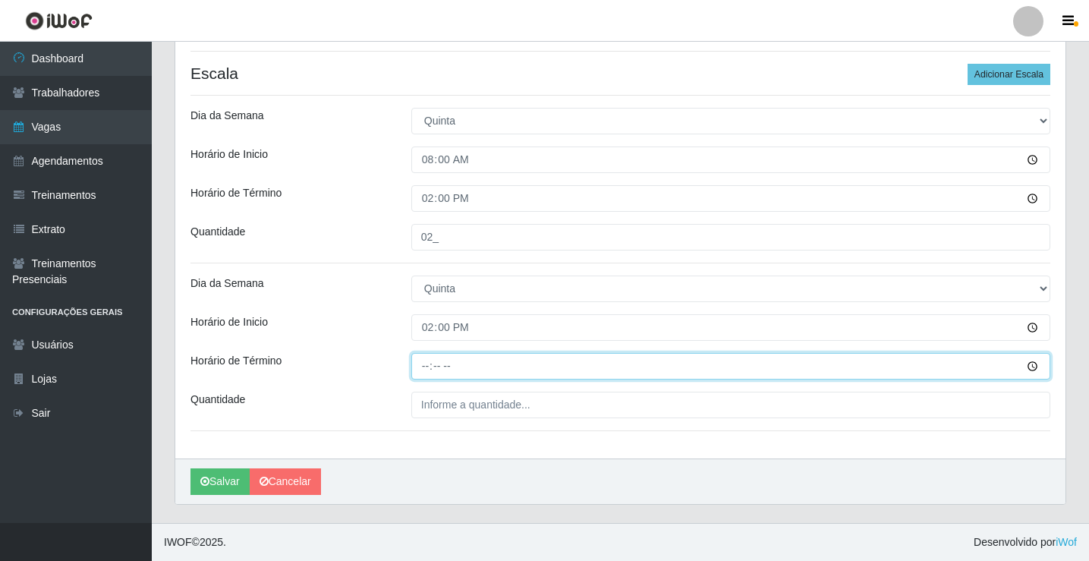
type input "20:00"
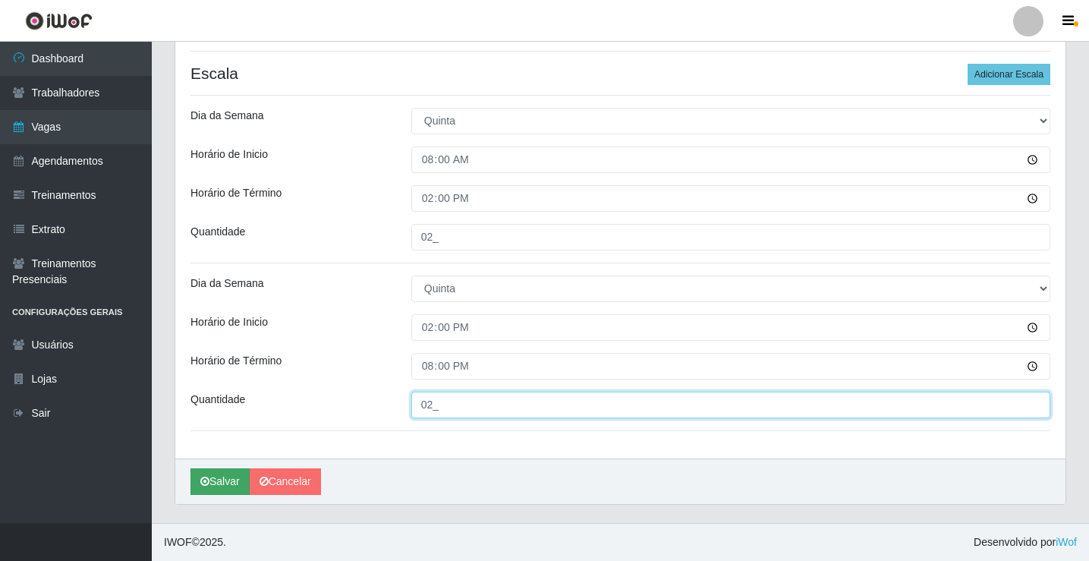
type input "02_"
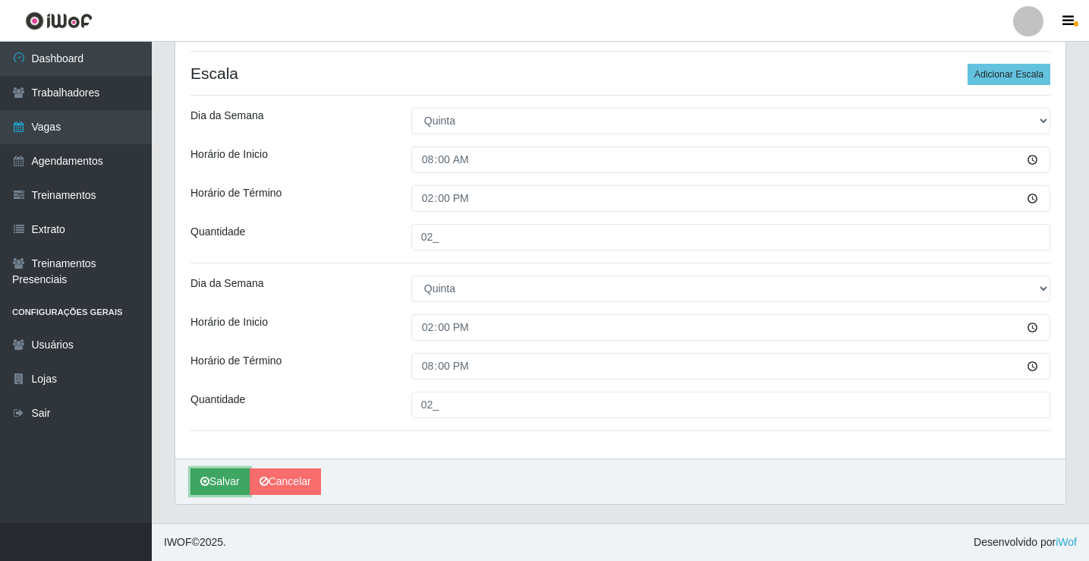
click at [233, 485] on button "Salvar" at bounding box center [219, 481] width 59 height 27
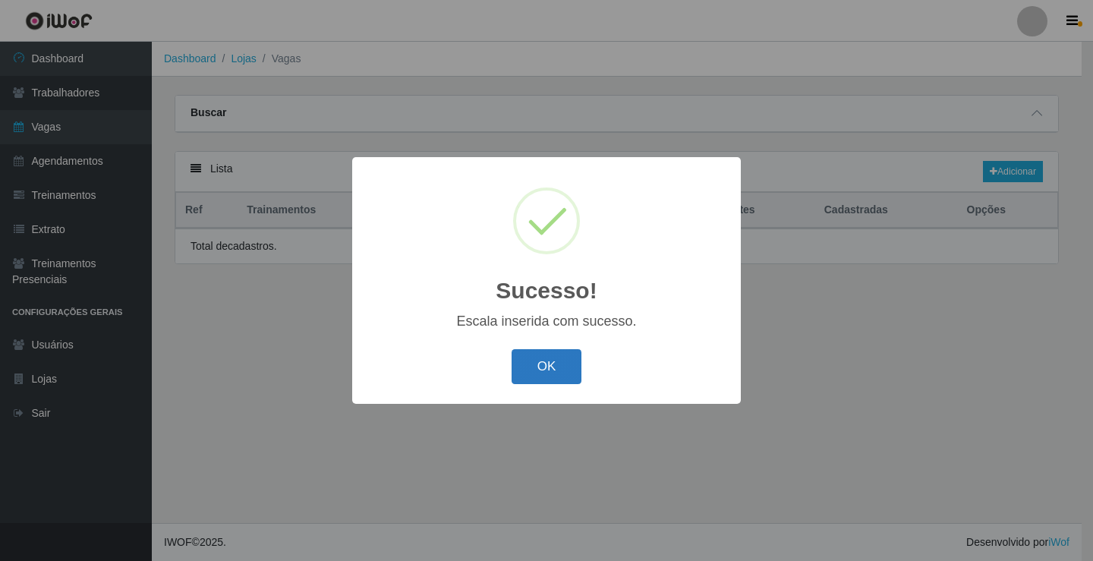
click at [531, 377] on button "OK" at bounding box center [546, 367] width 71 height 36
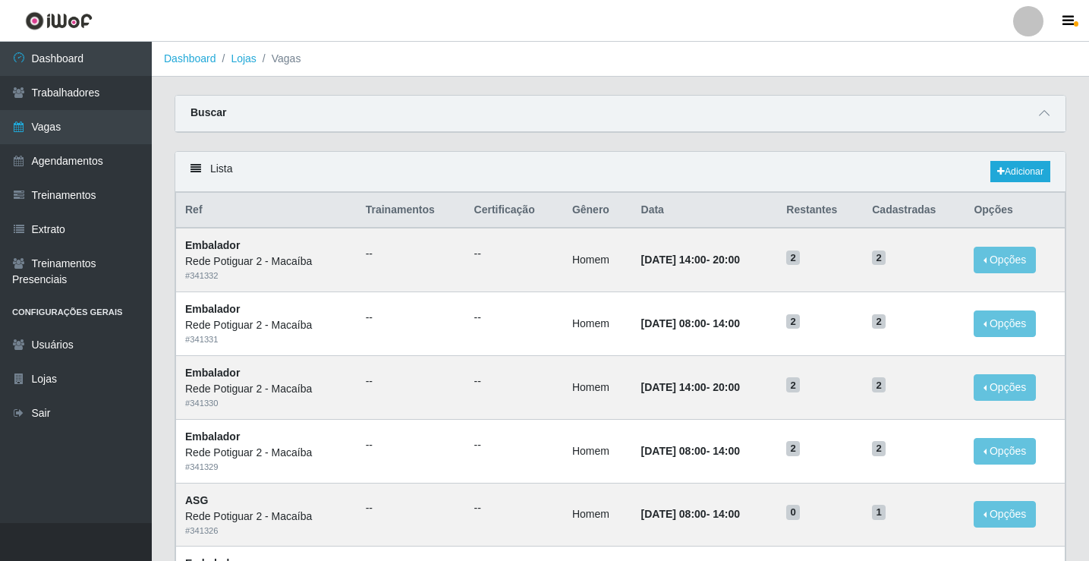
click at [1045, 161] on div "Lista Adicionar" at bounding box center [620, 172] width 890 height 40
click at [1012, 169] on link "Adicionar" at bounding box center [1020, 171] width 60 height 21
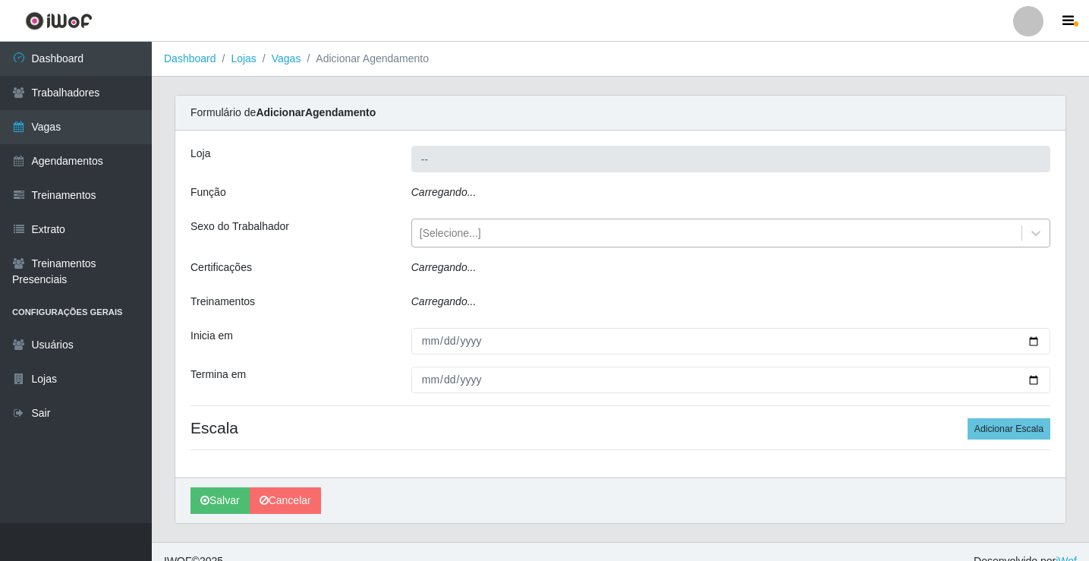
type input "Rede Potiguar 2 - Macaíba"
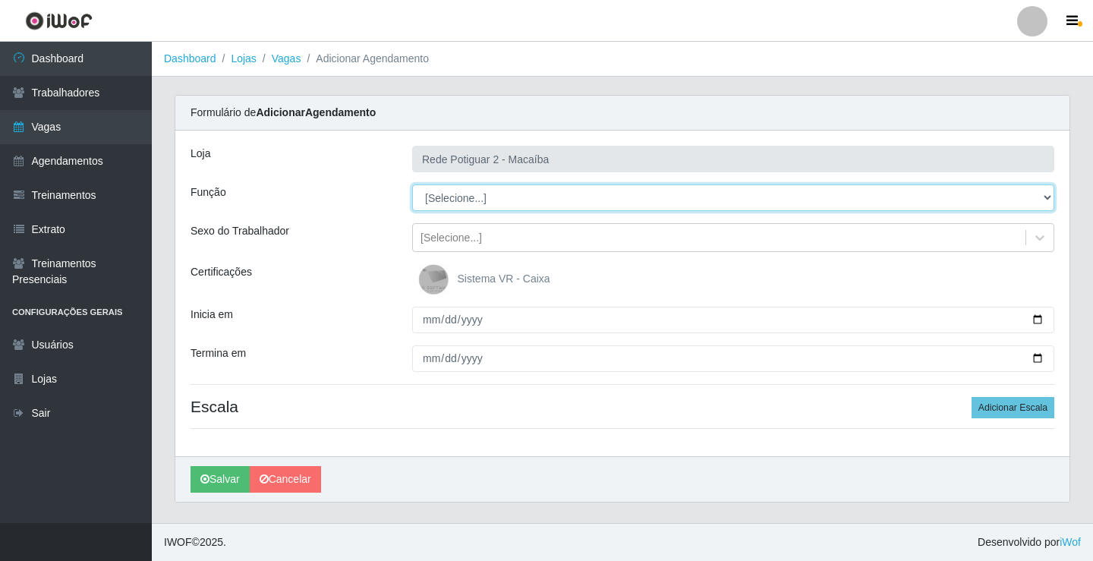
click at [468, 200] on select "[Selecione...] ASG ASG + ASG ++ Auxiliar de Estoque Balconista Embalador Reposi…" at bounding box center [733, 197] width 642 height 27
select select "1"
click at [412, 184] on select "[Selecione...] ASG ASG + ASG ++ Auxiliar de Estoque Balconista Embalador Reposi…" at bounding box center [733, 197] width 642 height 27
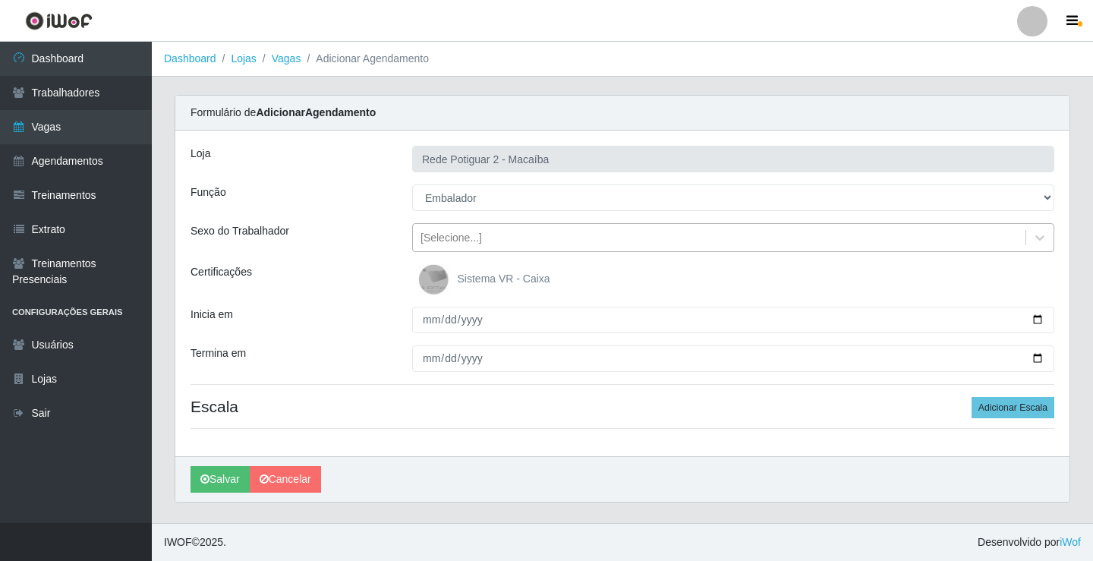
click at [470, 232] on div "[Selecione...]" at bounding box center [450, 238] width 61 height 16
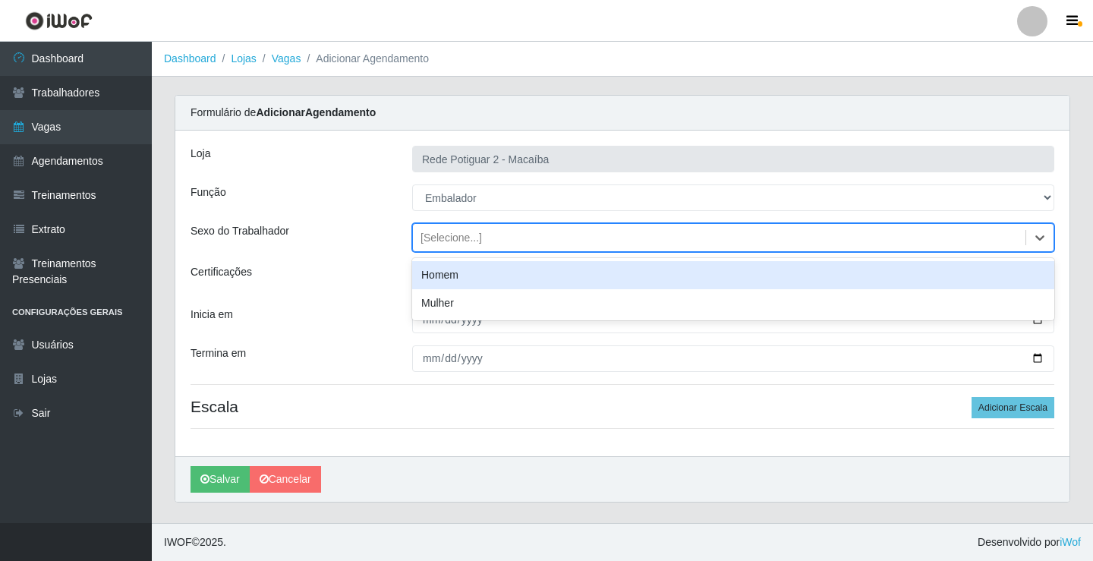
click at [458, 270] on div "Homem" at bounding box center [733, 275] width 642 height 28
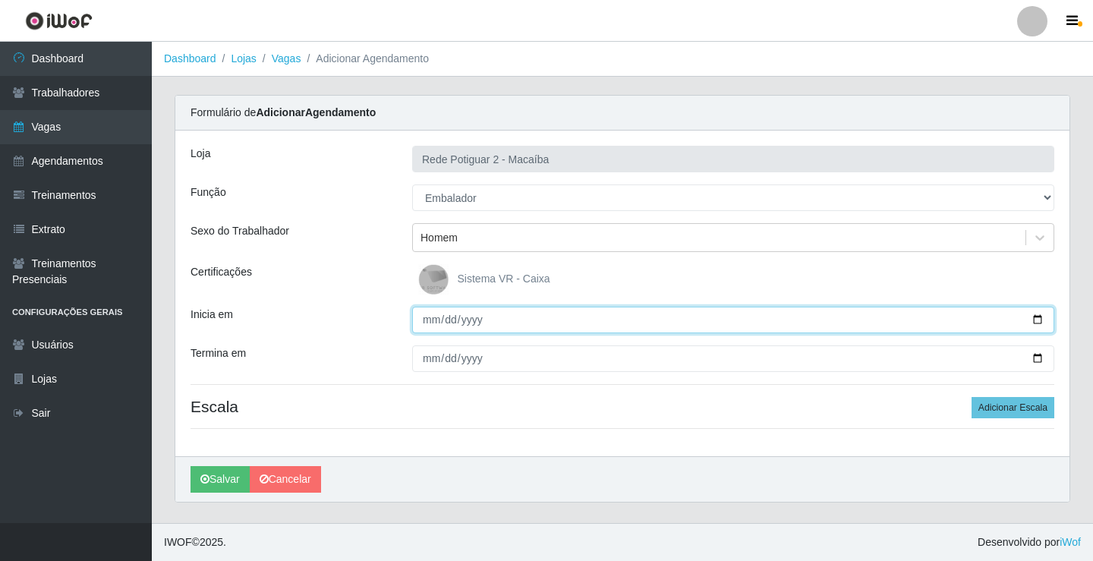
click at [433, 313] on input "Inicia em" at bounding box center [733, 320] width 642 height 27
type input "[DATE]"
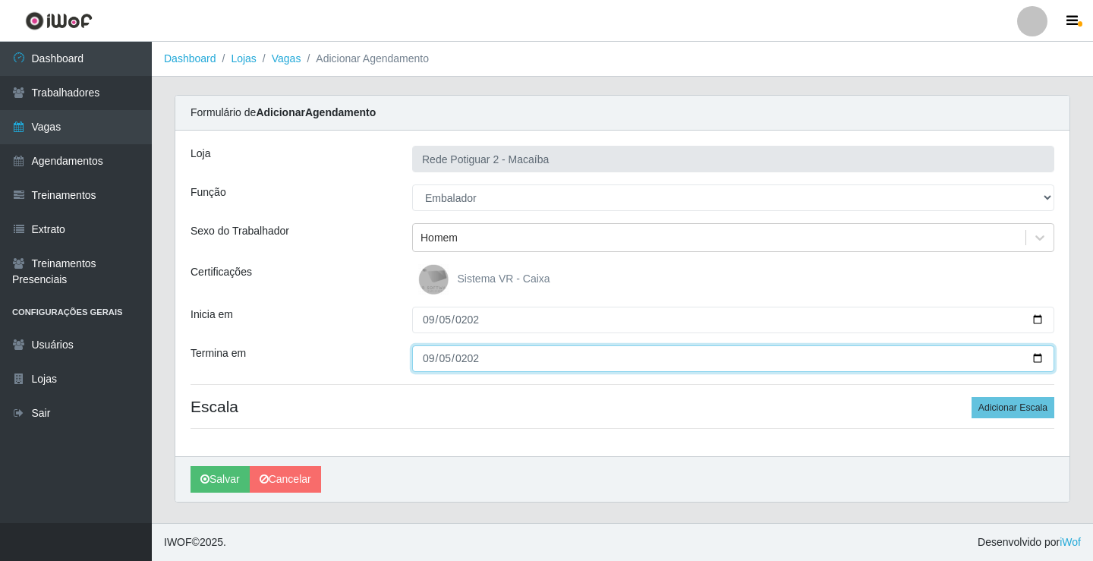
type input "[DATE]"
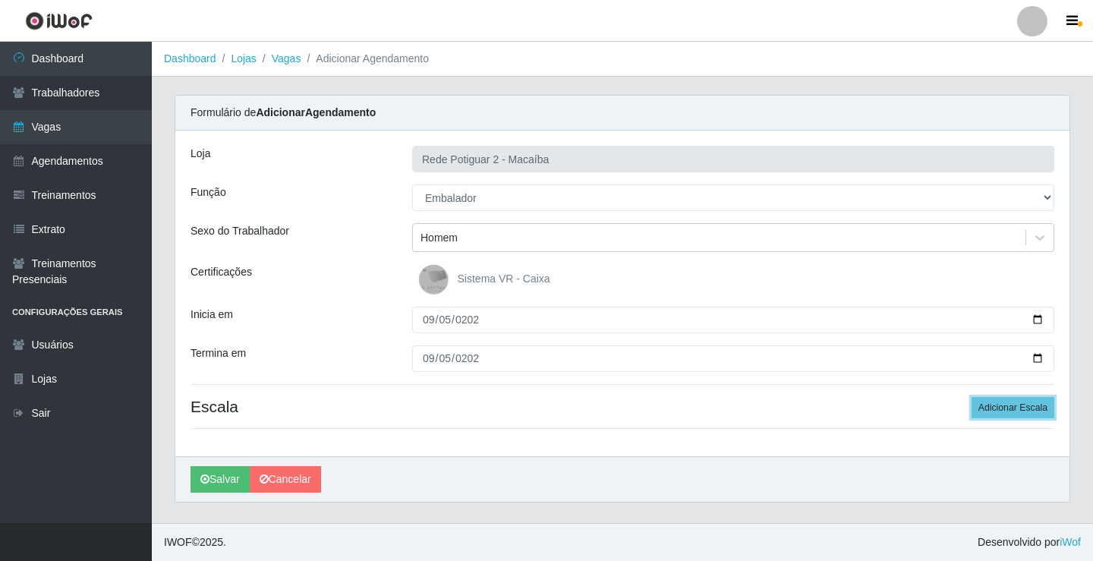
click at [971, 397] on button "Adicionar Escala" at bounding box center [1012, 407] width 83 height 21
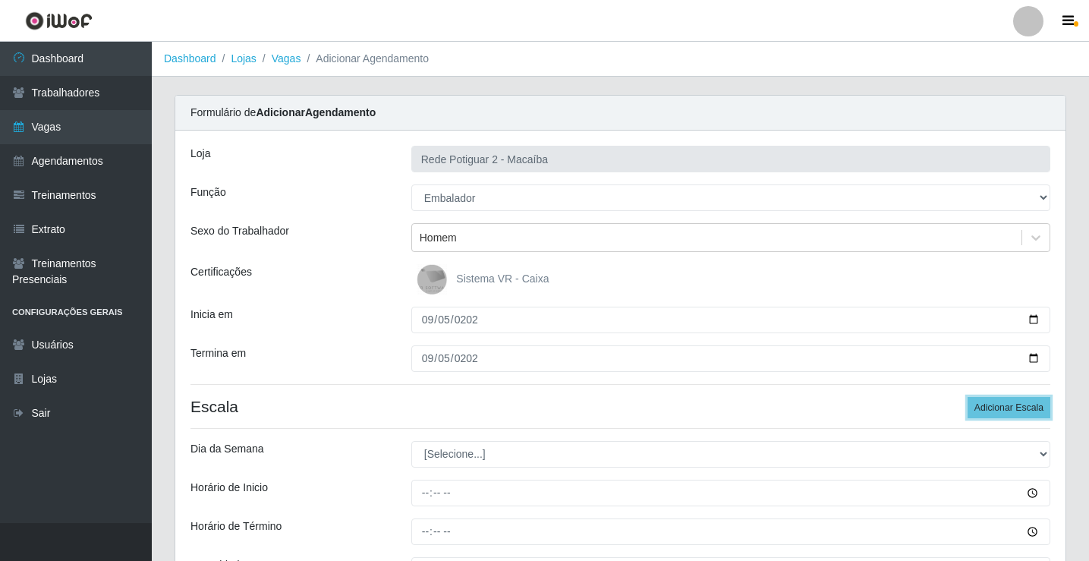
click at [967, 397] on button "Adicionar Escala" at bounding box center [1008, 407] width 83 height 21
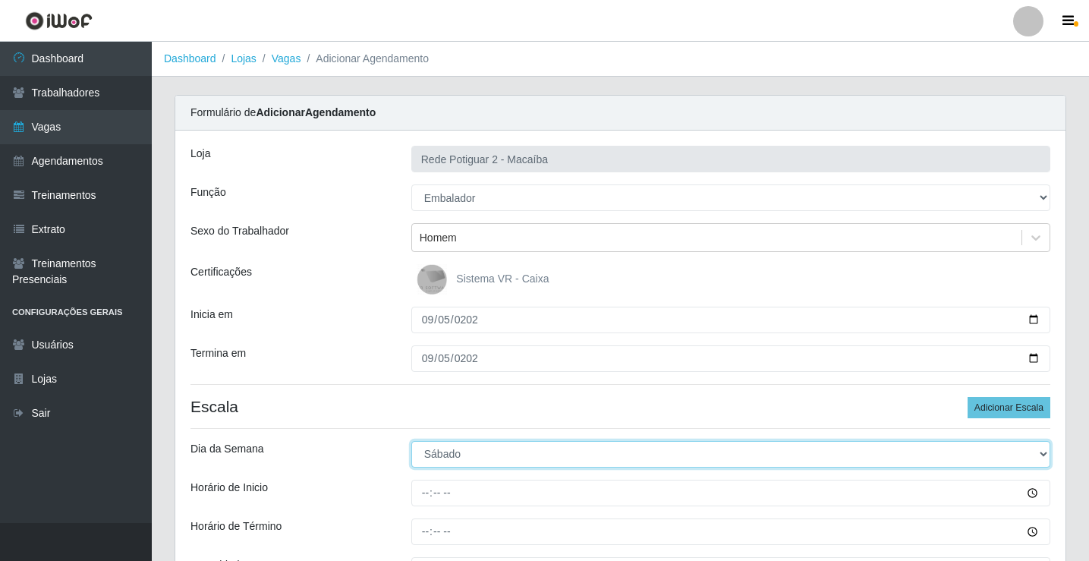
select select "5"
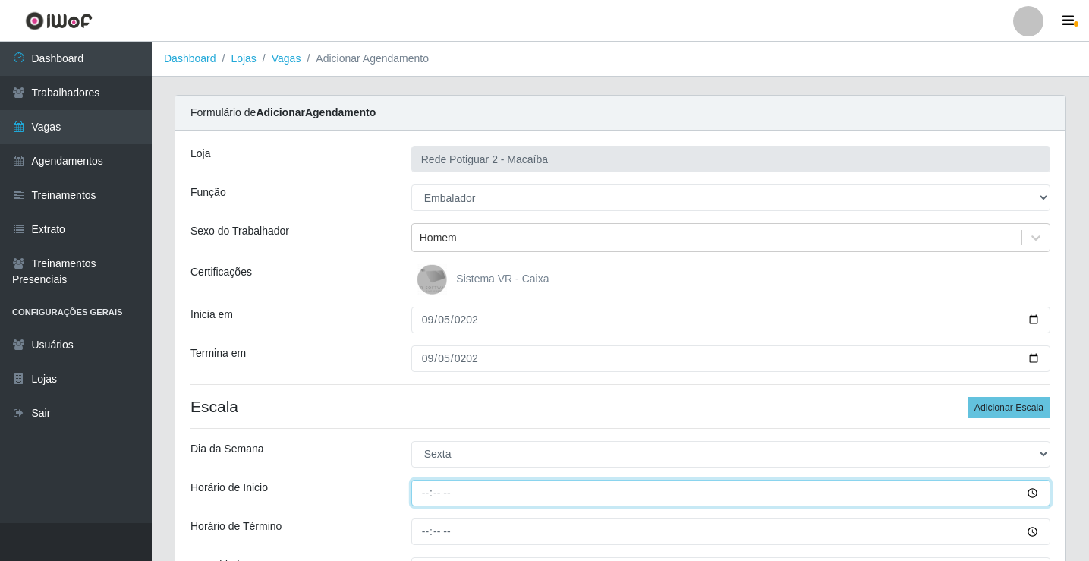
type input "08:00"
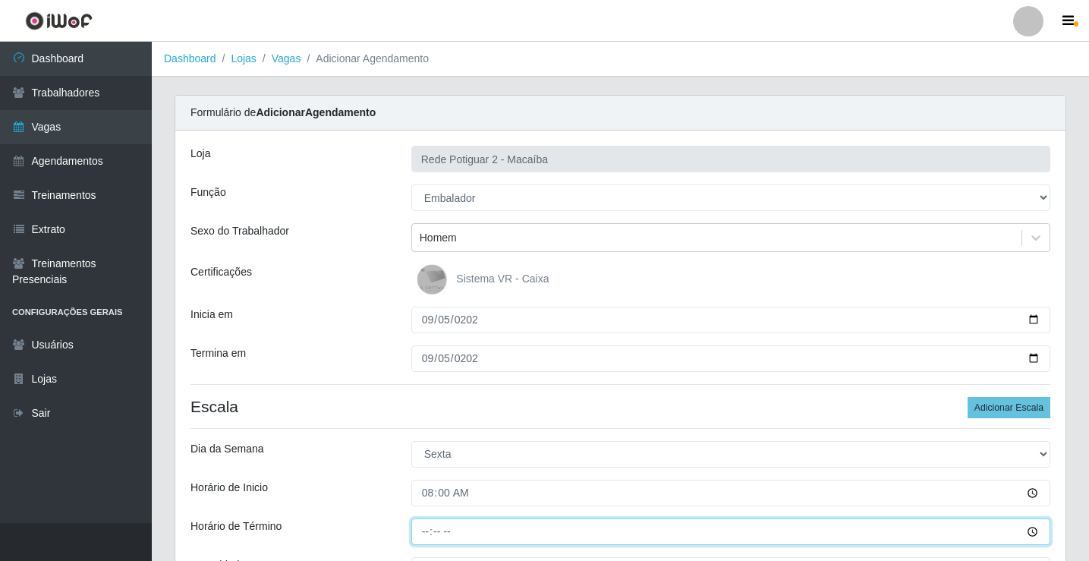
type input "14:00"
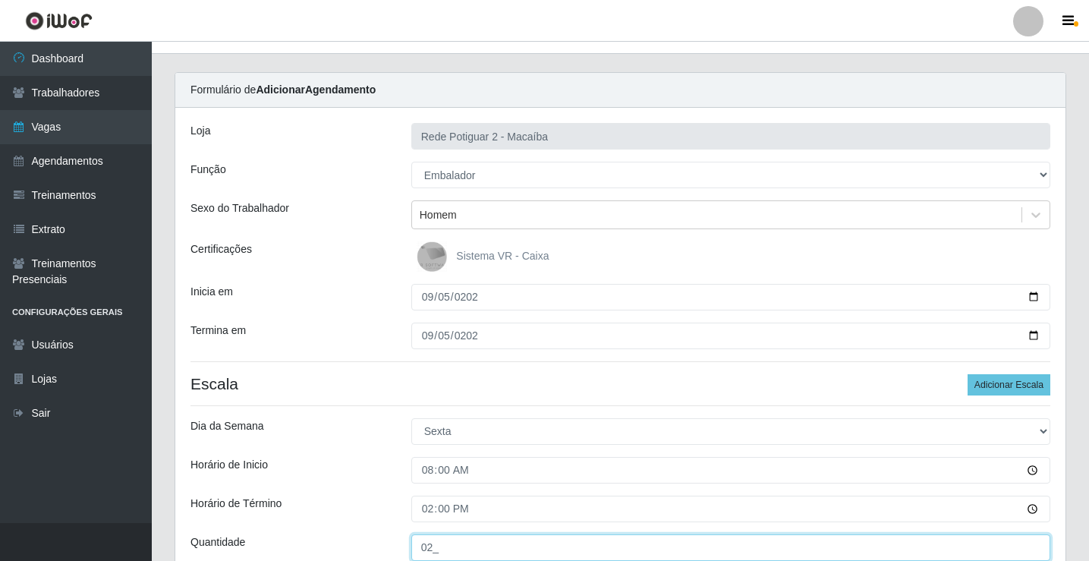
type input "02_"
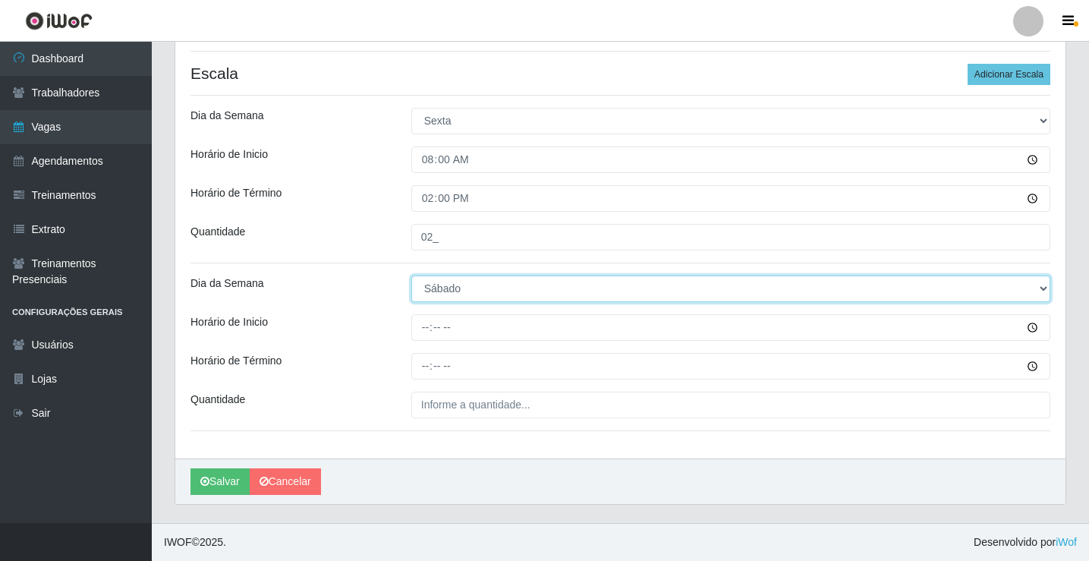
select select "5"
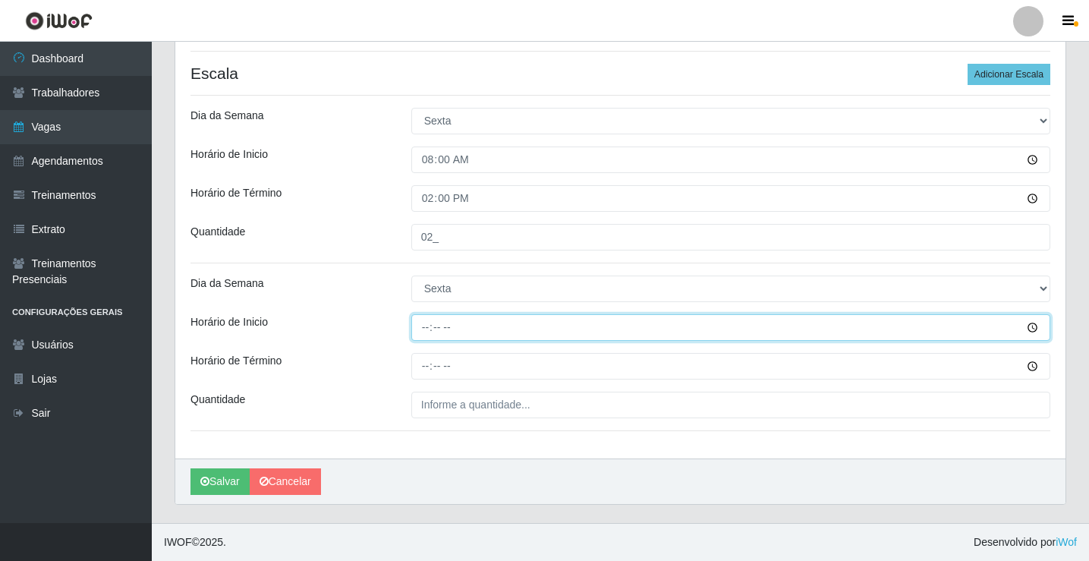
type input "14:00"
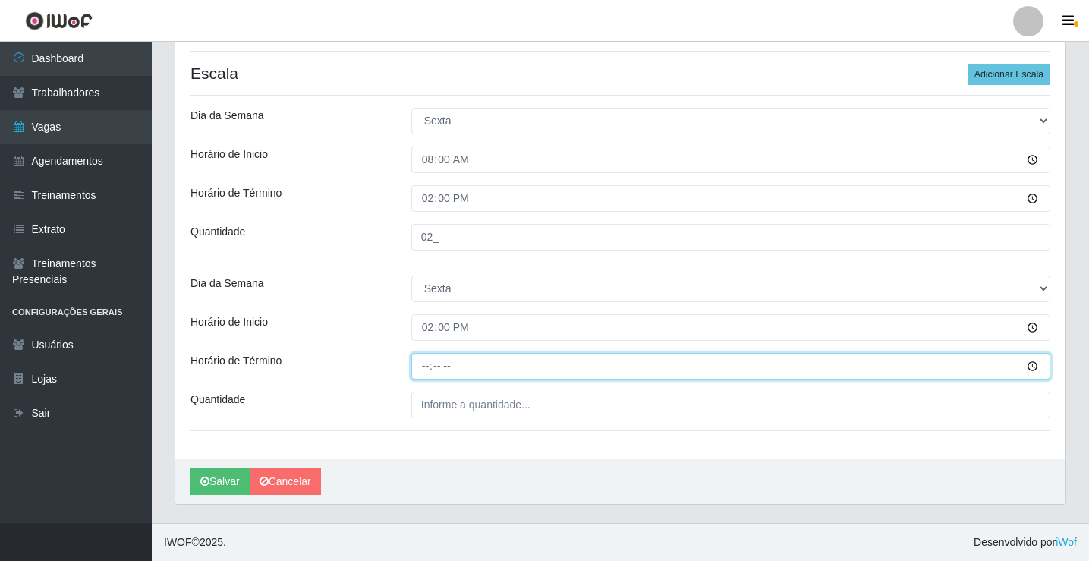
type input "20:00"
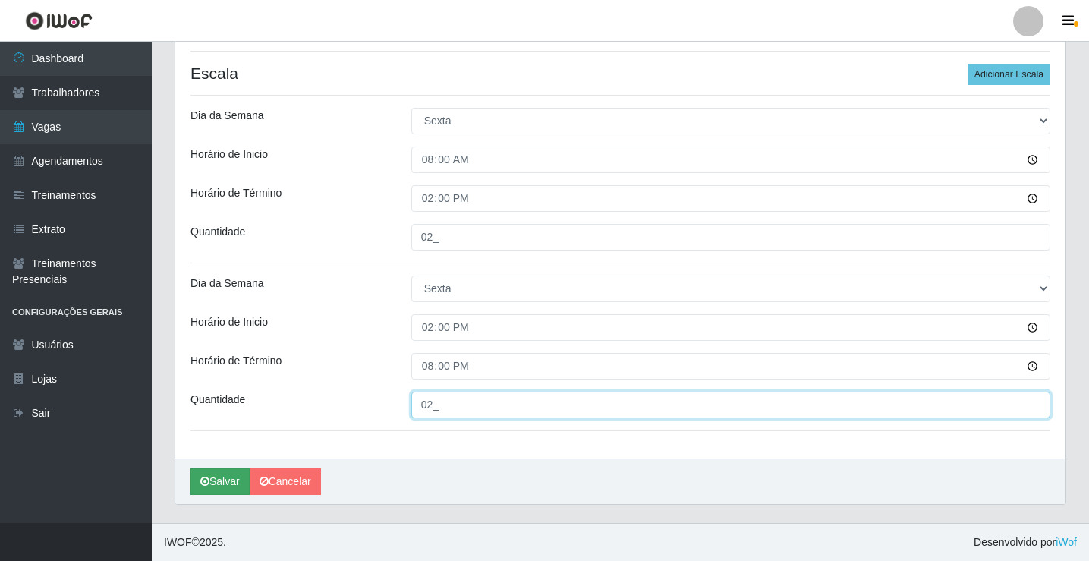
type input "02_"
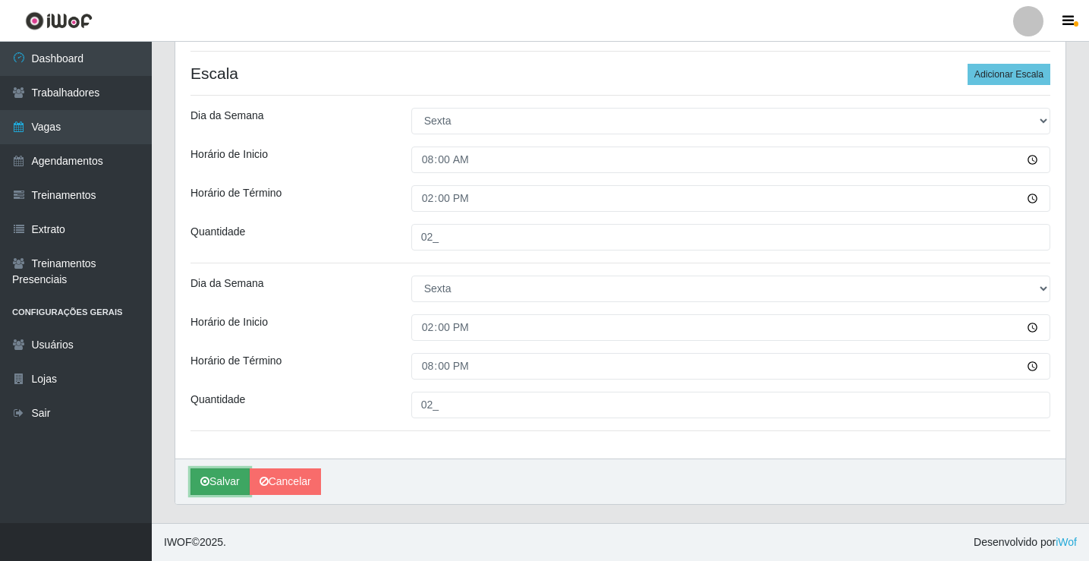
click at [218, 486] on button "Salvar" at bounding box center [219, 481] width 59 height 27
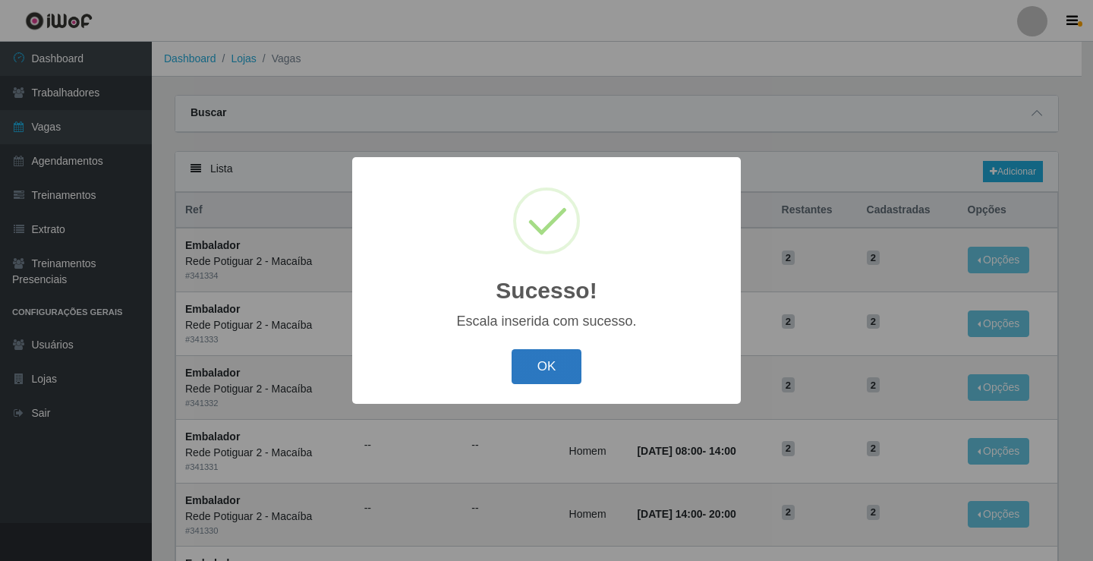
click at [550, 372] on button "OK" at bounding box center [546, 367] width 71 height 36
